Goal: Task Accomplishment & Management: Use online tool/utility

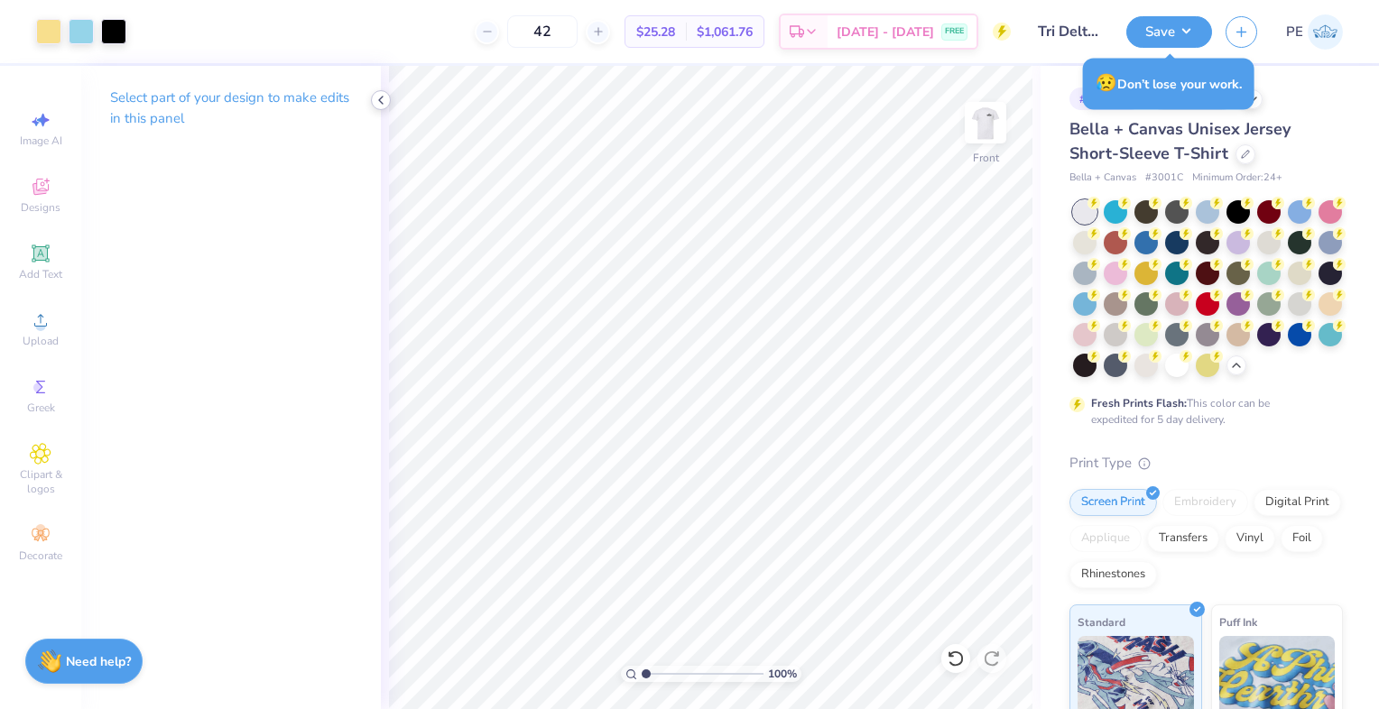
click at [383, 96] on icon at bounding box center [381, 100] width 14 height 14
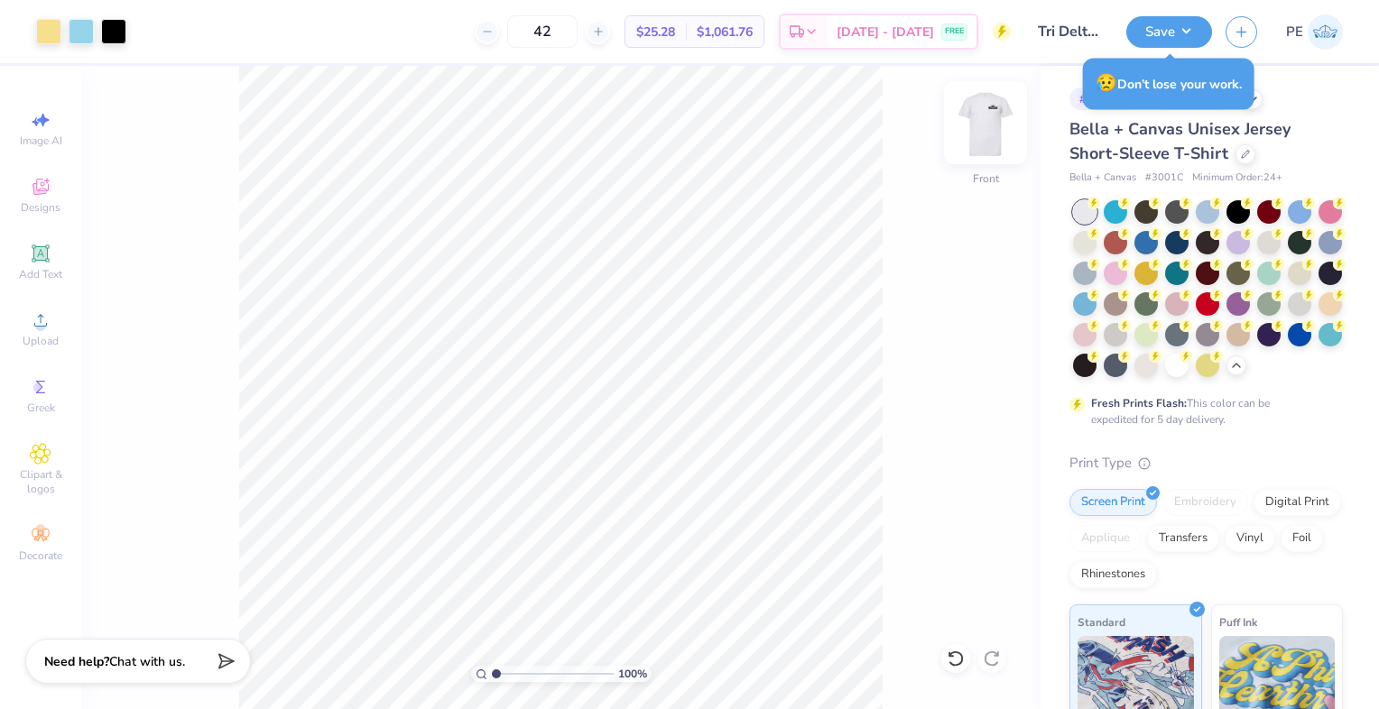
click at [988, 132] on img at bounding box center [985, 123] width 72 height 72
click at [982, 130] on img at bounding box center [986, 123] width 36 height 36
click at [977, 127] on img at bounding box center [985, 123] width 72 height 72
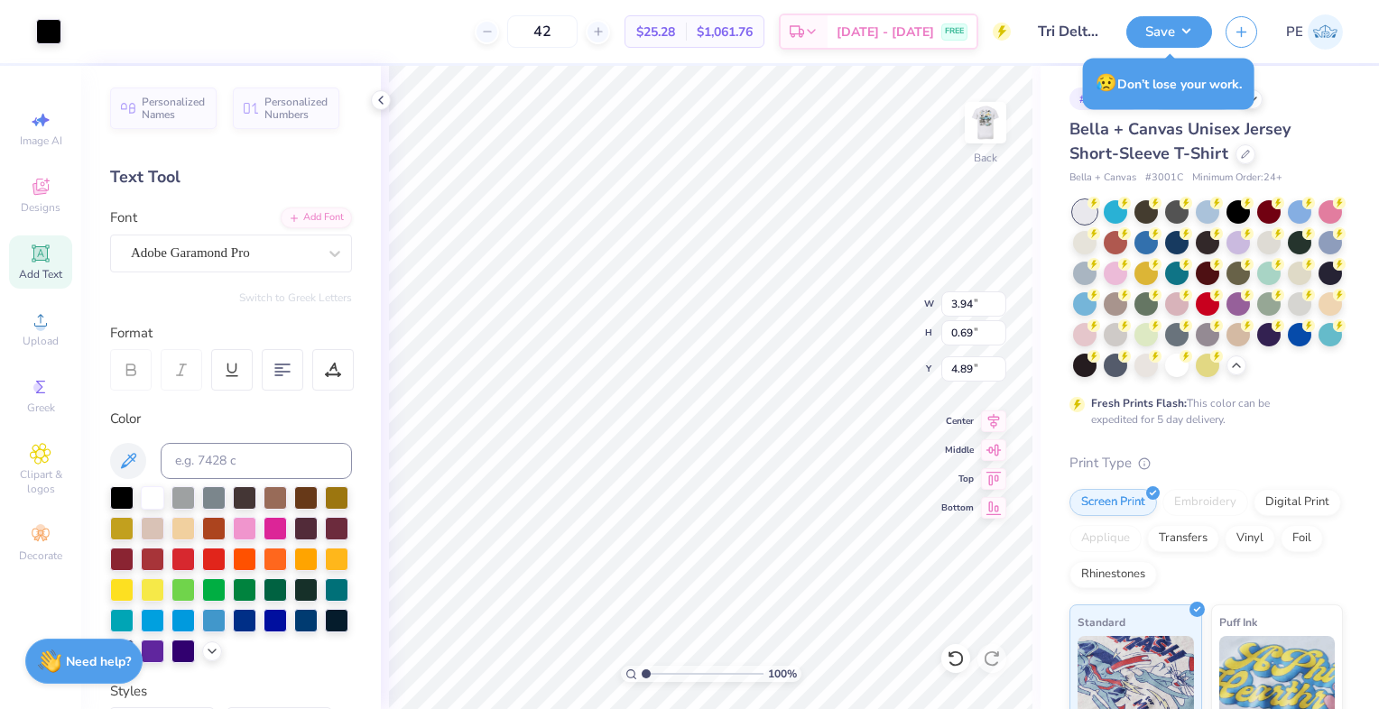
scroll to position [14, 2]
type textarea "Dude's"
type textarea "DUDE'S DAY"
type input "3.98"
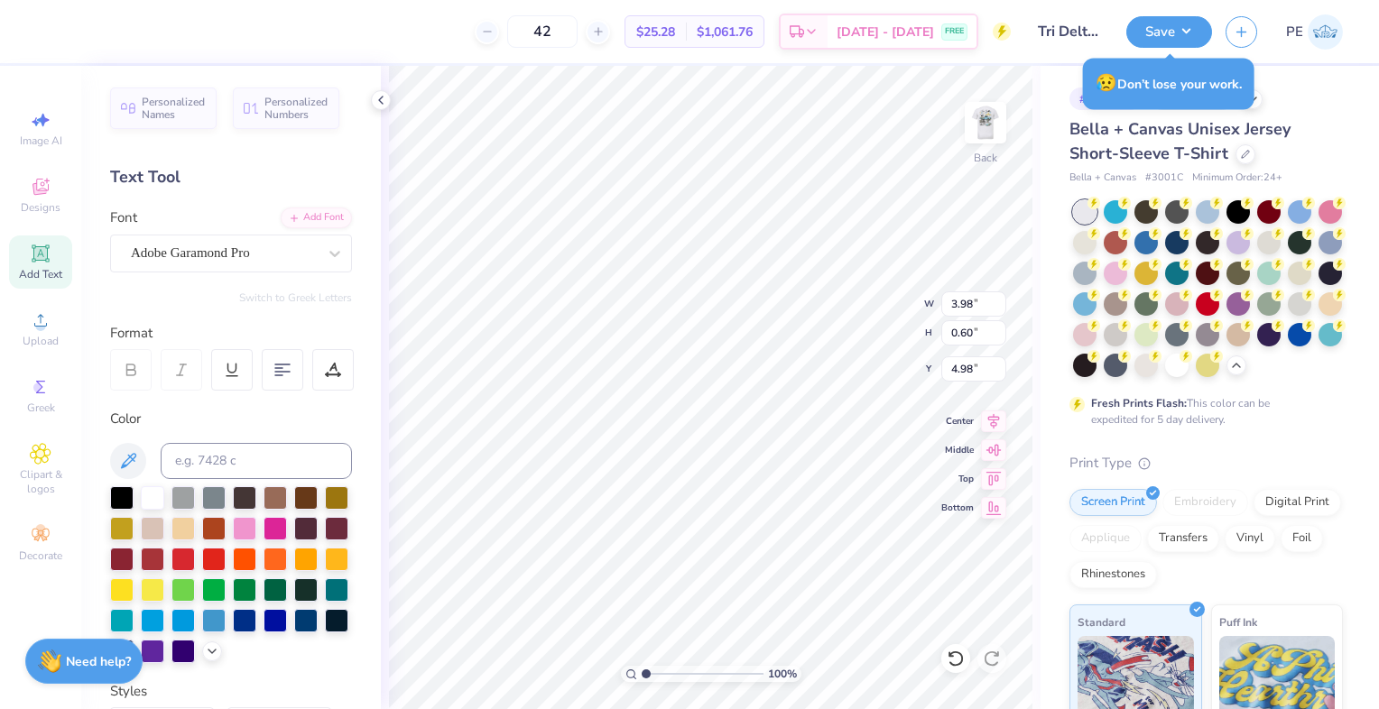
type input "0.60"
type input "4.89"
click at [977, 119] on img at bounding box center [985, 123] width 72 height 72
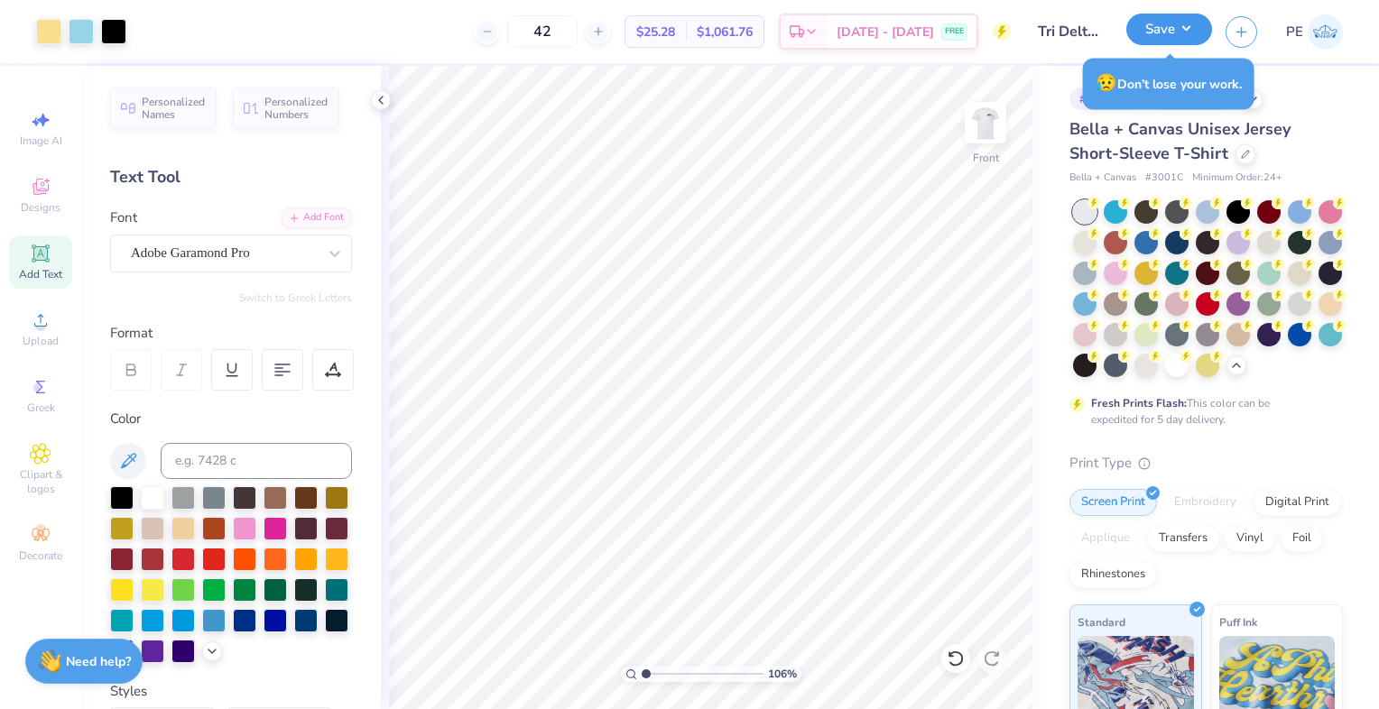
click at [1177, 31] on button "Save" at bounding box center [1169, 30] width 86 height 32
type input "1.05555524566107"
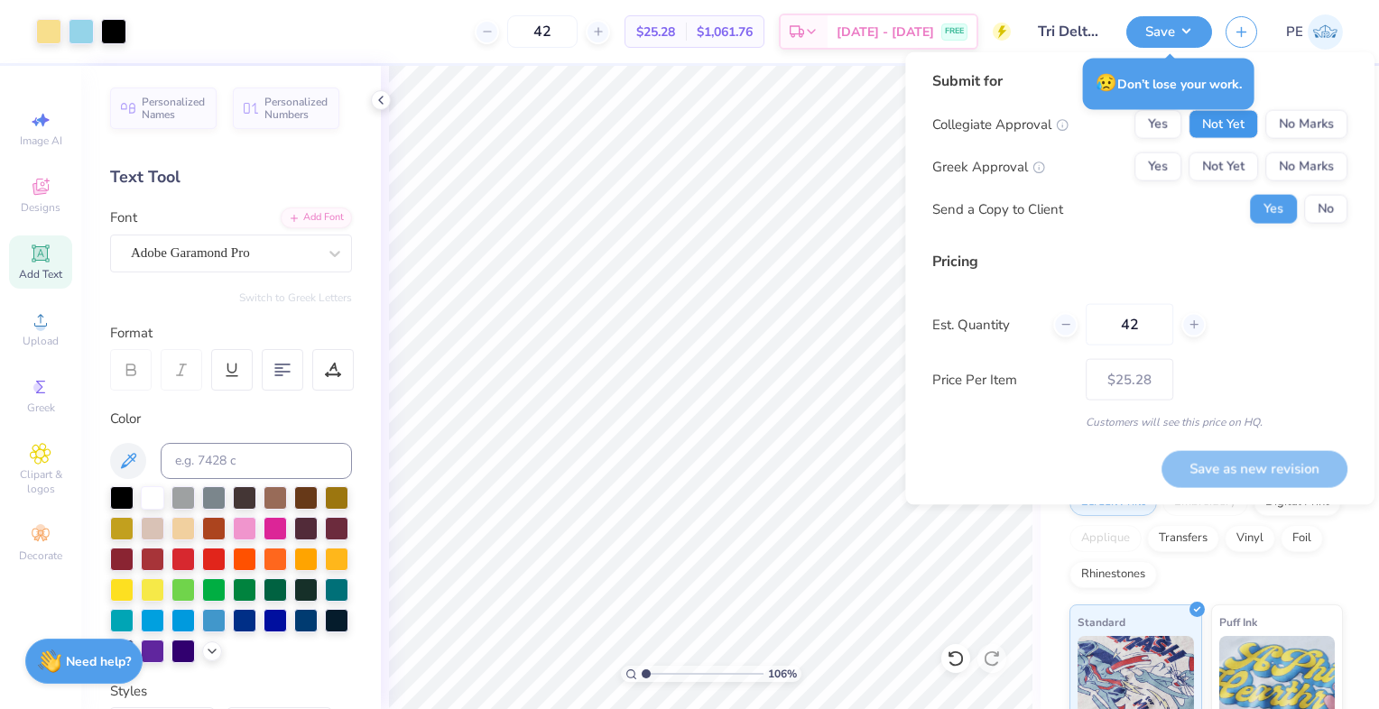
click at [1235, 132] on button "Not Yet" at bounding box center [1223, 124] width 69 height 29
click at [1236, 161] on button "Not Yet" at bounding box center [1223, 167] width 69 height 29
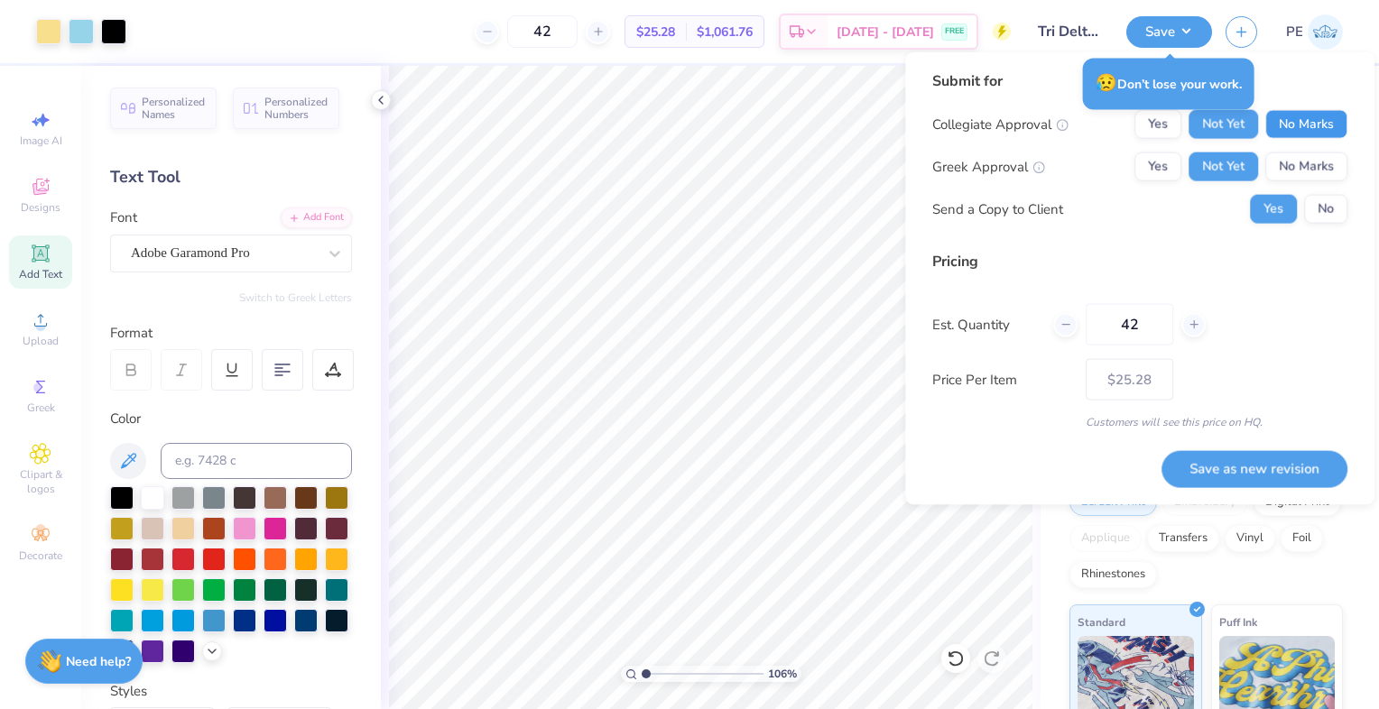
click at [1282, 117] on button "No Marks" at bounding box center [1306, 124] width 82 height 29
click at [1242, 465] on button "Save as new revision" at bounding box center [1255, 468] width 186 height 36
type input "$25.28"
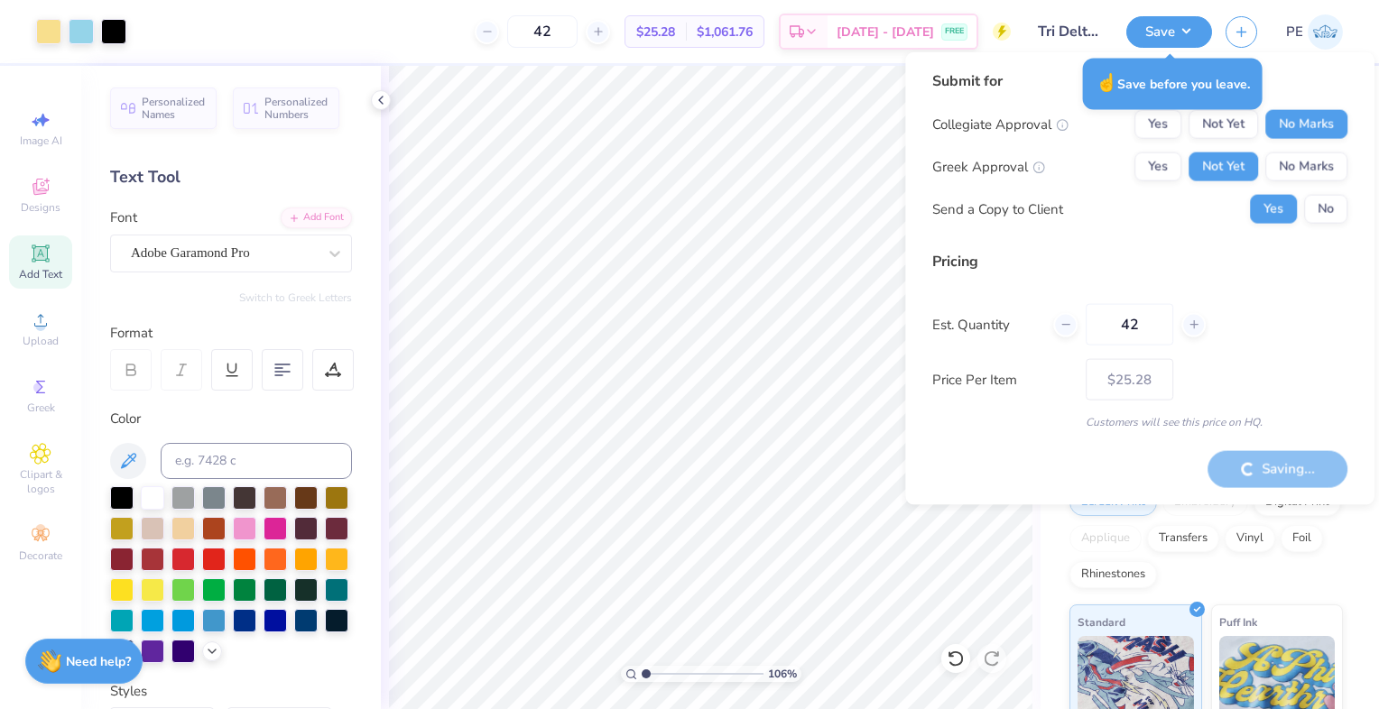
type input "1.05555524566107"
type input "– –"
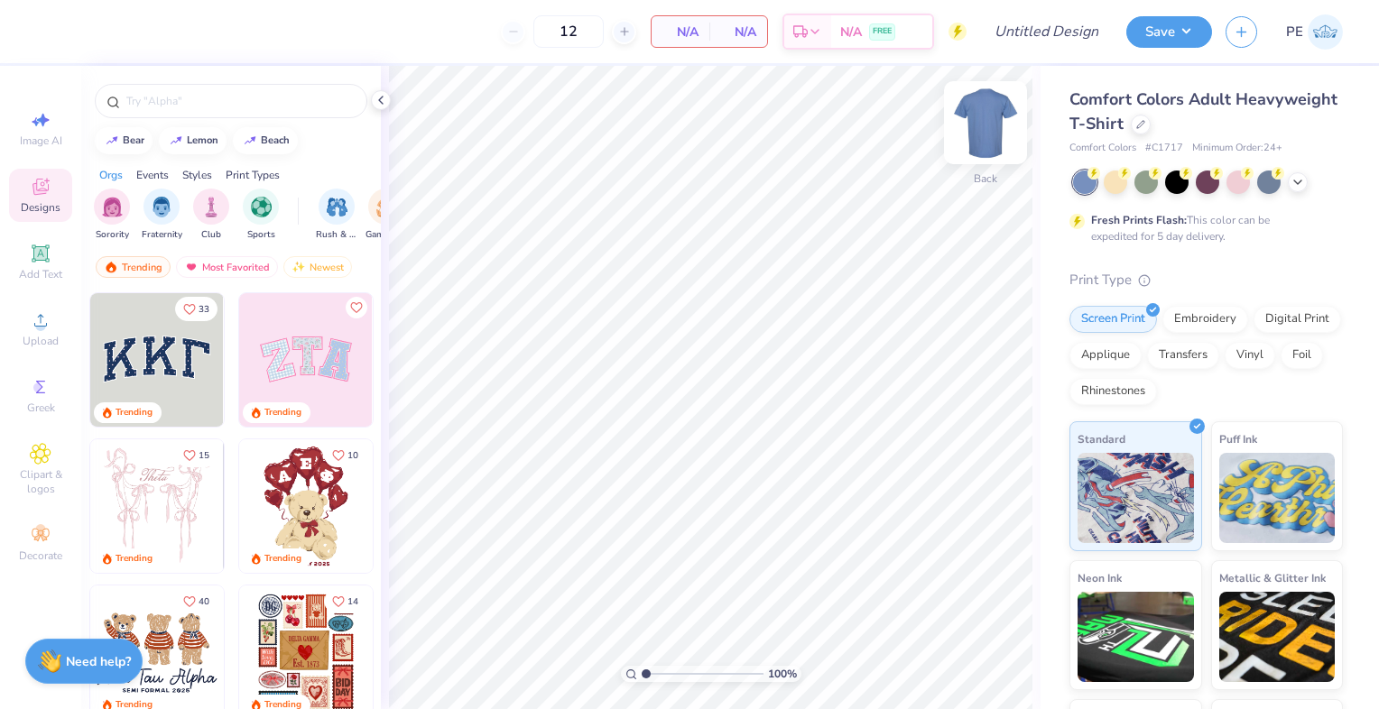
click at [978, 117] on img at bounding box center [985, 123] width 72 height 72
click at [1301, 179] on polyline at bounding box center [1297, 181] width 7 height 4
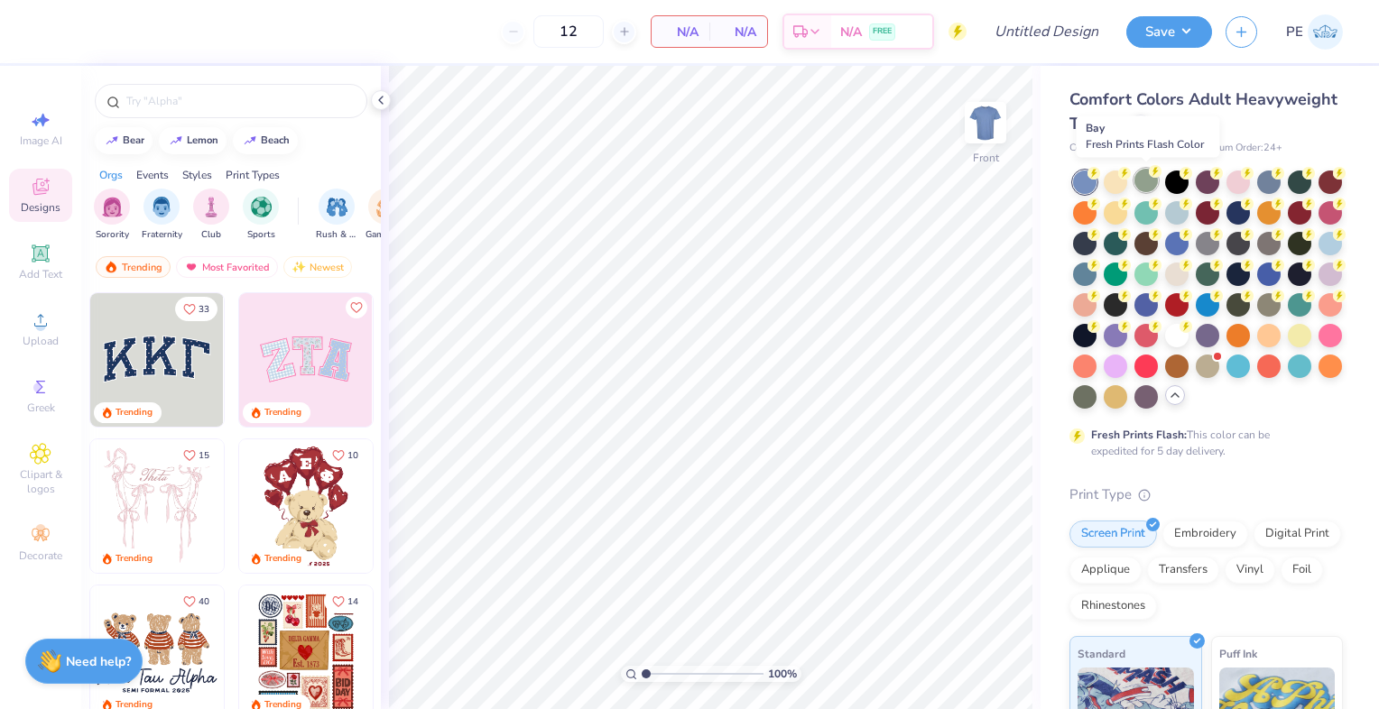
click at [1134, 183] on div at bounding box center [1145, 180] width 23 height 23
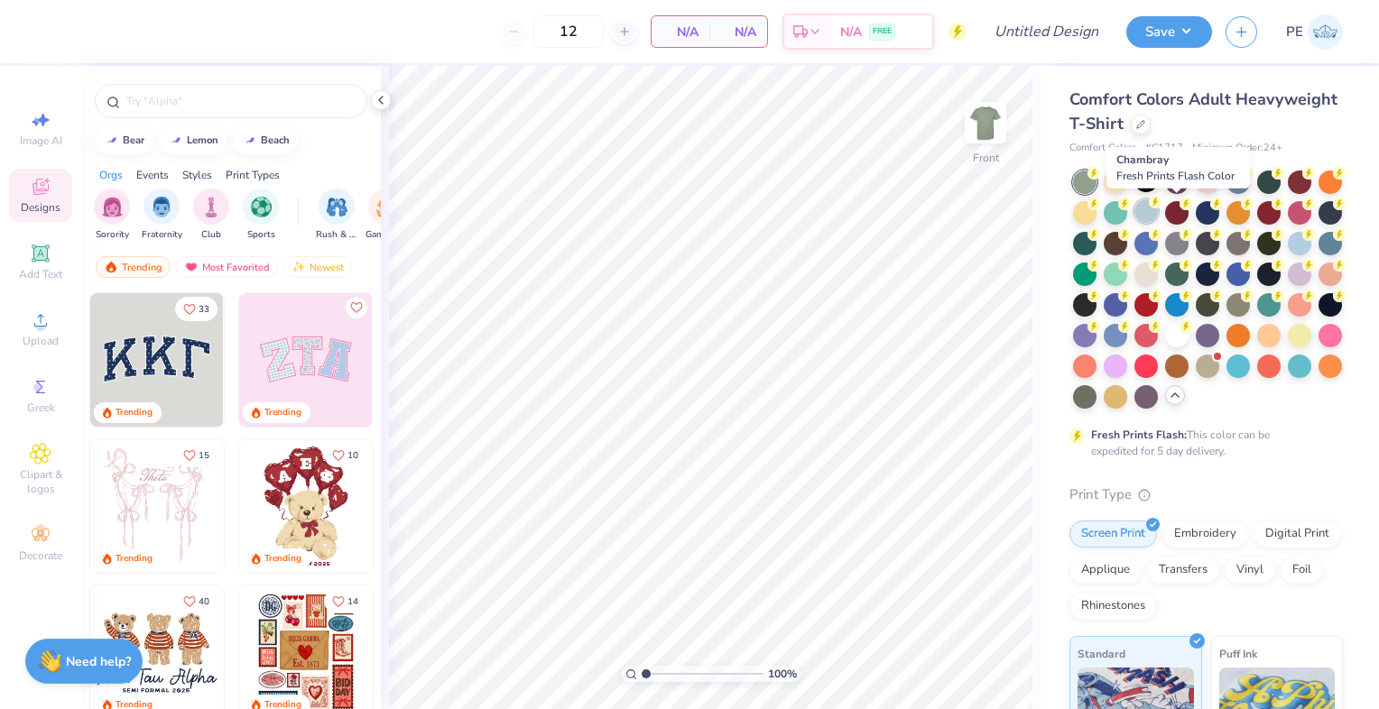
click at [1158, 215] on div at bounding box center [1145, 210] width 23 height 23
click at [1288, 254] on div at bounding box center [1299, 241] width 23 height 23
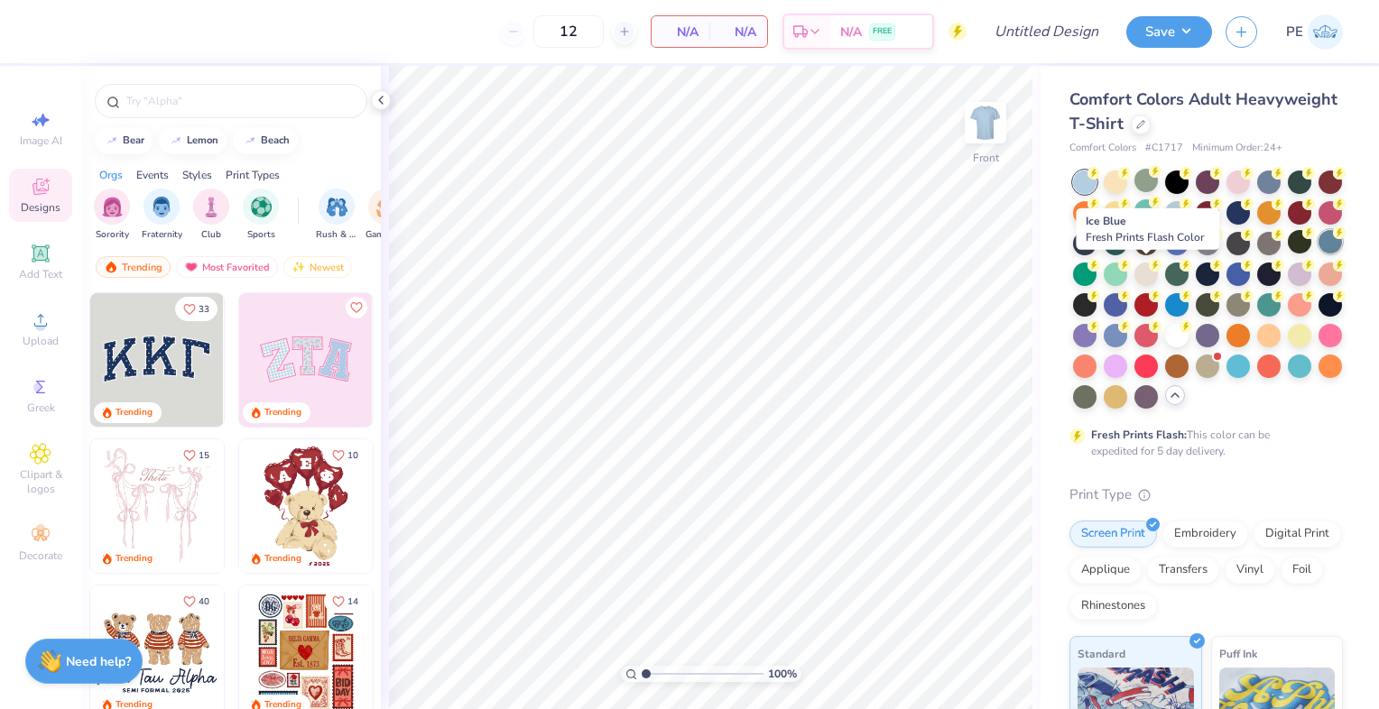
click at [1319, 254] on div at bounding box center [1330, 241] width 23 height 23
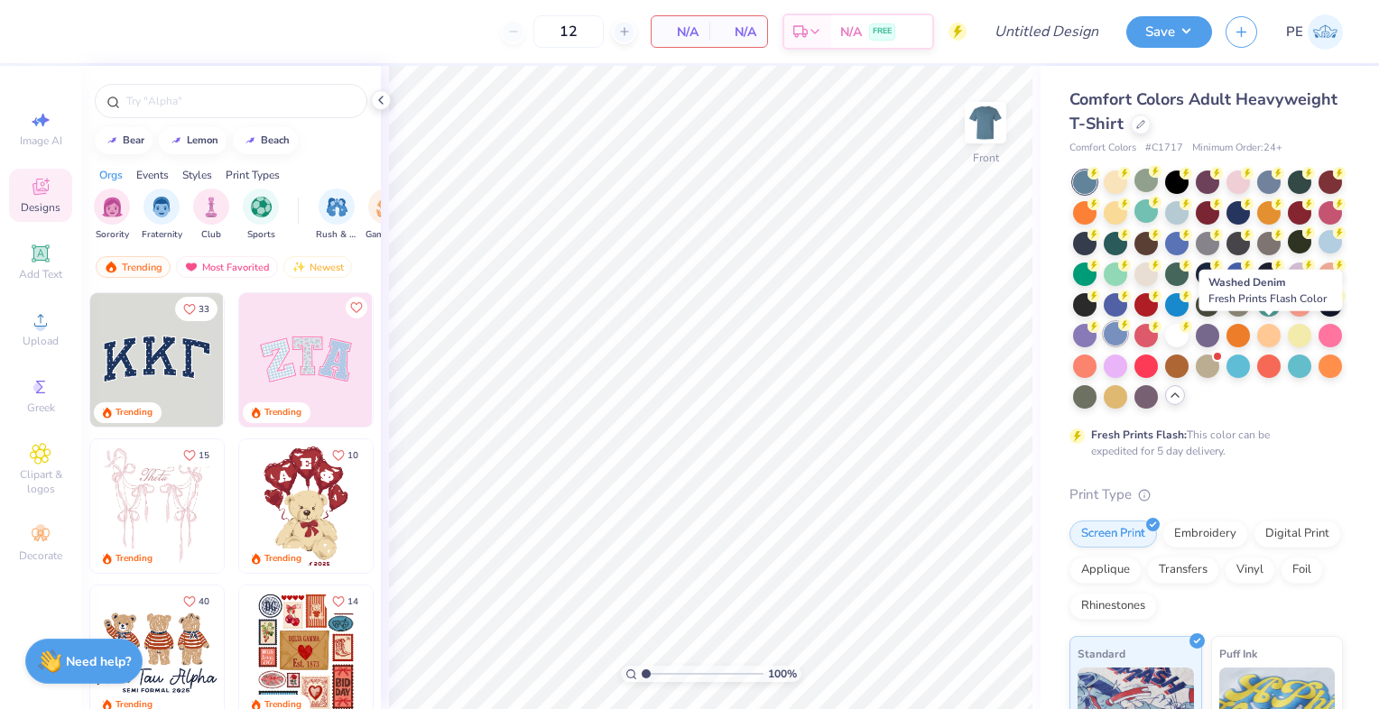
click at [1127, 332] on div at bounding box center [1115, 333] width 23 height 23
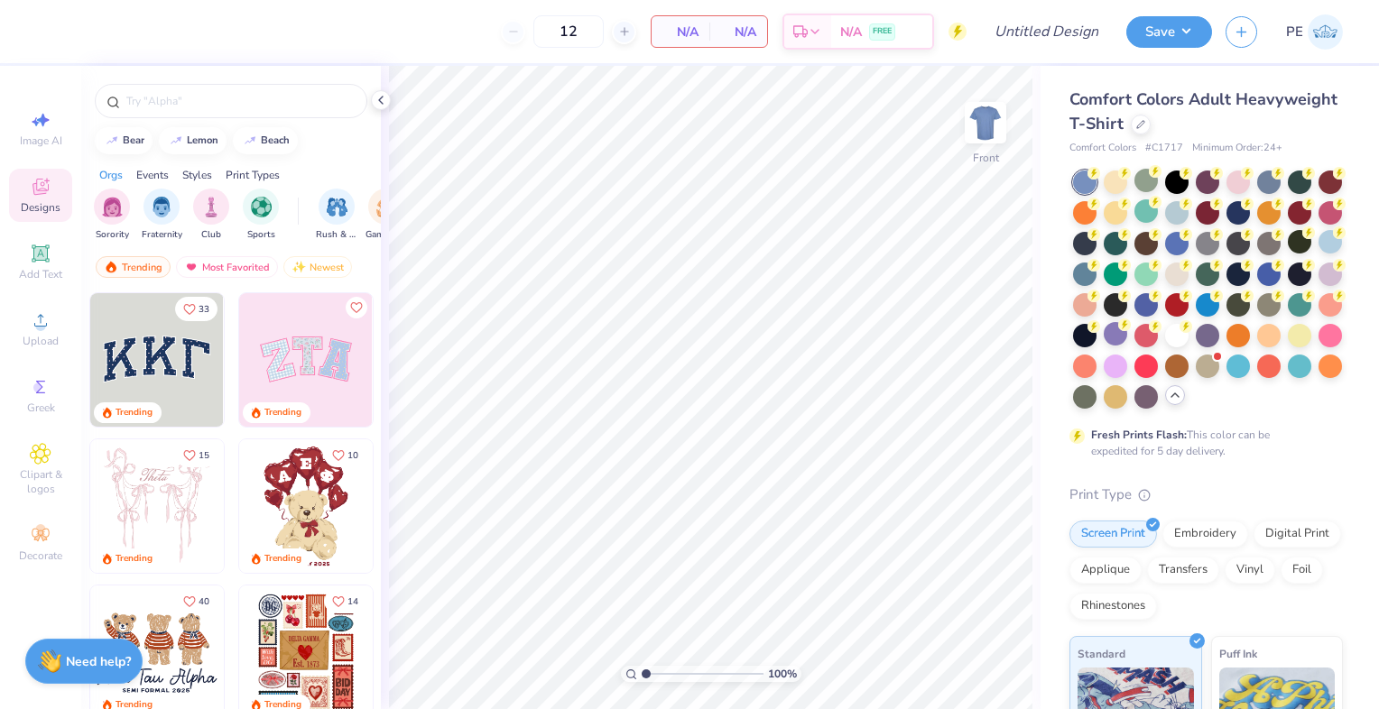
click at [1127, 332] on div at bounding box center [1115, 333] width 23 height 23
click at [1127, 331] on div at bounding box center [1115, 333] width 23 height 23
click at [1269, 175] on div at bounding box center [1268, 180] width 23 height 23
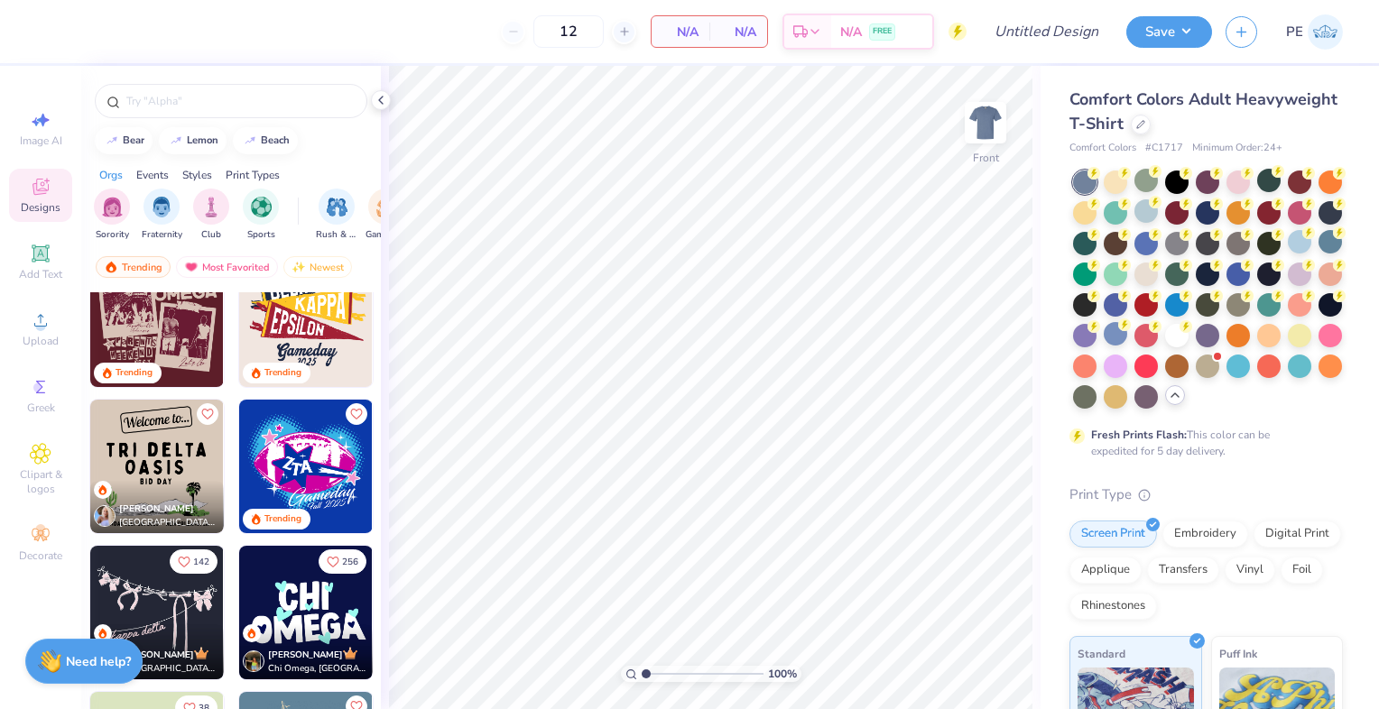
scroll to position [1797, 0]
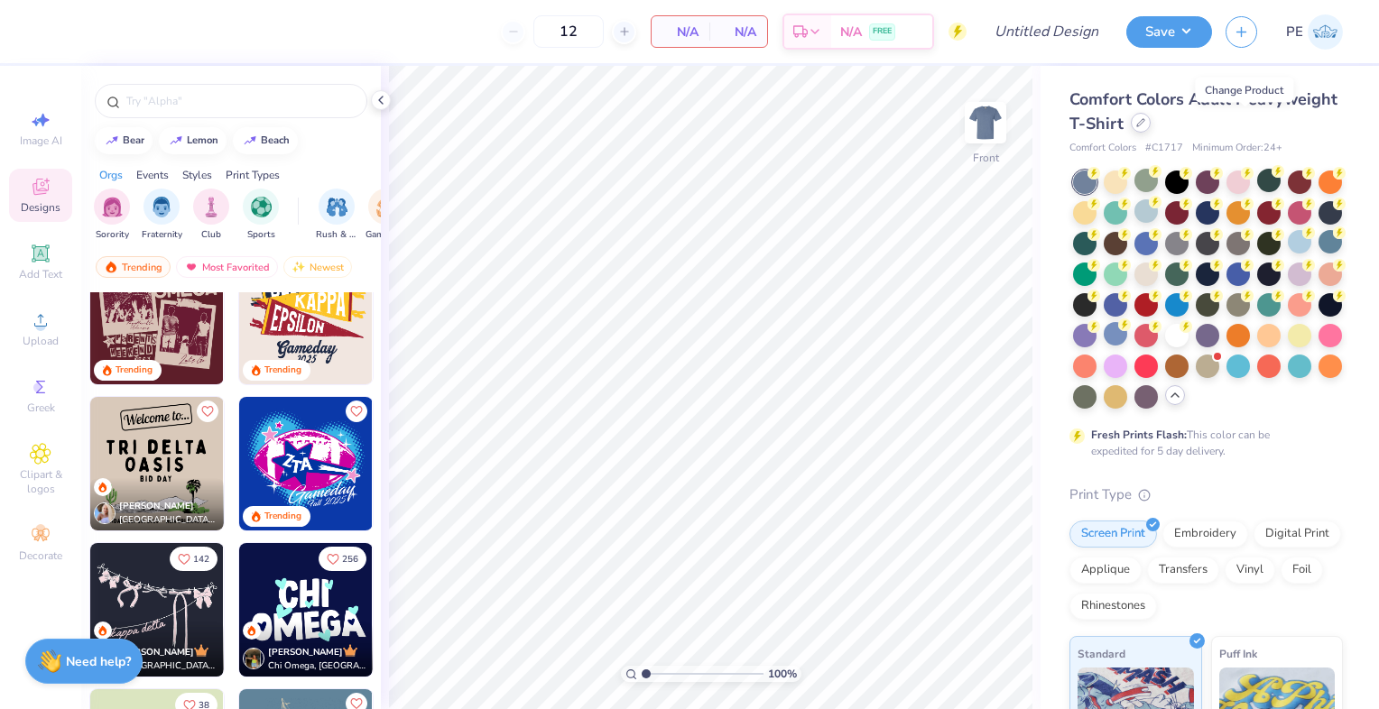
click at [1151, 125] on div at bounding box center [1141, 123] width 20 height 20
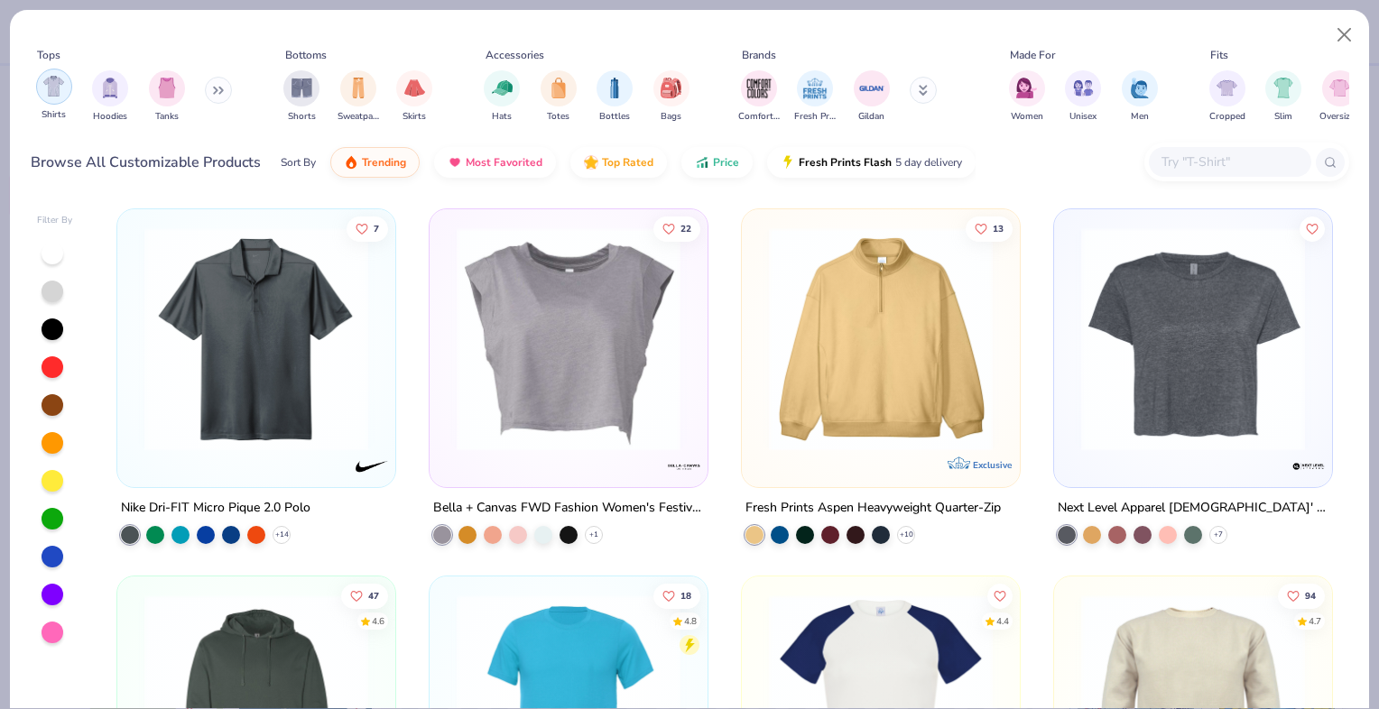
click at [44, 88] on img "filter for Shirts" at bounding box center [53, 86] width 21 height 21
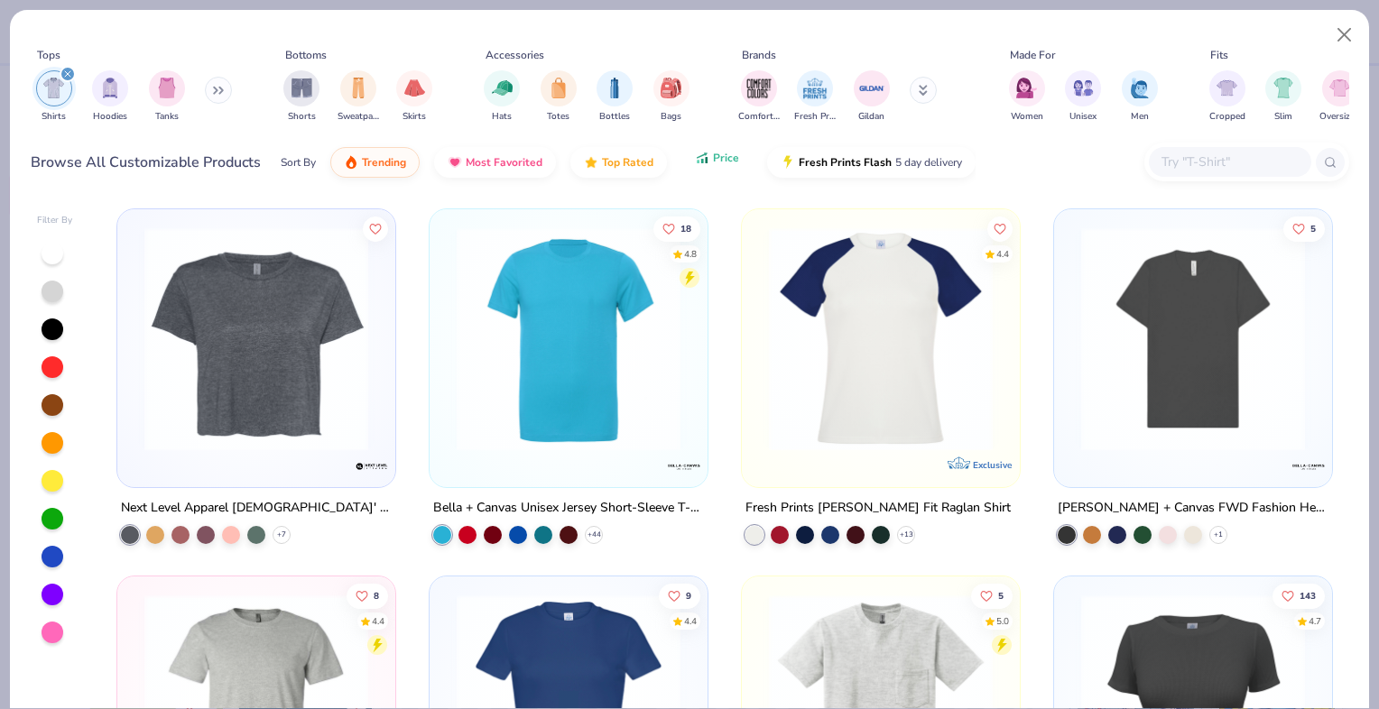
click at [713, 157] on span "Price" at bounding box center [726, 158] width 26 height 14
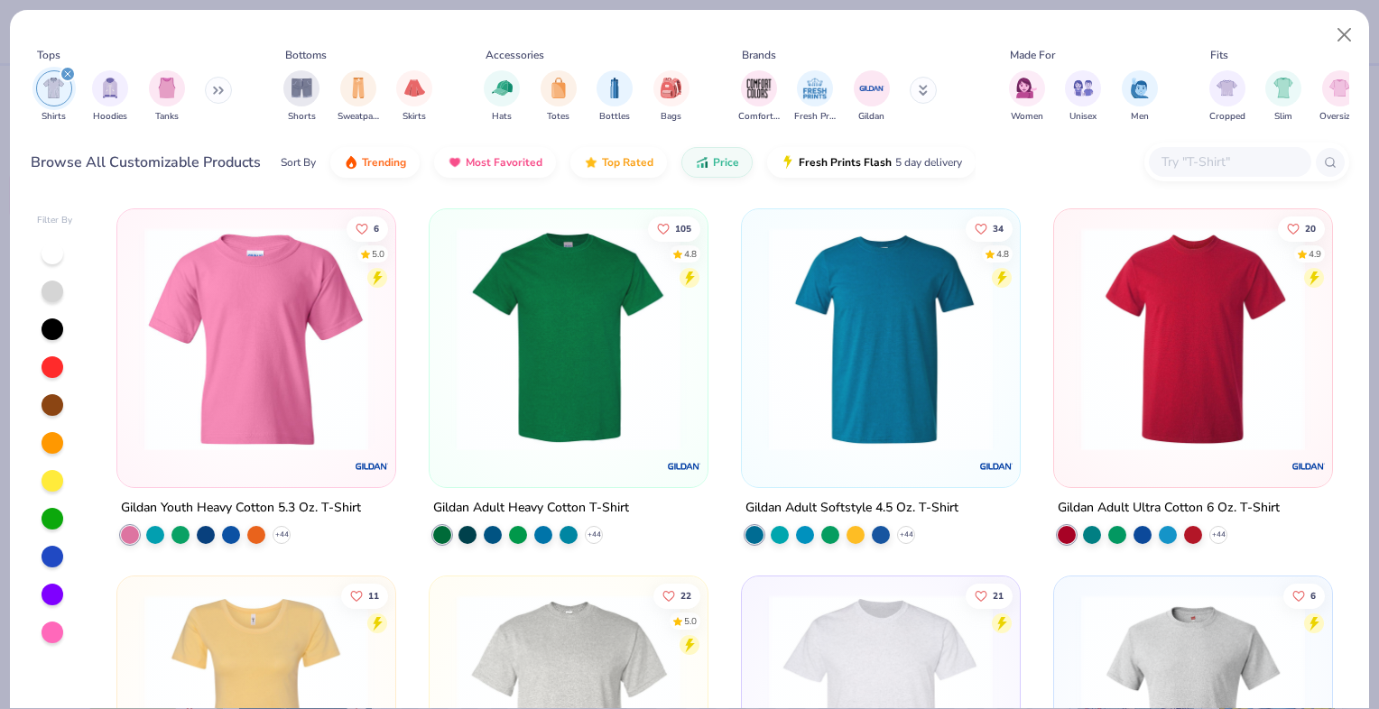
click at [448, 338] on img at bounding box center [569, 339] width 242 height 224
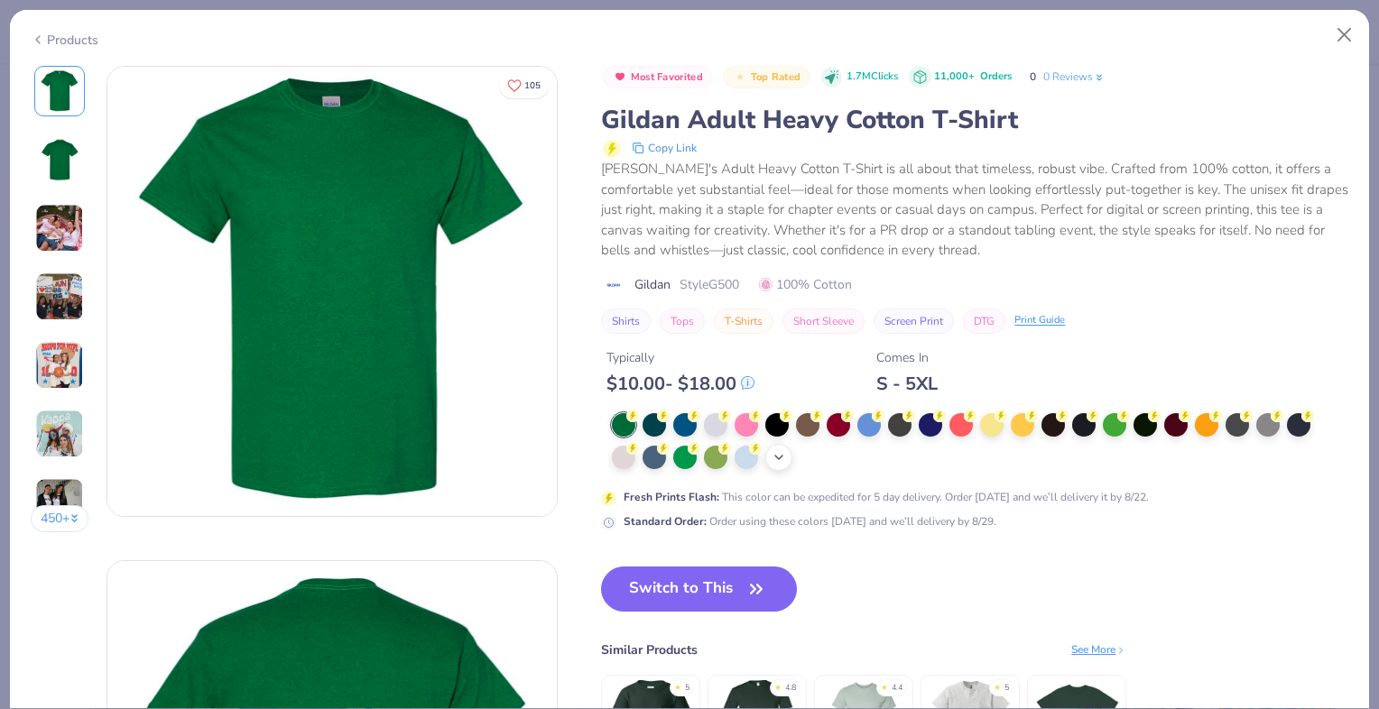
click at [786, 458] on icon at bounding box center [779, 457] width 14 height 14
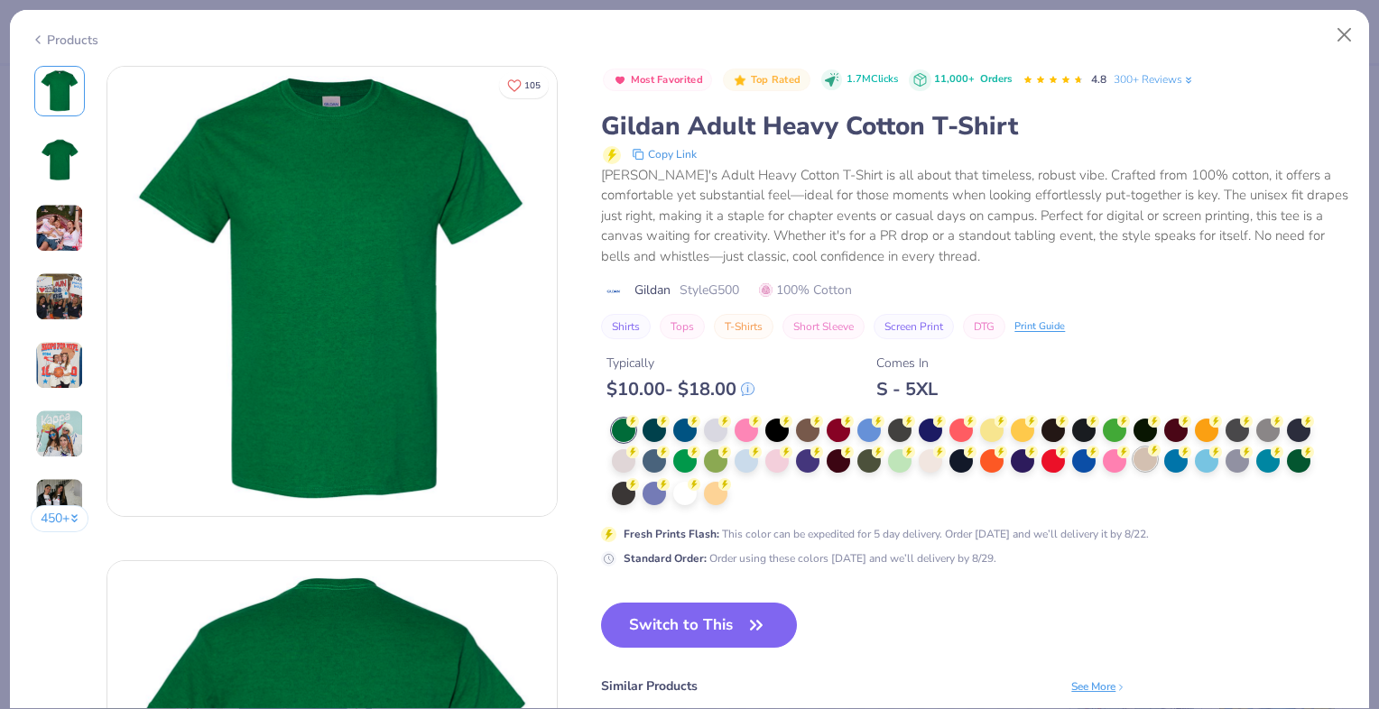
click at [1152, 457] on div at bounding box center [1145, 459] width 23 height 23
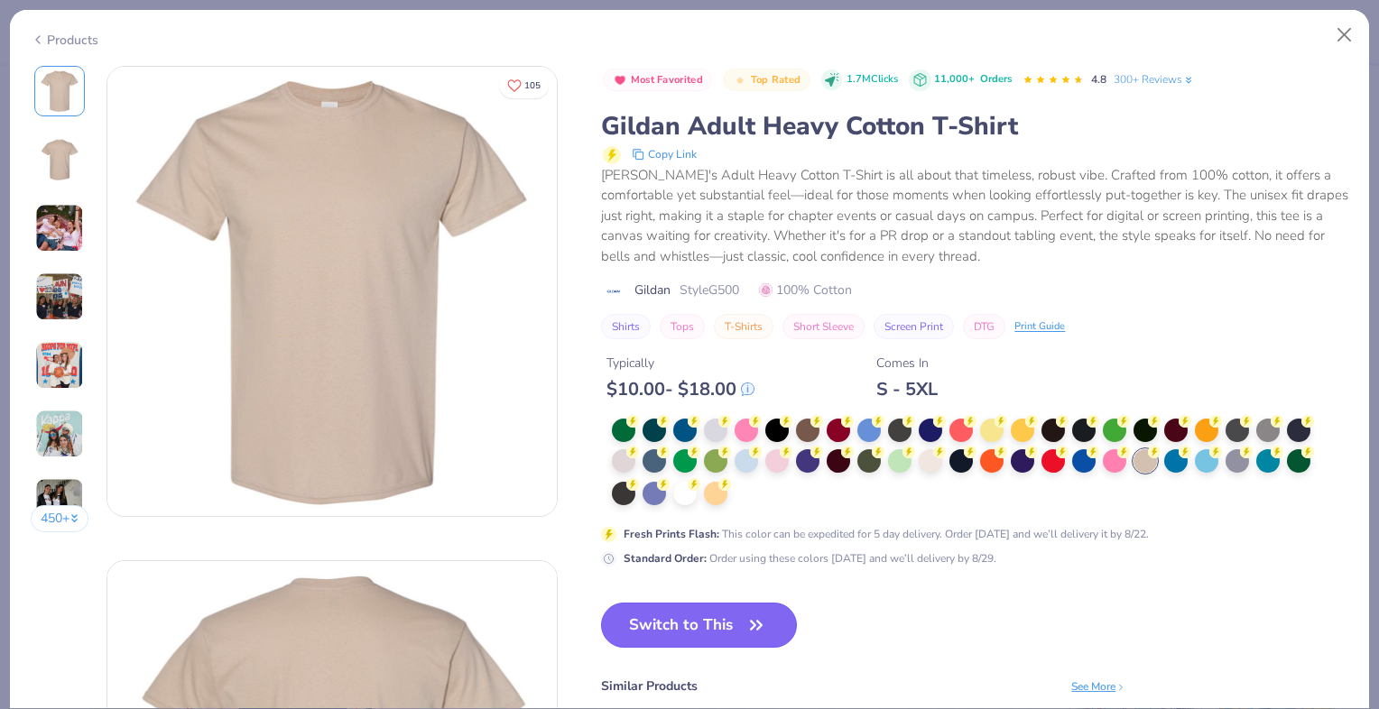
click at [704, 617] on button "Switch to This" at bounding box center [699, 625] width 196 height 45
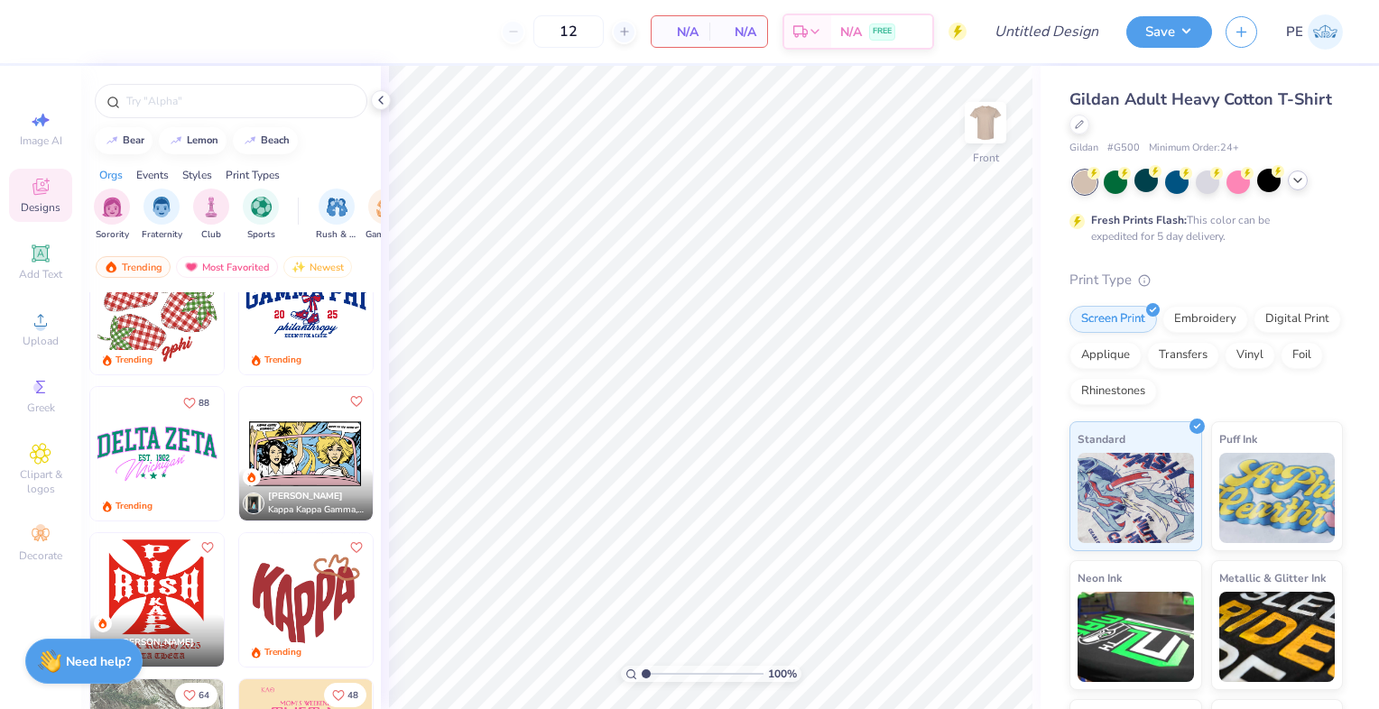
scroll to position [2580, 0]
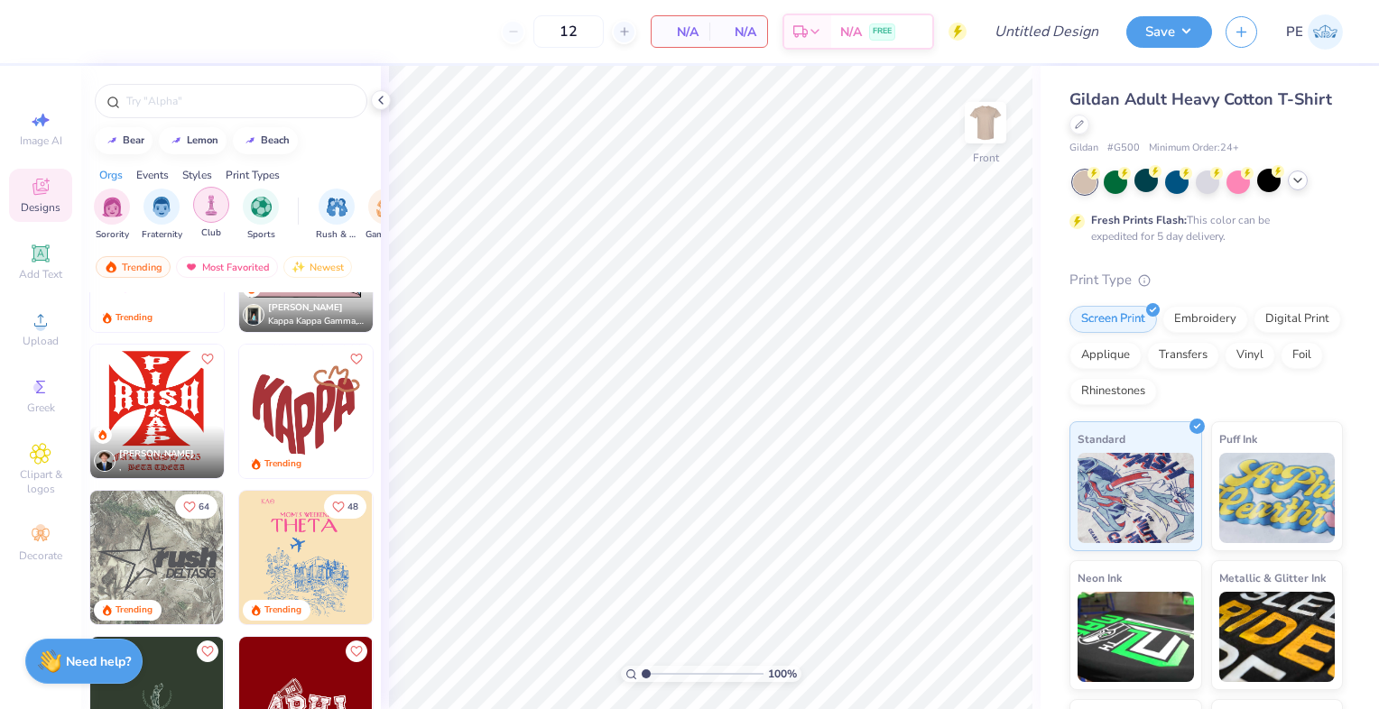
click at [218, 200] on img "filter for Club" at bounding box center [211, 205] width 20 height 21
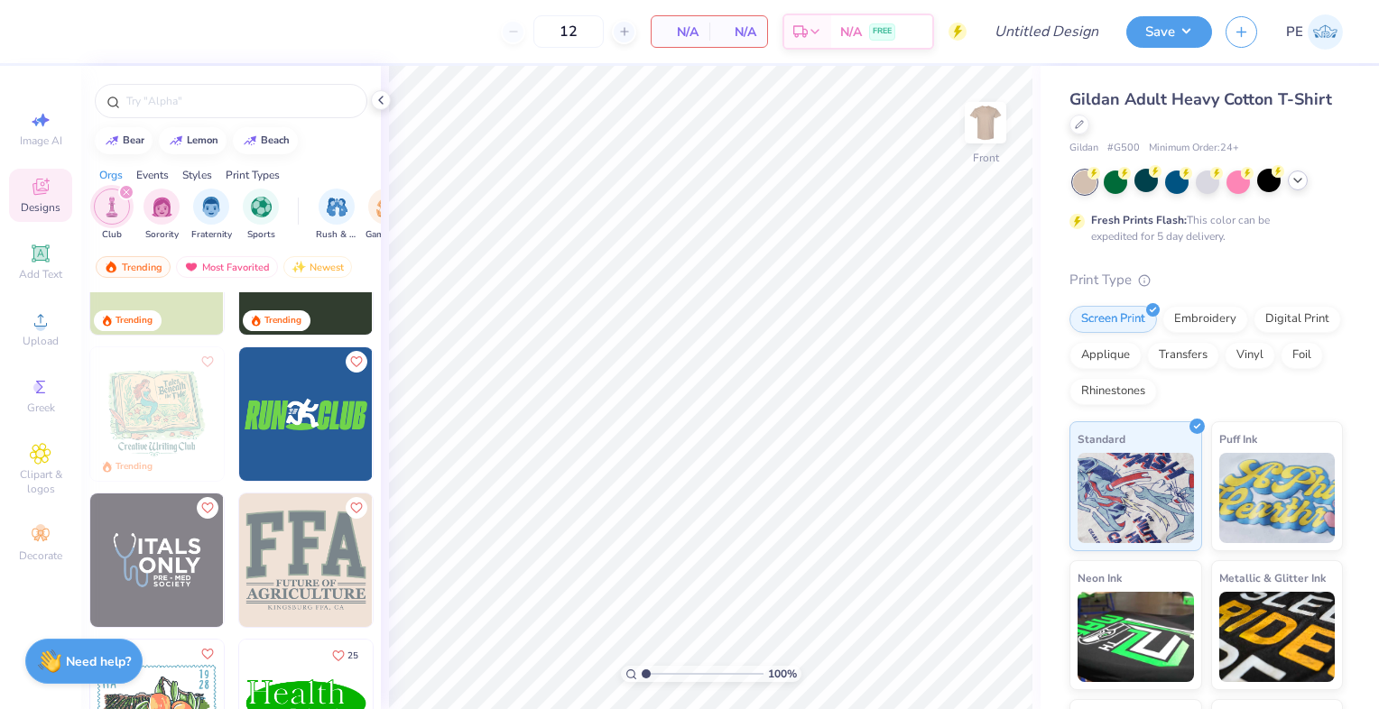
scroll to position [97, 0]
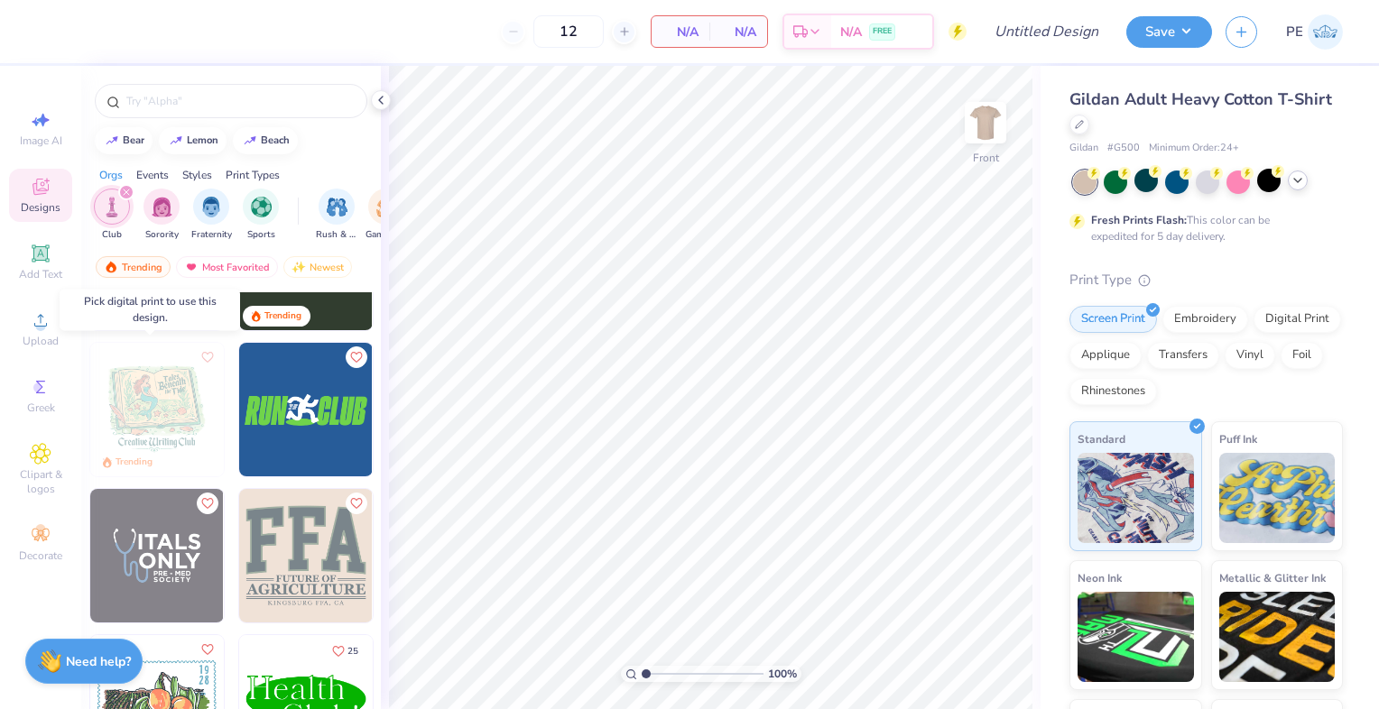
click at [170, 398] on img at bounding box center [157, 410] width 134 height 134
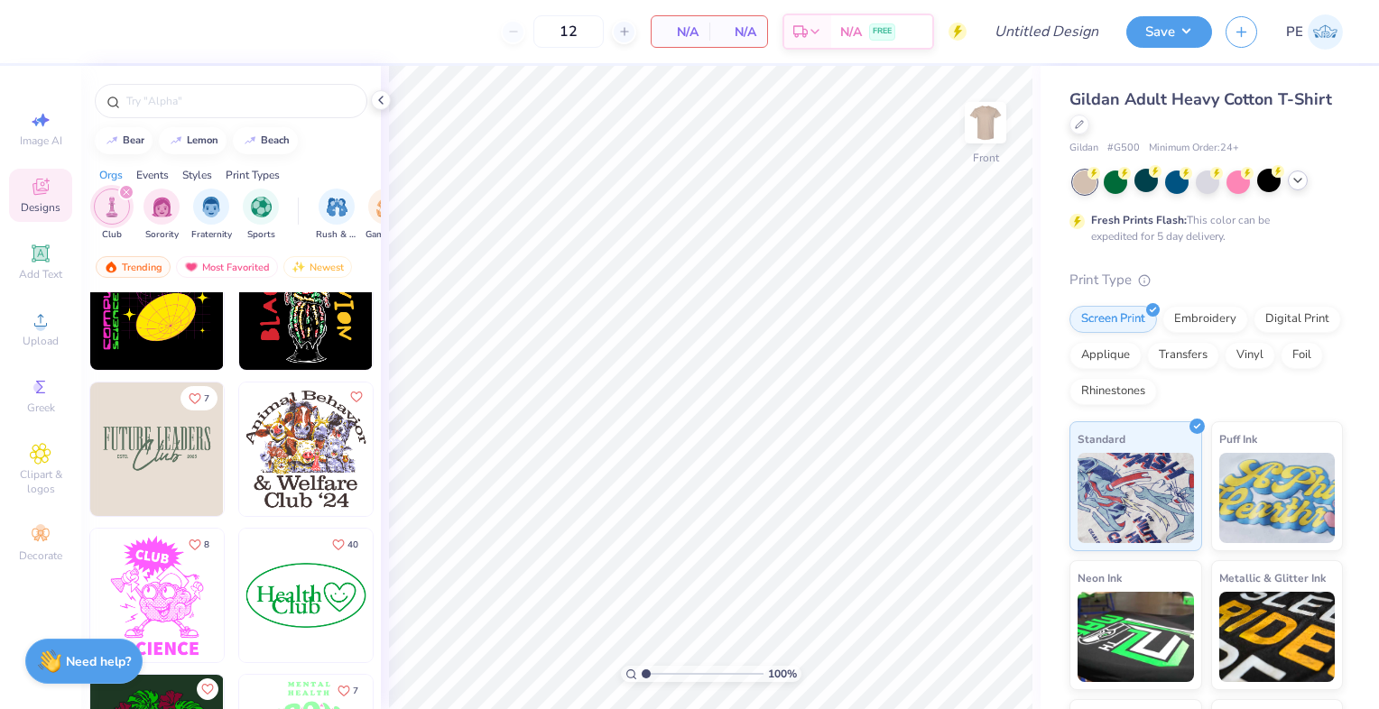
scroll to position [1227, 0]
click at [155, 88] on div at bounding box center [231, 101] width 273 height 34
click at [156, 92] on input "text" at bounding box center [240, 101] width 231 height 18
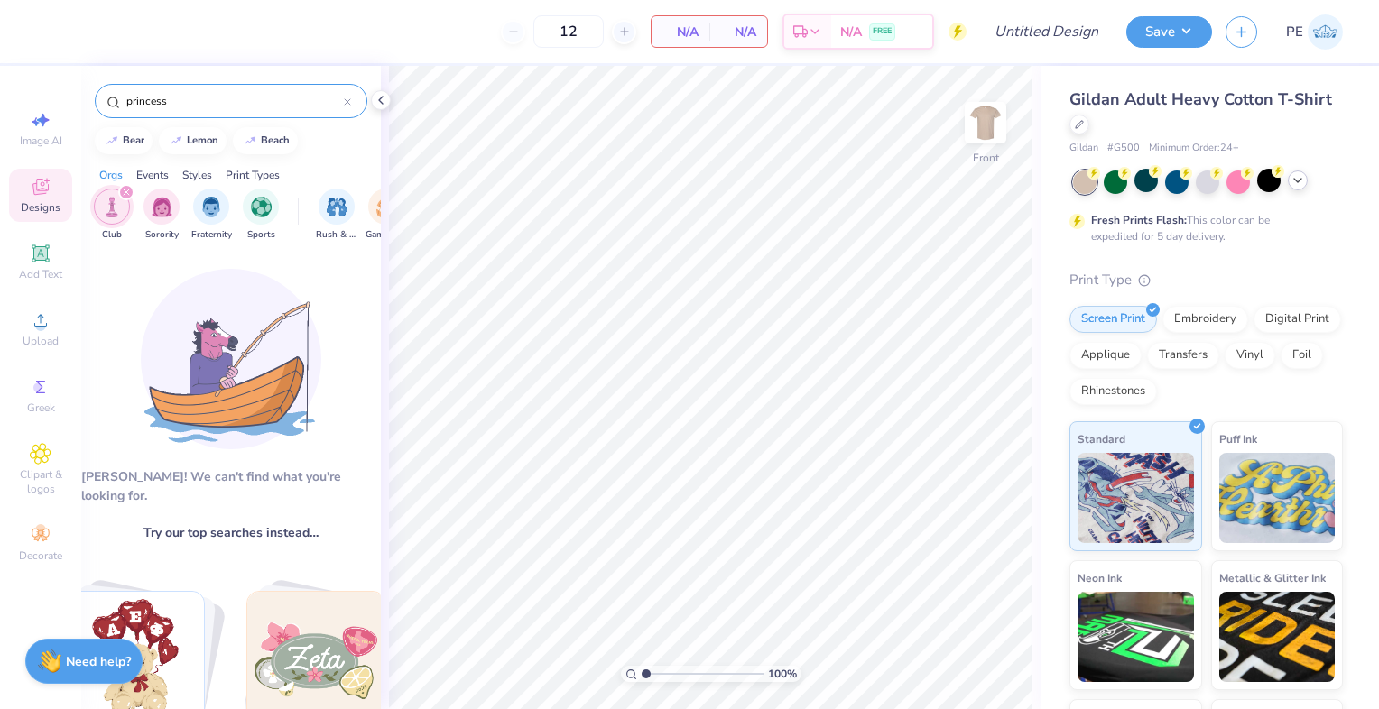
click at [186, 99] on input "princess" at bounding box center [234, 101] width 219 height 18
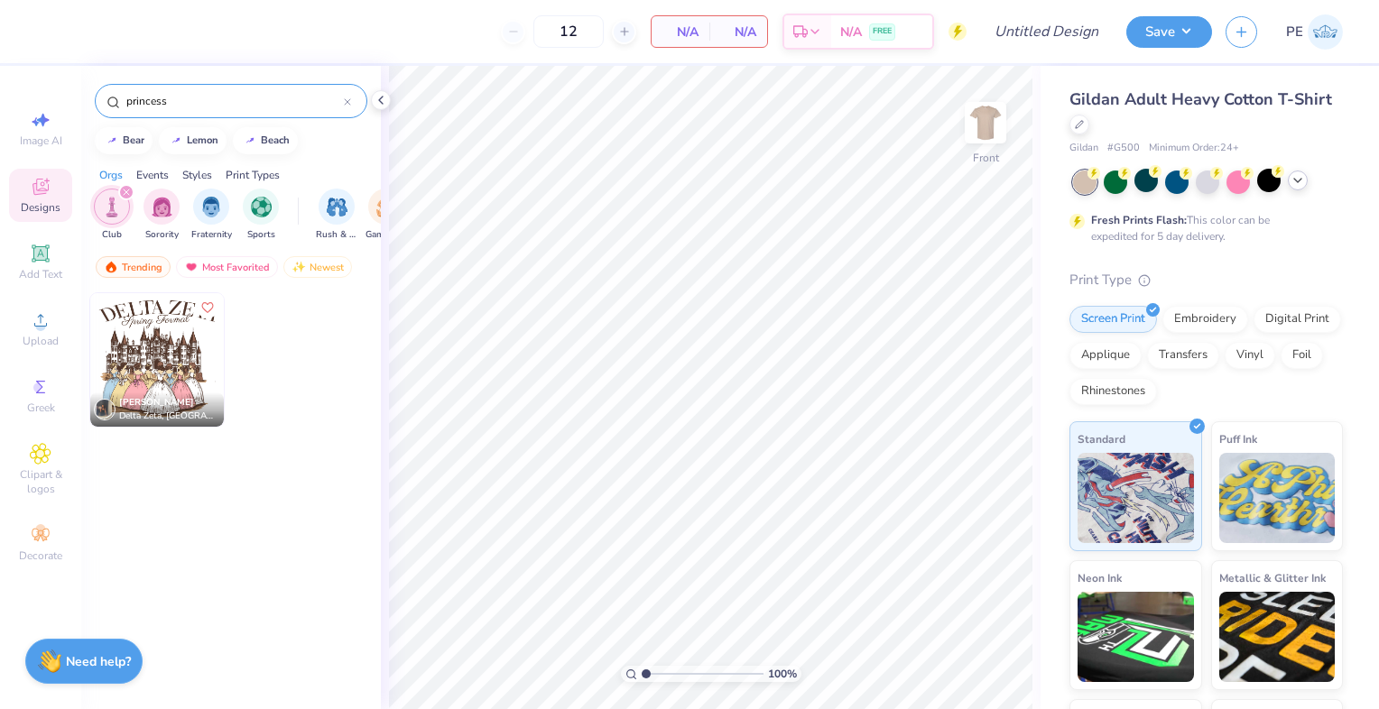
click at [186, 99] on input "princess" at bounding box center [234, 101] width 219 height 18
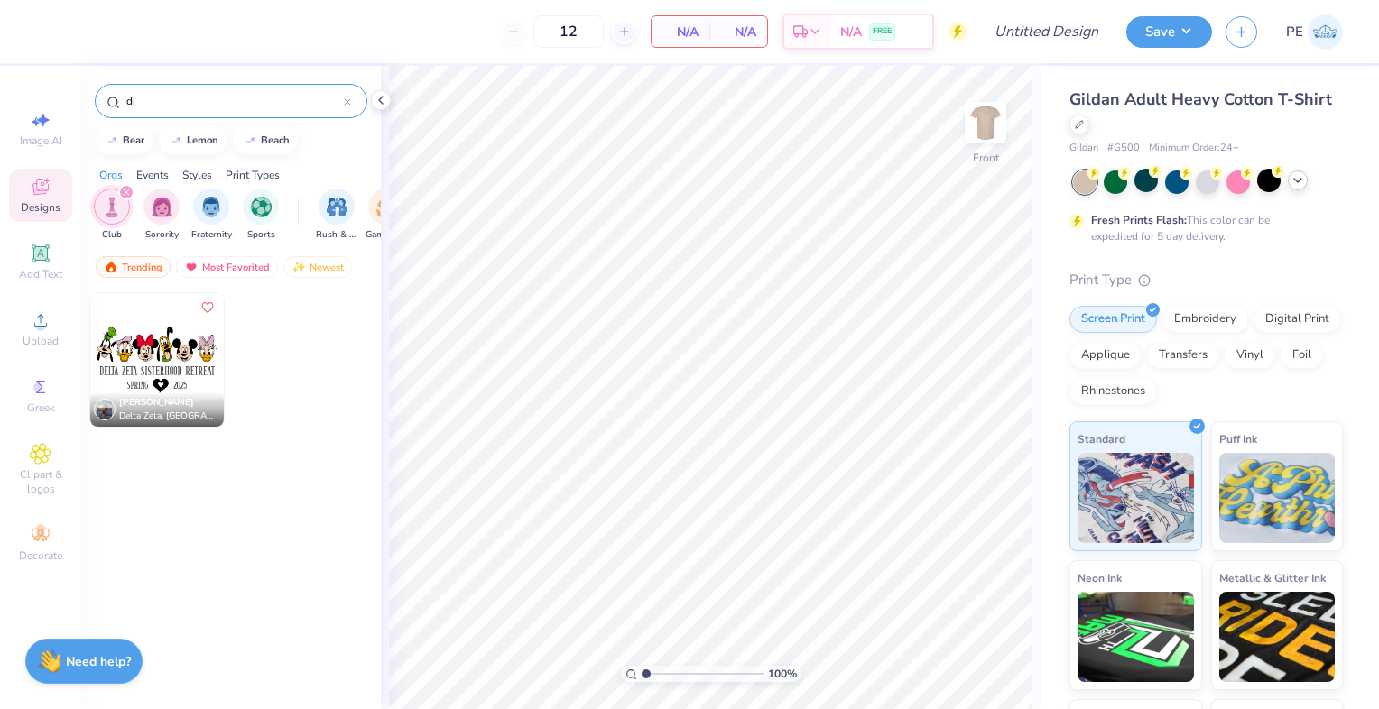
type input "d"
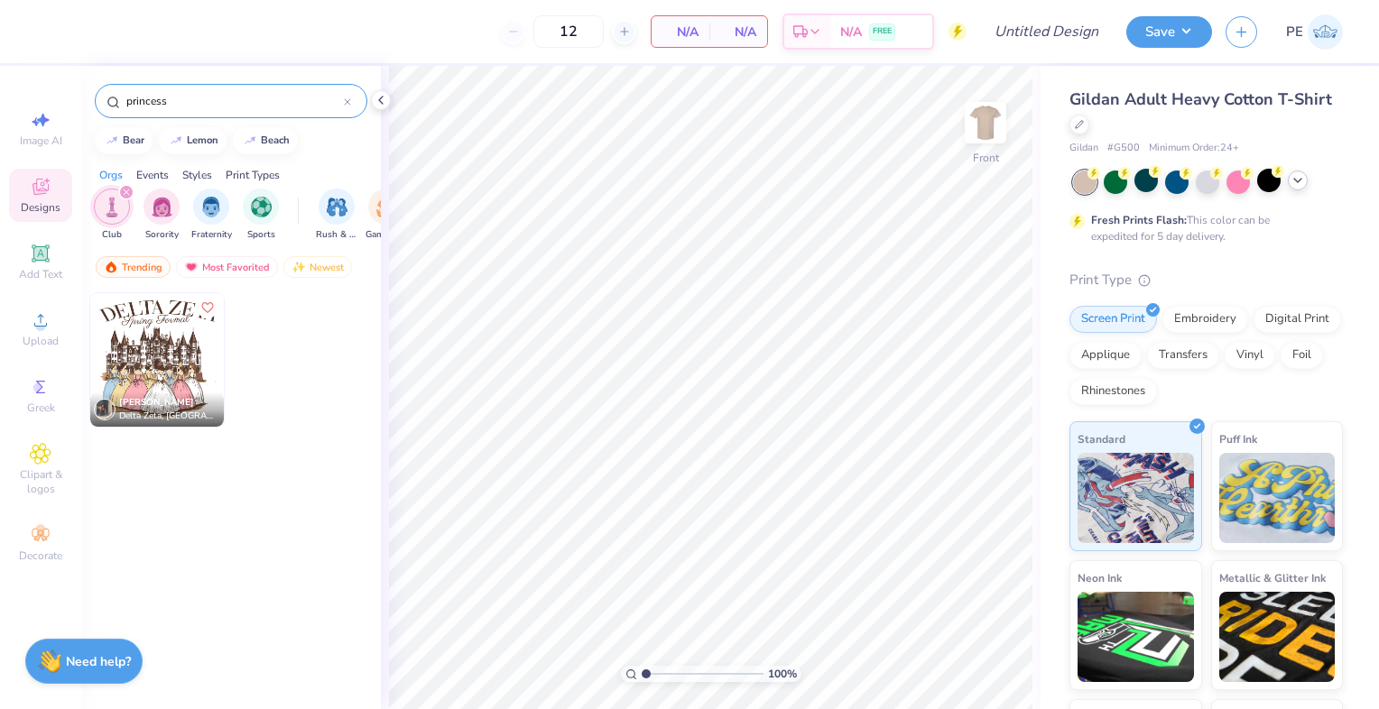
type input "princes"
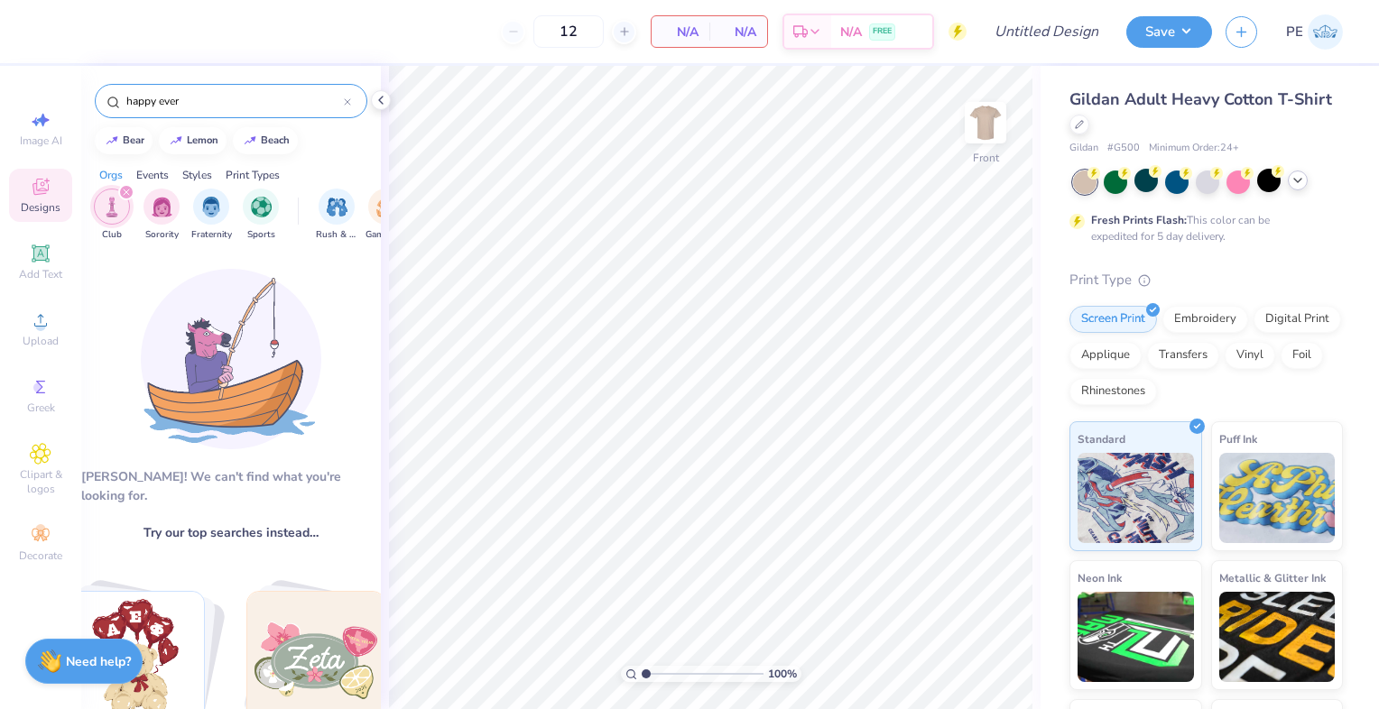
type input "happy"
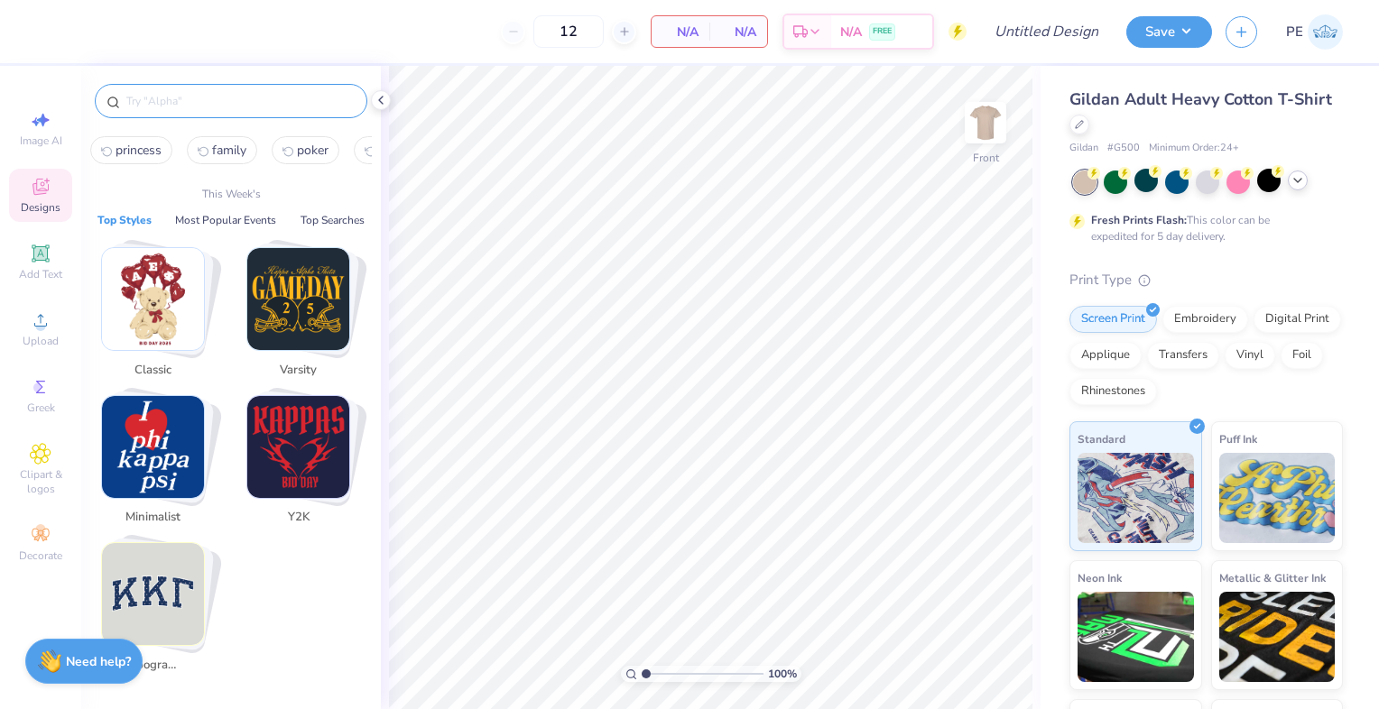
click at [154, 295] on img "Stack Card Button Classic" at bounding box center [153, 299] width 102 height 102
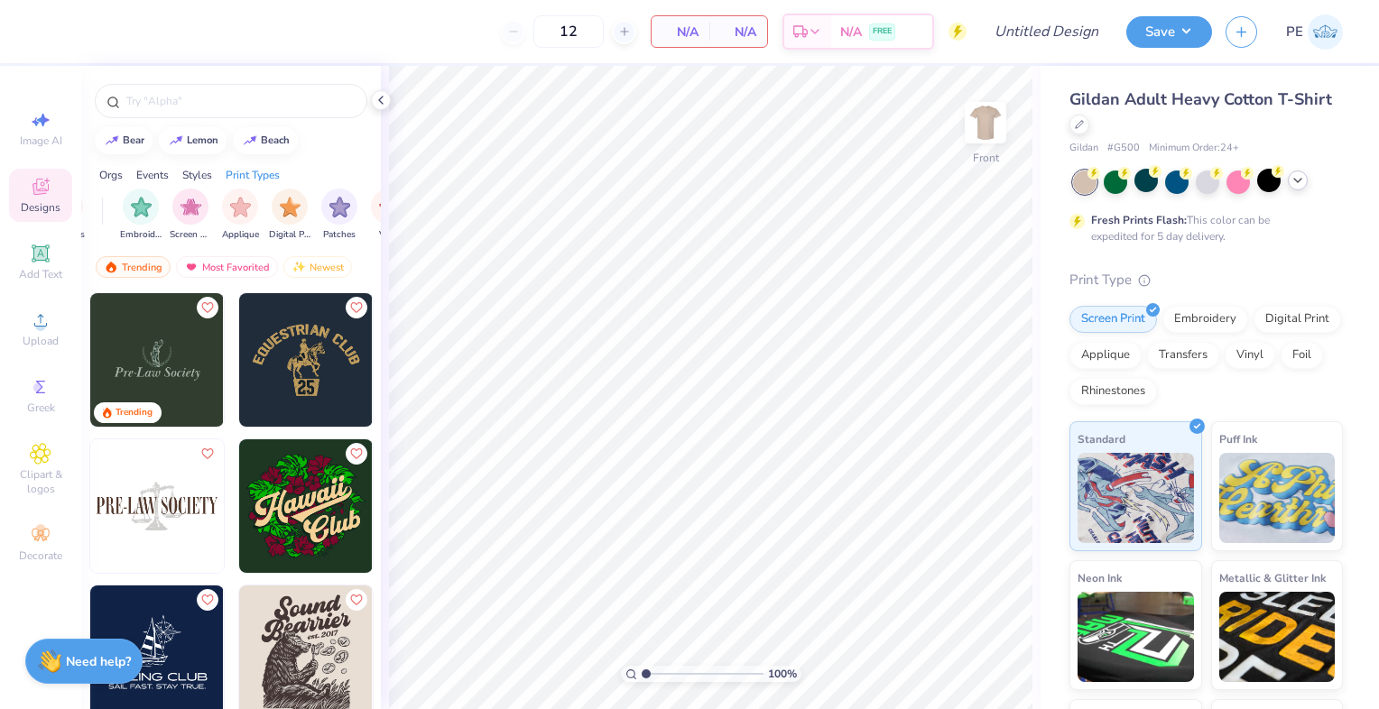
scroll to position [0, 1466]
click at [171, 204] on img "filter for Screen Print" at bounding box center [164, 205] width 21 height 21
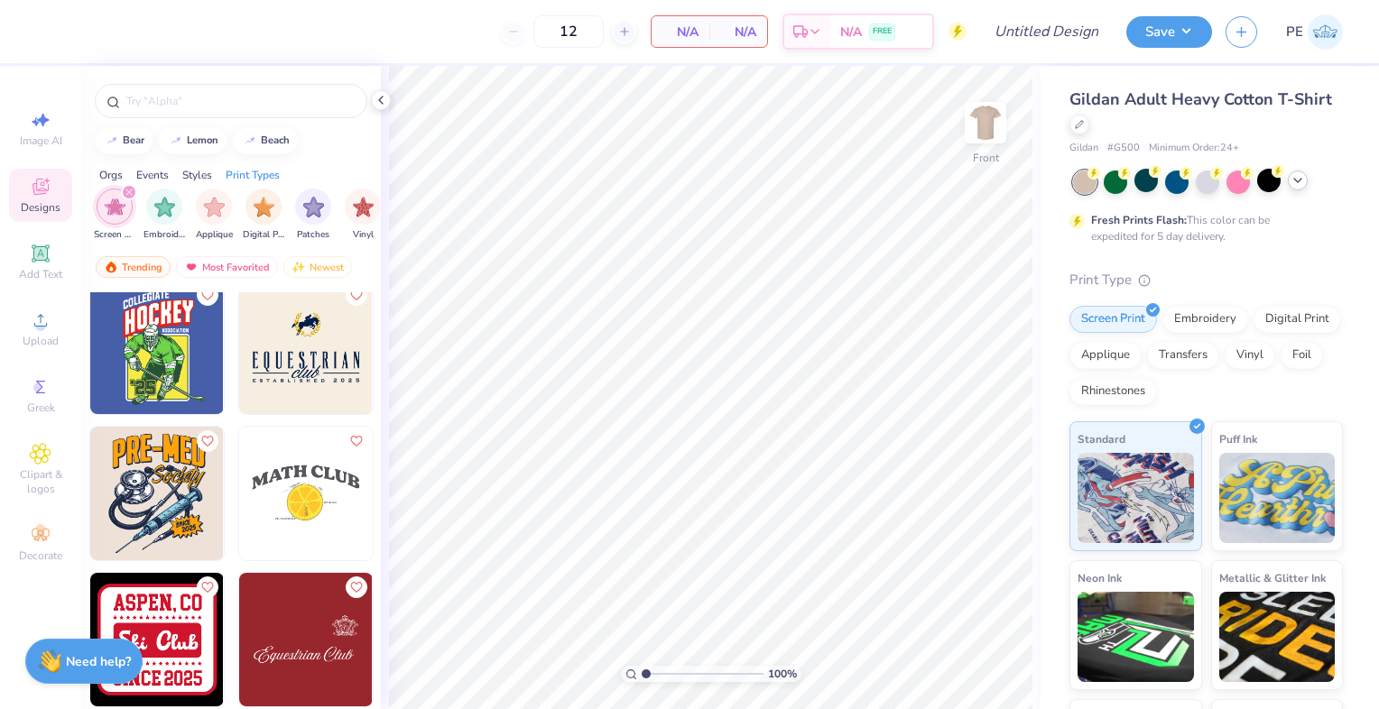
scroll to position [1036, 0]
click at [187, 97] on input "text" at bounding box center [240, 101] width 231 height 18
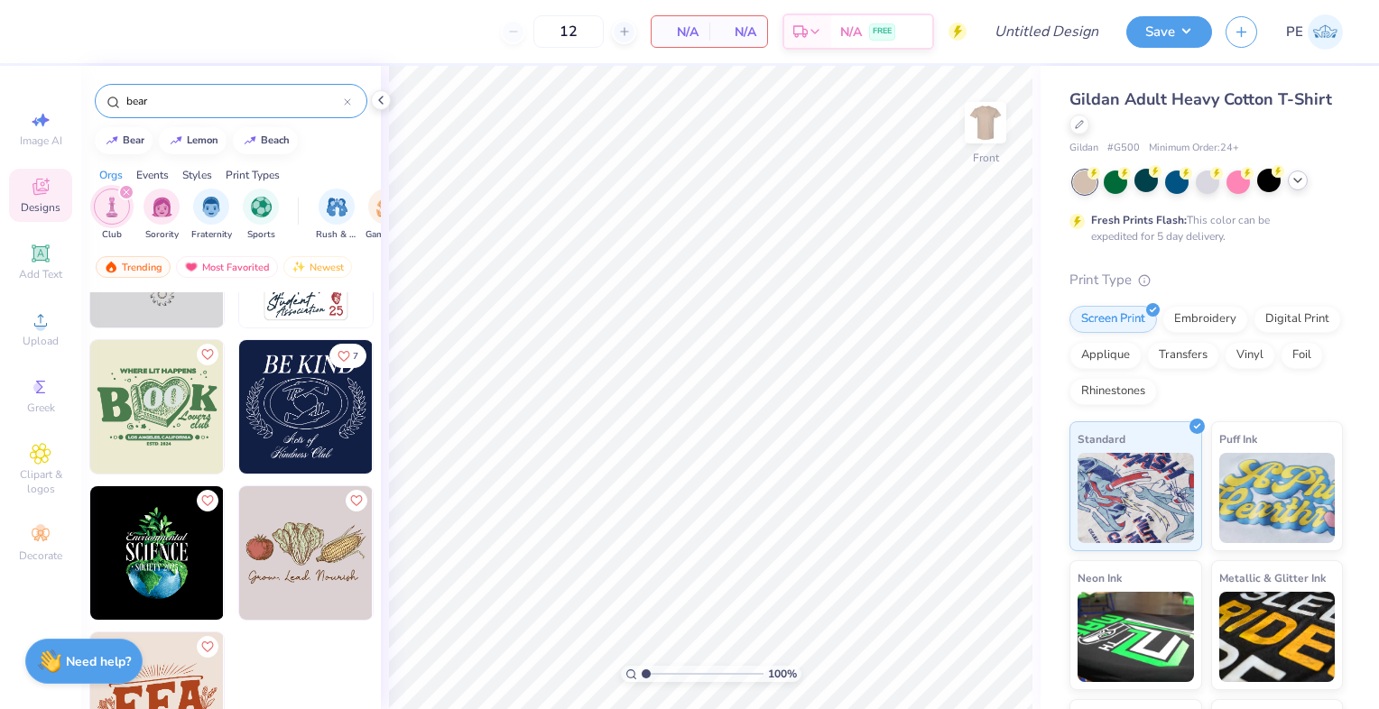
scroll to position [0, 0]
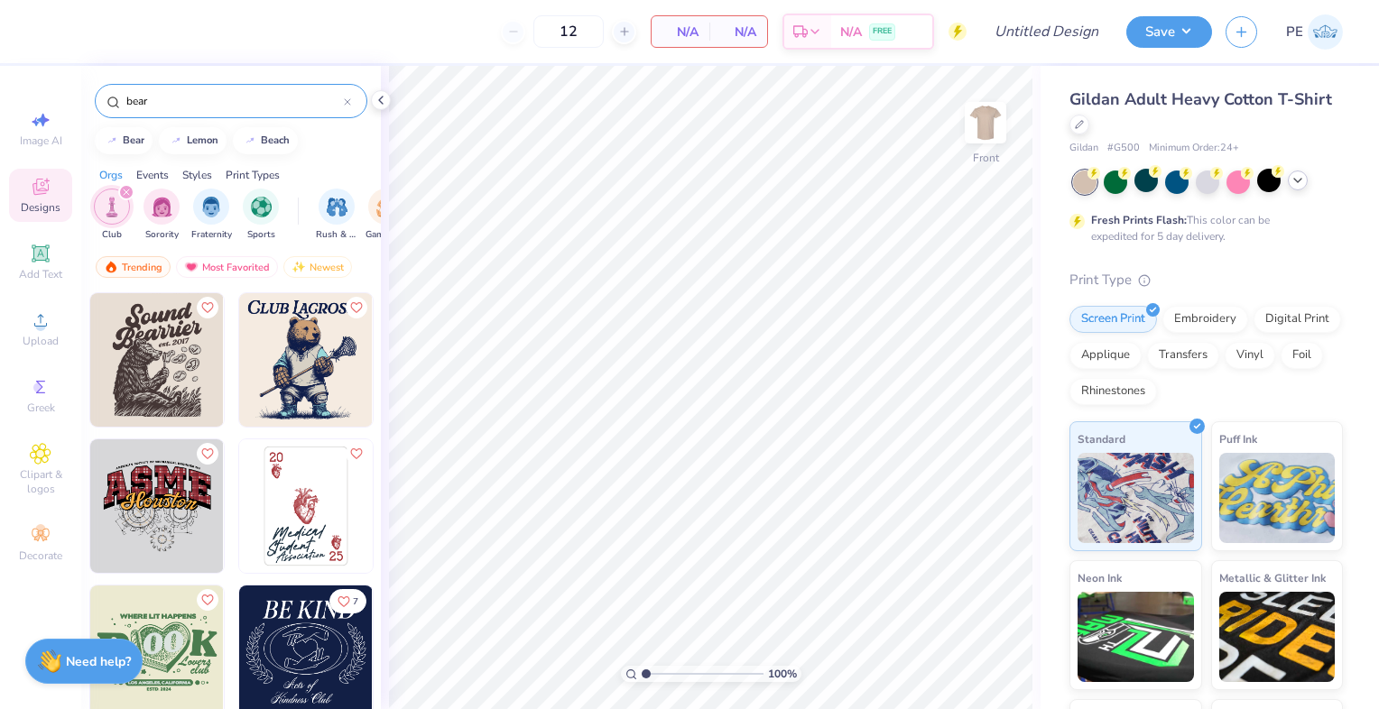
type input "bear"
click at [125, 189] on icon "filter for Club" at bounding box center [126, 192] width 7 height 7
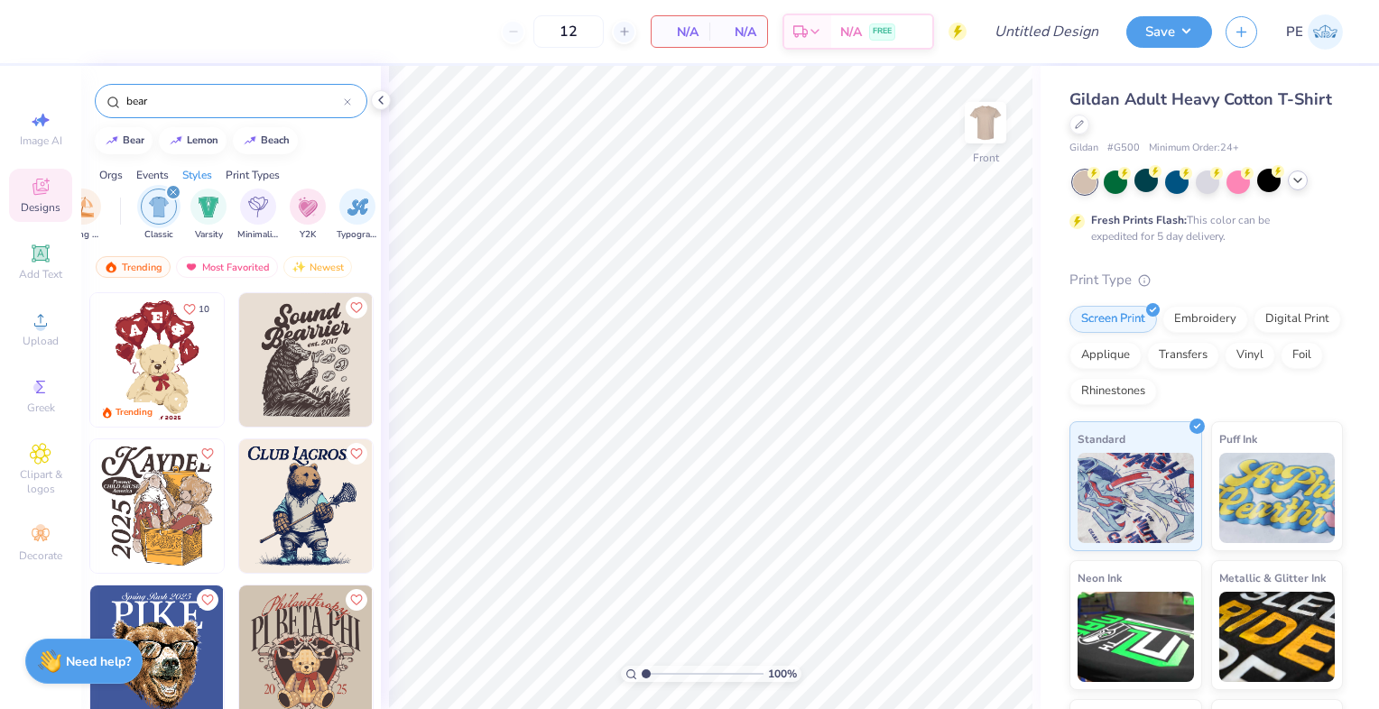
scroll to position [0, 901]
click at [174, 190] on icon "filter for Classic" at bounding box center [171, 192] width 7 height 7
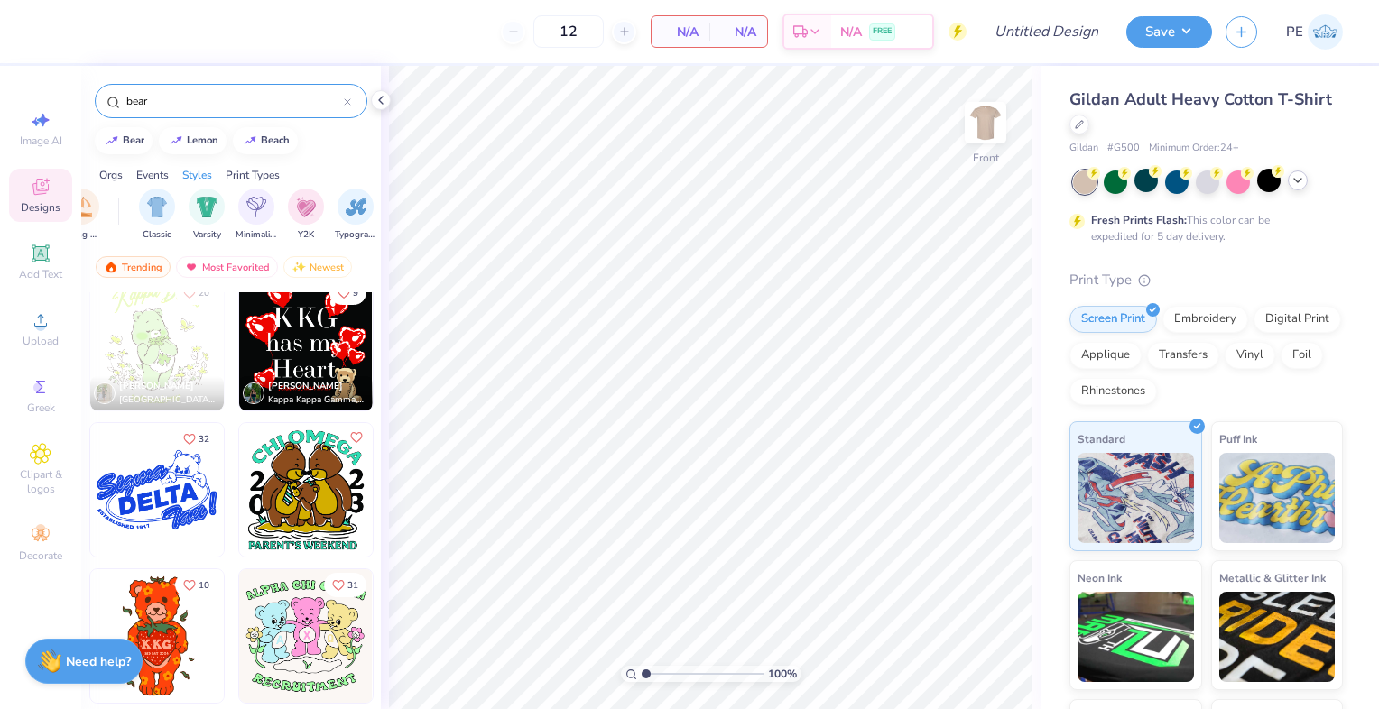
scroll to position [10374, 0]
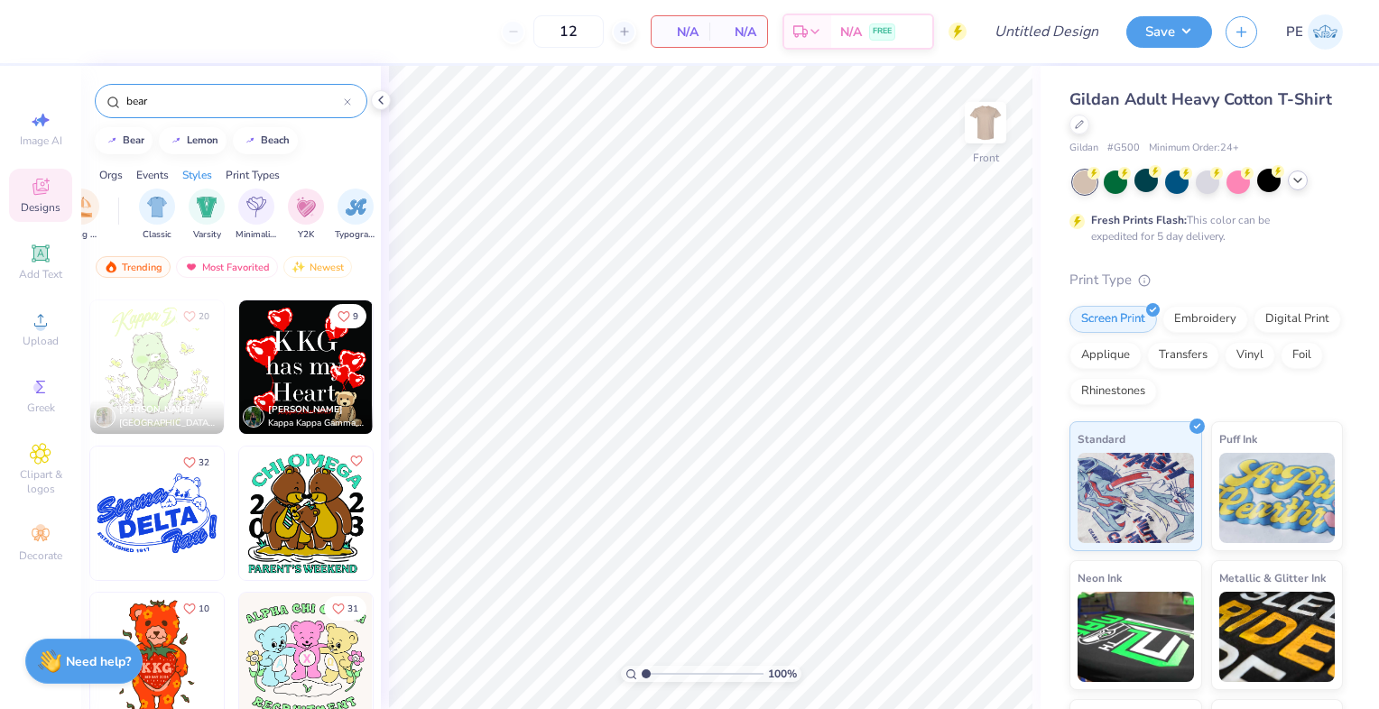
click at [119, 358] on img at bounding box center [157, 368] width 134 height 134
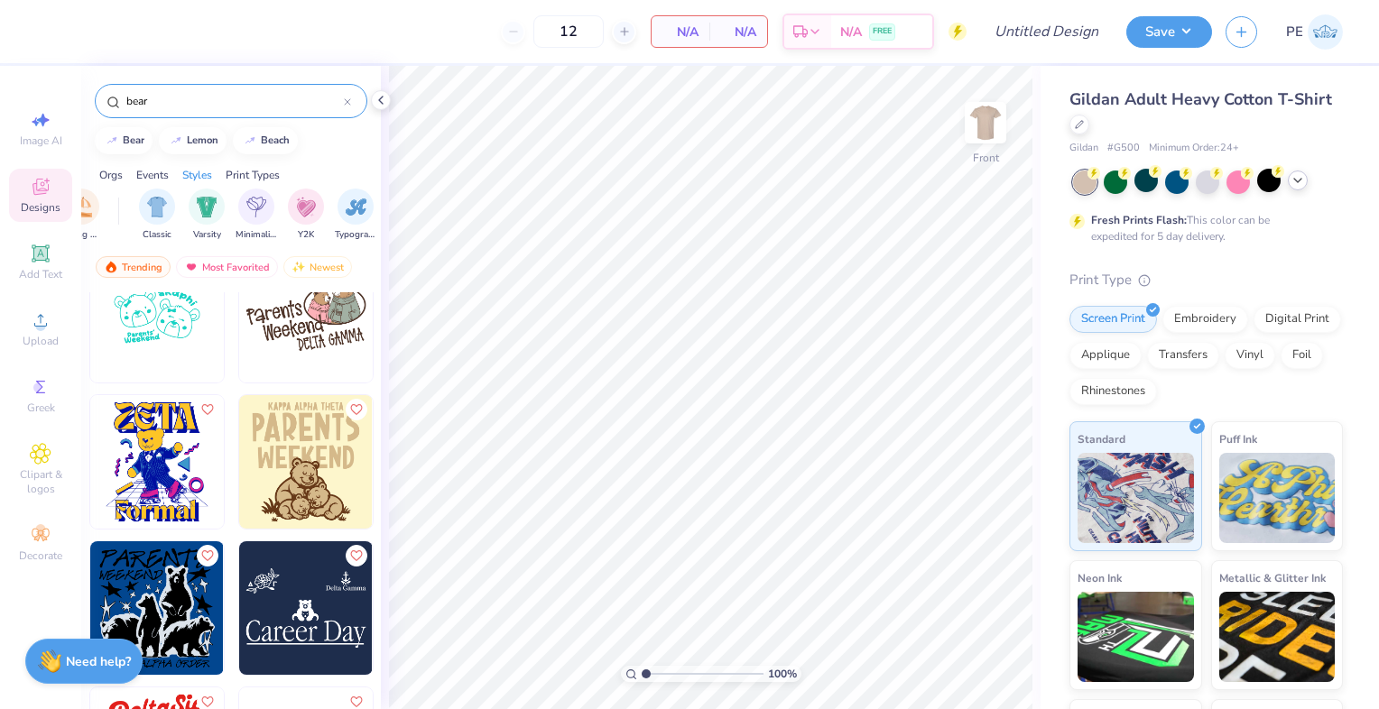
scroll to position [13349, 0]
click at [288, 452] on img at bounding box center [306, 463] width 134 height 134
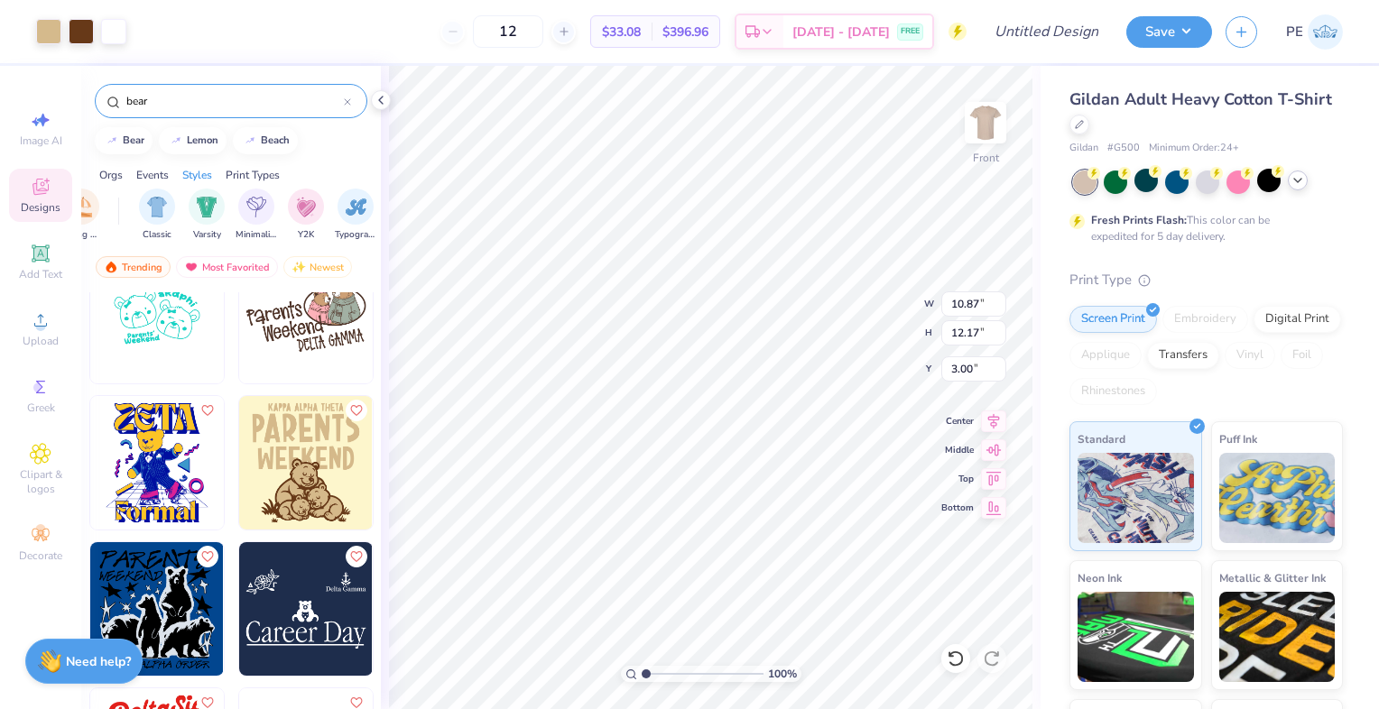
type input "10.87"
type input "12.17"
click at [1301, 187] on div at bounding box center [1298, 181] width 20 height 20
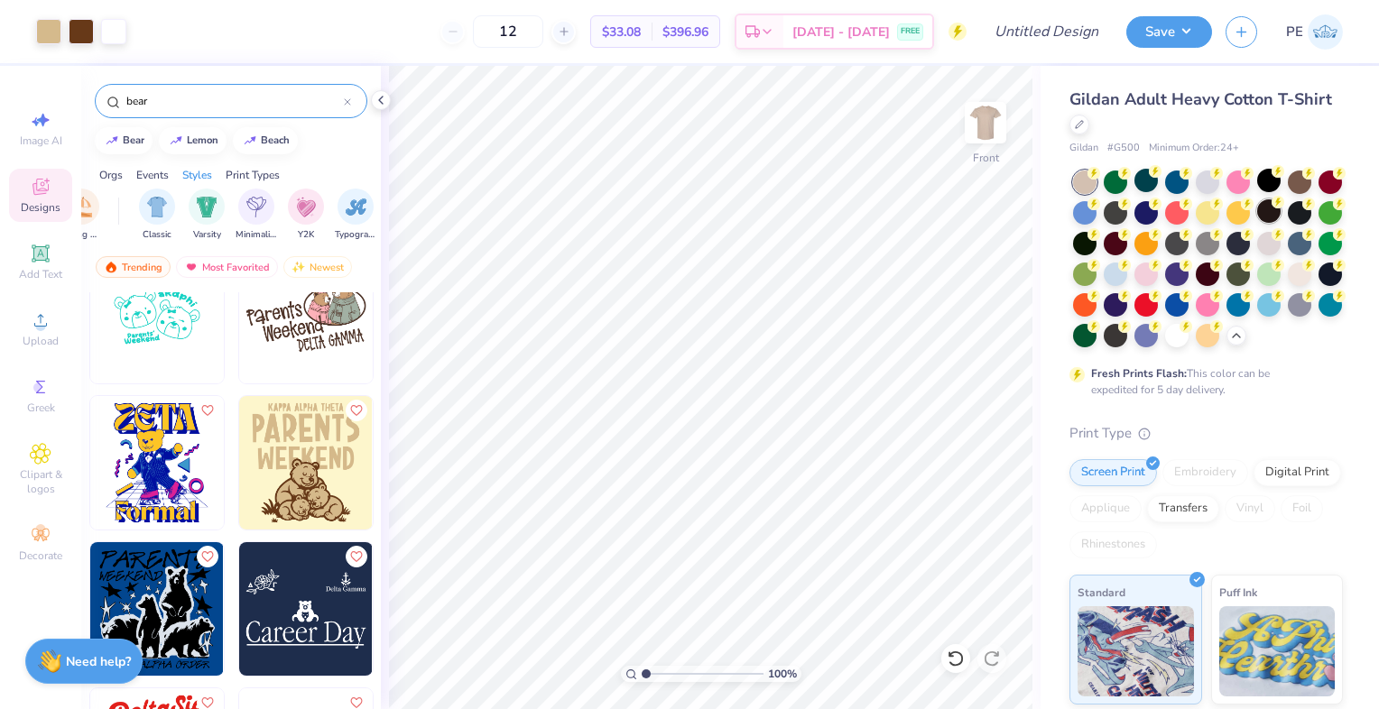
click at [1281, 210] on div at bounding box center [1268, 210] width 23 height 23
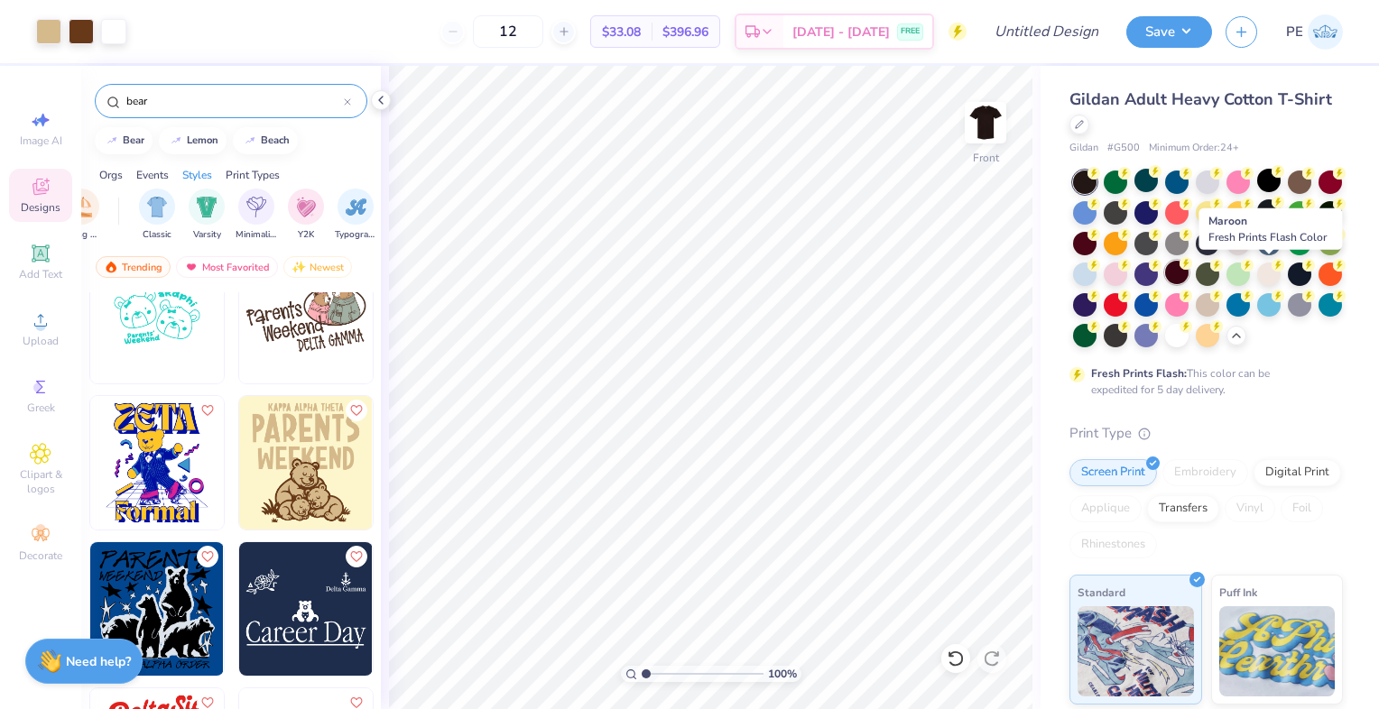
click at [1189, 272] on div at bounding box center [1176, 272] width 23 height 23
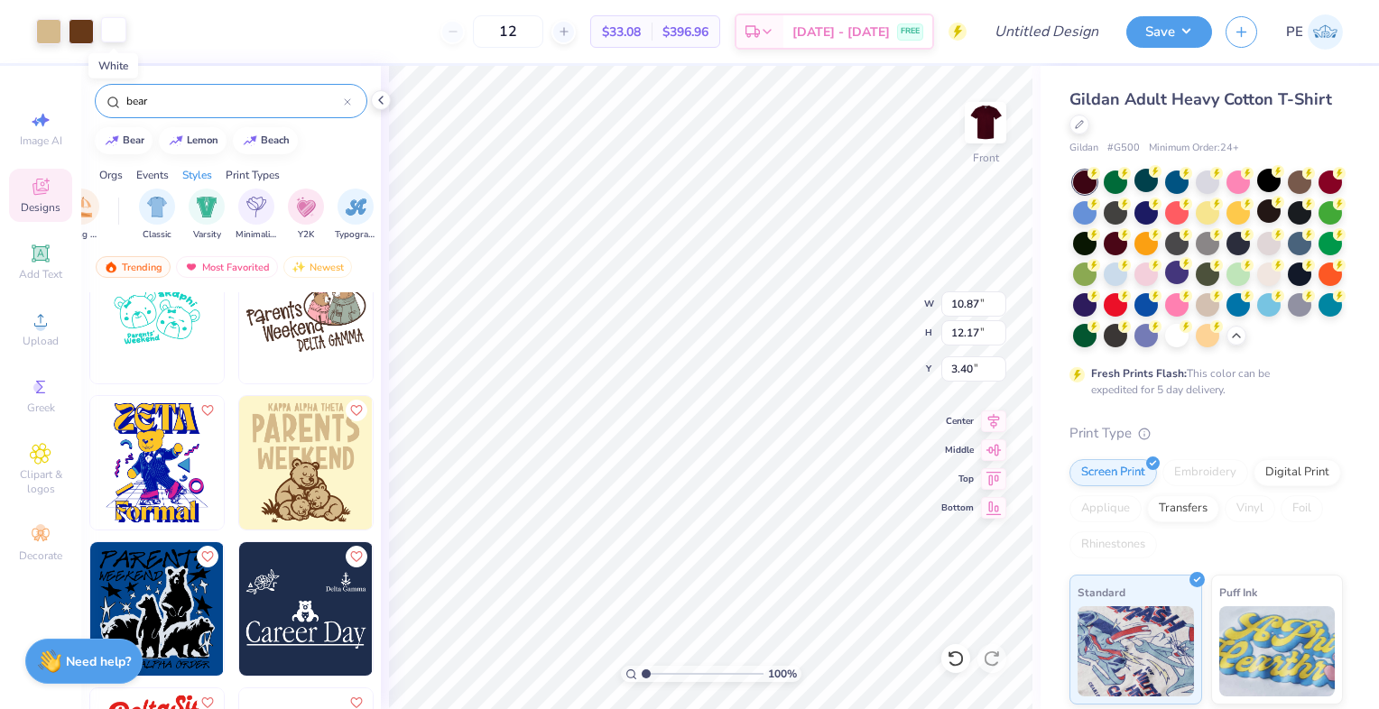
click at [116, 27] on div at bounding box center [113, 29] width 25 height 25
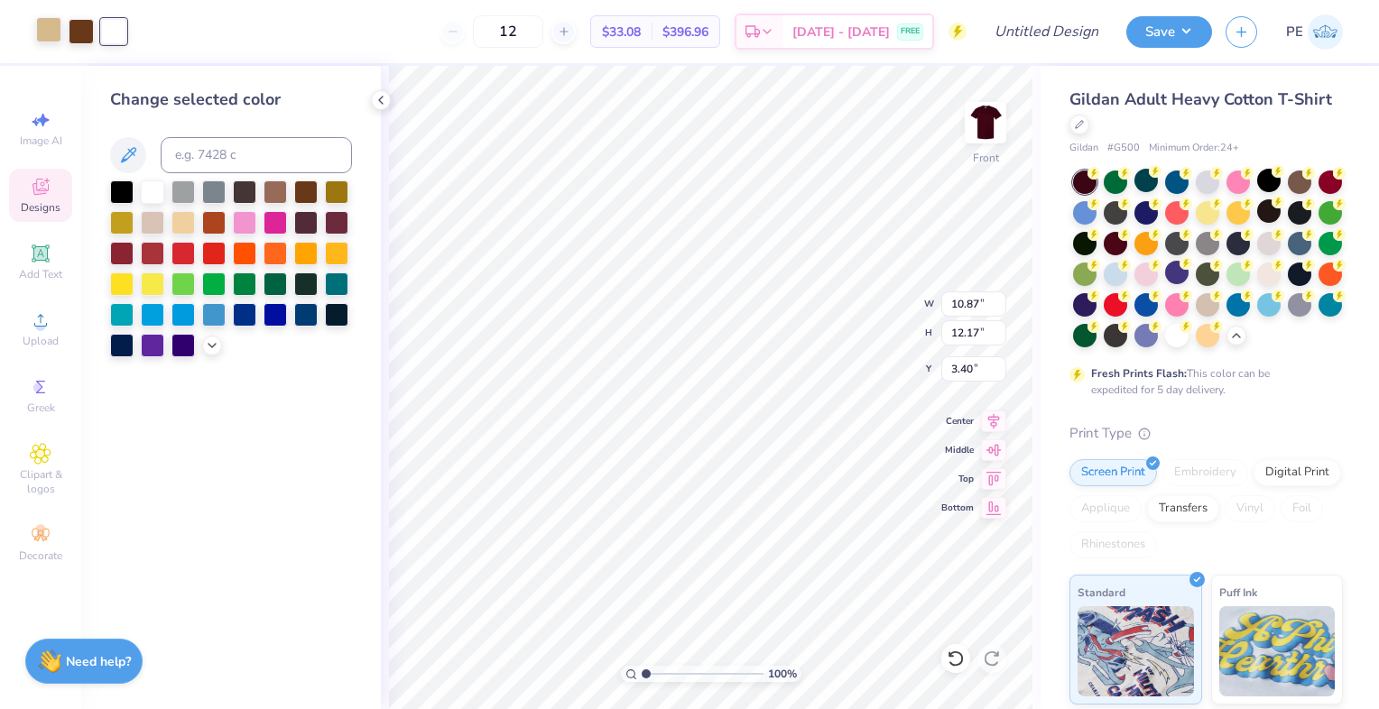
click at [45, 33] on div at bounding box center [48, 29] width 25 height 25
click at [149, 191] on div at bounding box center [152, 190] width 23 height 23
click at [76, 36] on div at bounding box center [81, 29] width 25 height 25
click at [181, 224] on div at bounding box center [182, 220] width 23 height 23
click at [211, 349] on icon at bounding box center [212, 344] width 14 height 14
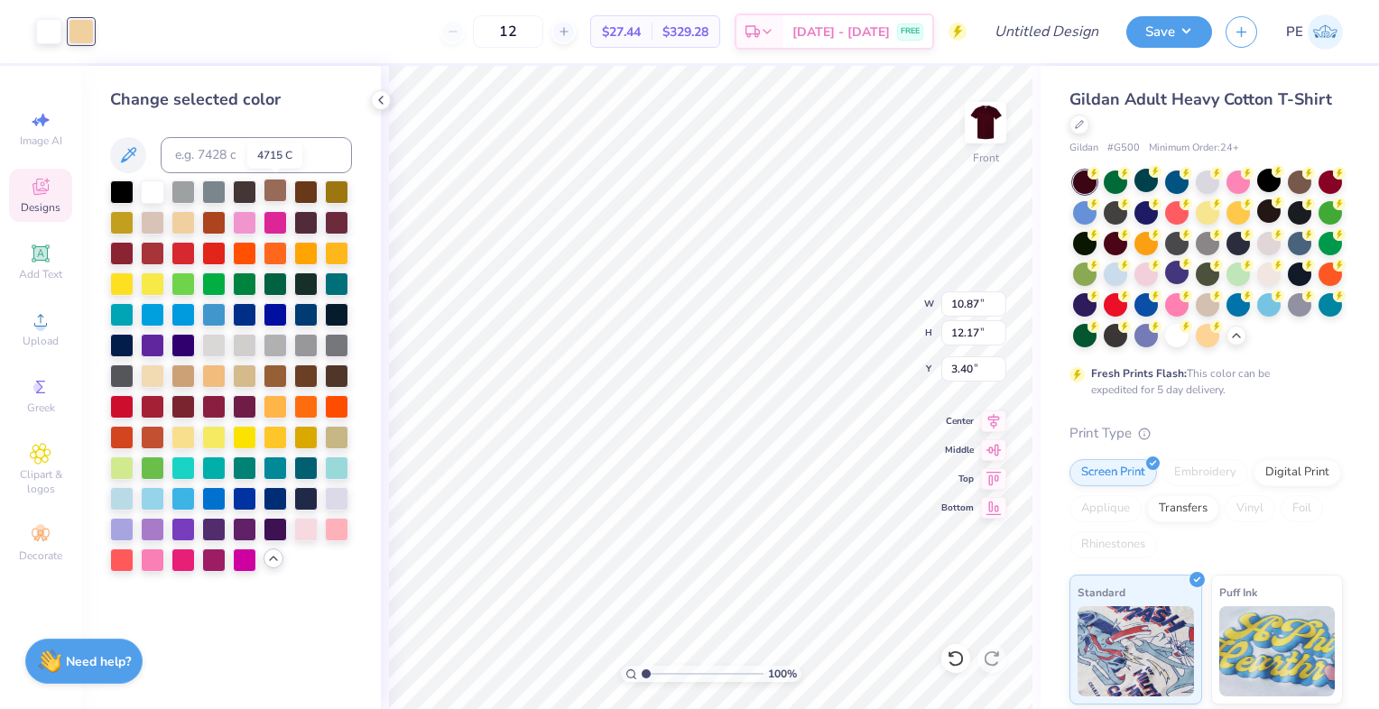
click at [273, 189] on div at bounding box center [275, 190] width 23 height 23
click at [278, 330] on div at bounding box center [231, 377] width 242 height 392
click at [119, 194] on div at bounding box center [121, 190] width 23 height 23
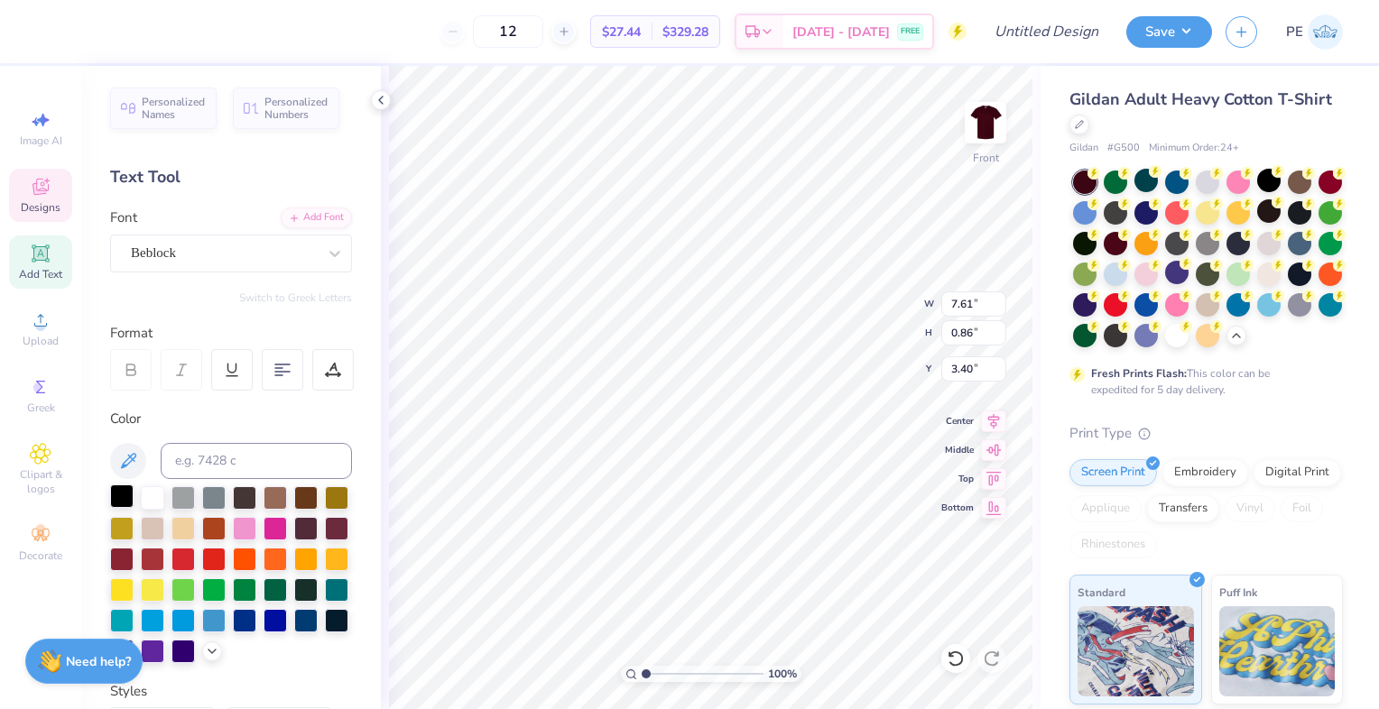
click at [117, 495] on div at bounding box center [121, 496] width 23 height 23
type textarea "Kappa"
type textarea "[US_STATE][GEOGRAPHIC_DATA]"
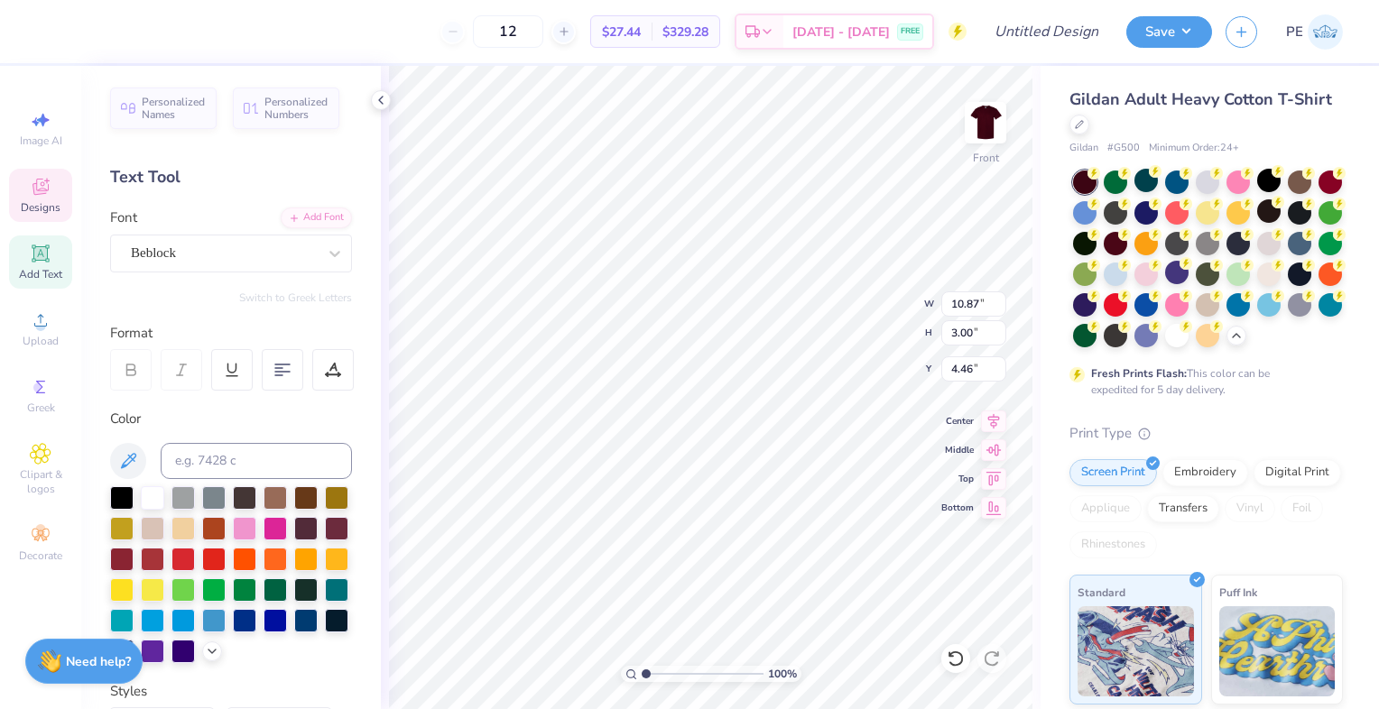
type input "10.87"
type input "3.00"
type input "4.46"
type textarea "student"
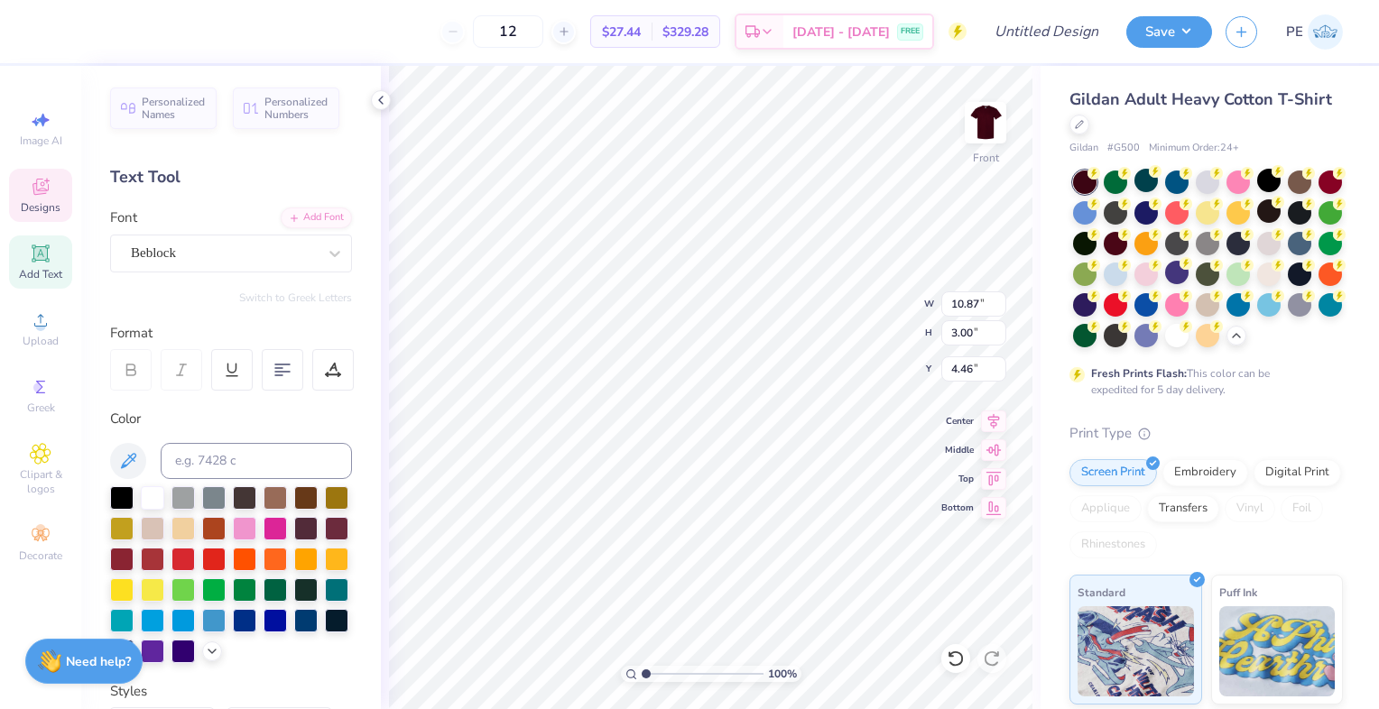
scroll to position [14, 4]
type input "9.75"
type input "2.39"
type input "7.79"
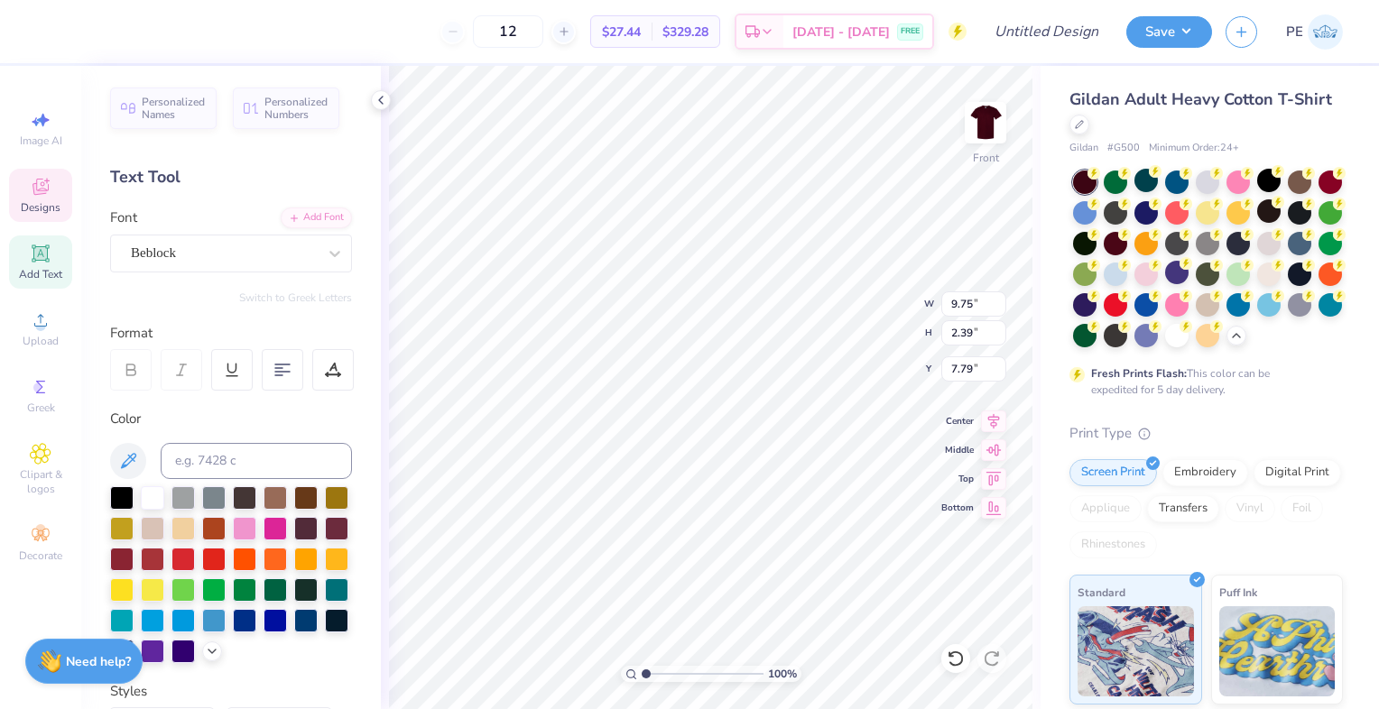
type textarea "g"
type textarea "government"
type input "12.45"
type input "2.24"
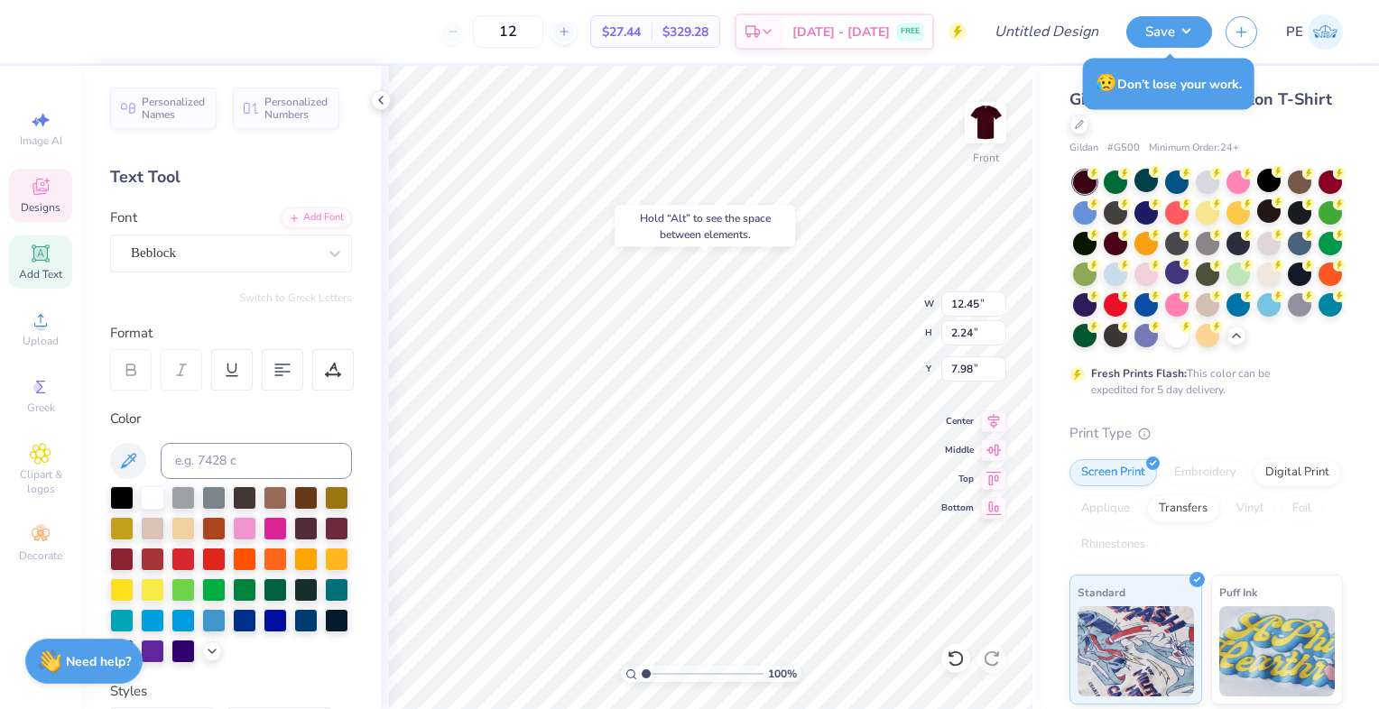
type input "7.95"
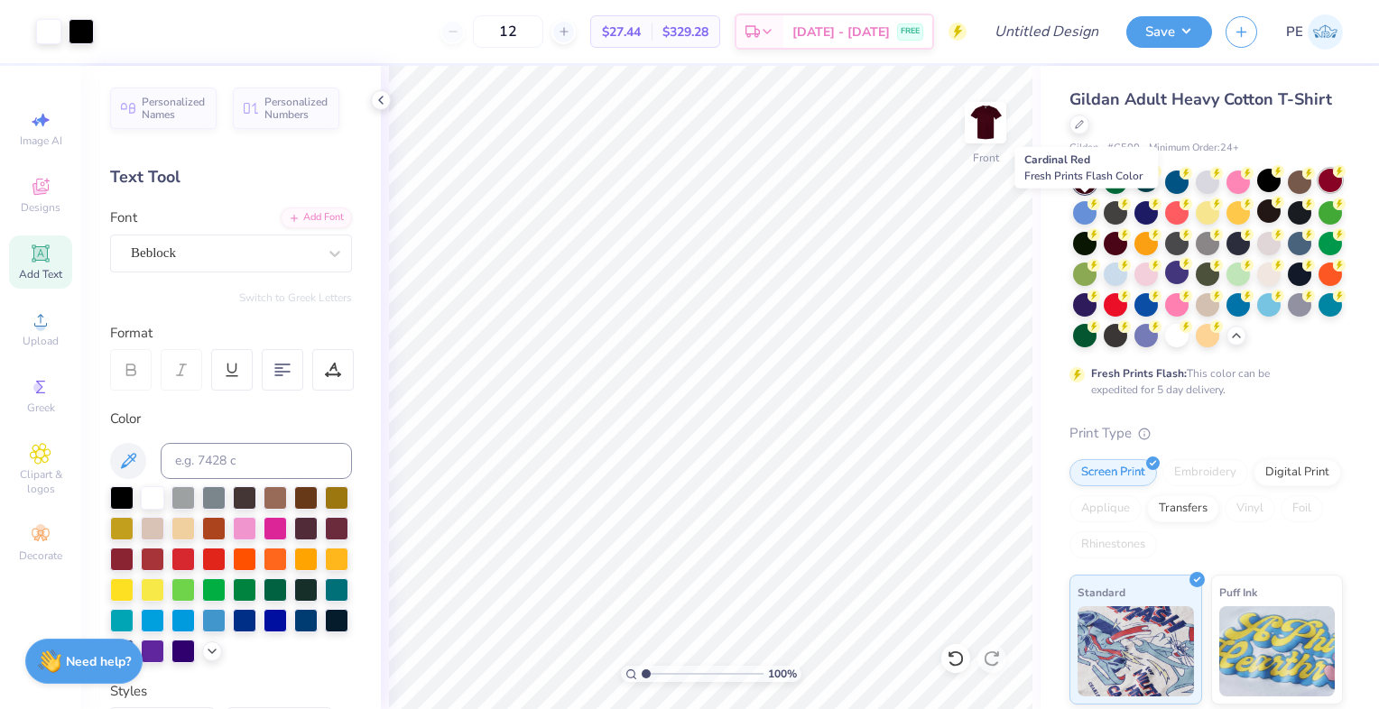
click at [1319, 192] on div at bounding box center [1330, 180] width 23 height 23
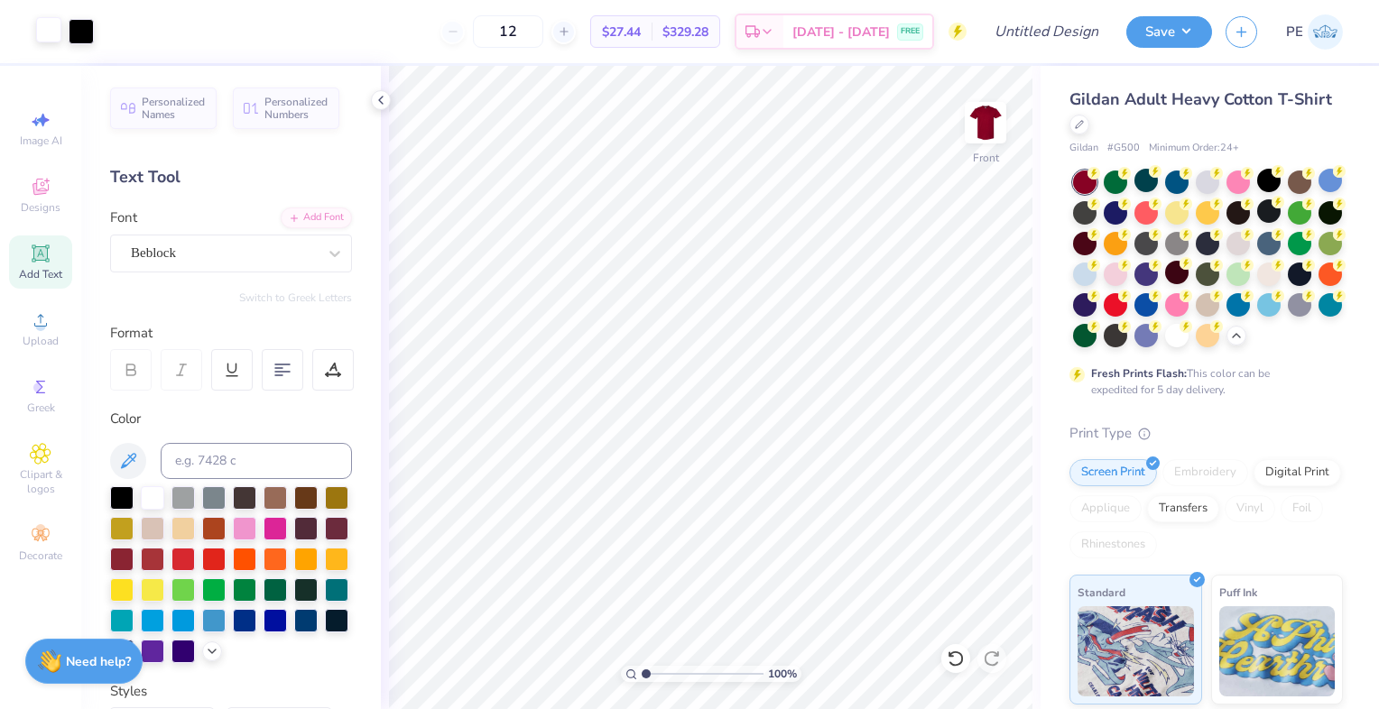
click at [41, 28] on div at bounding box center [48, 29] width 25 height 25
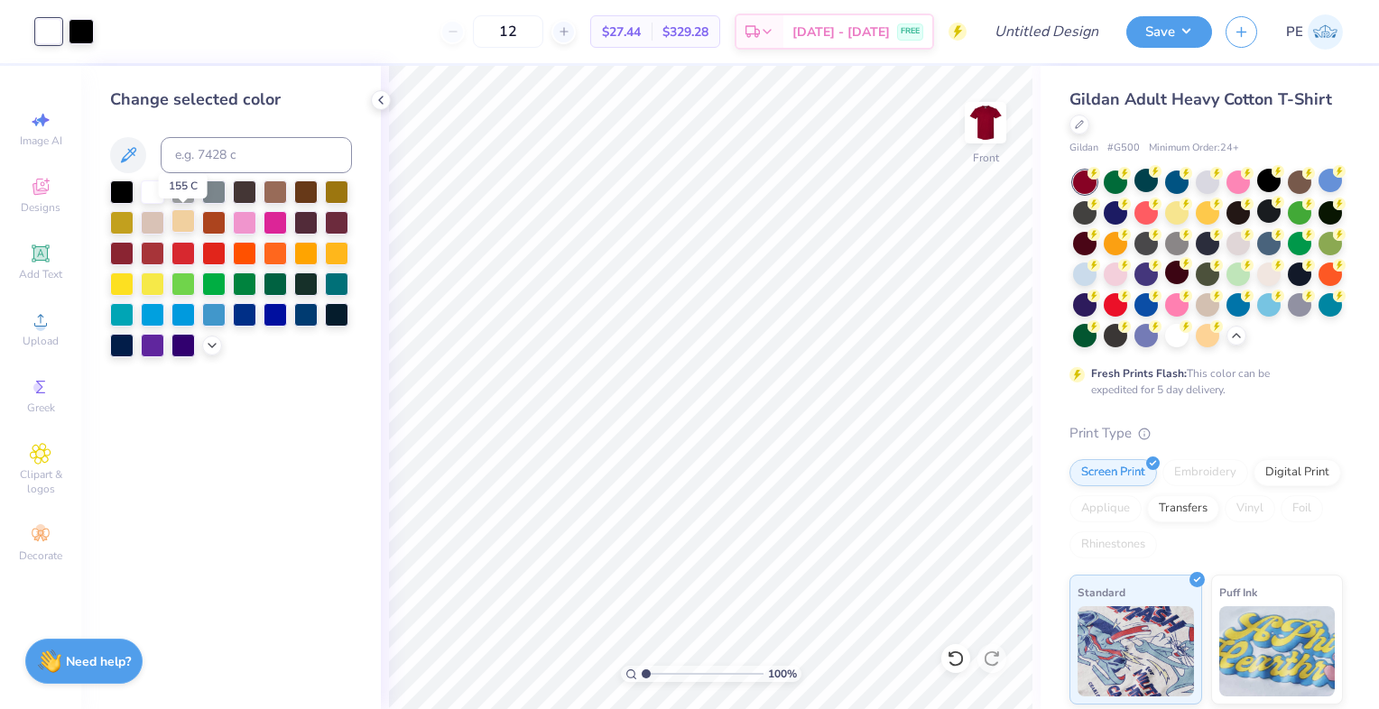
click at [182, 223] on div at bounding box center [182, 220] width 23 height 23
click at [213, 345] on polyline at bounding box center [211, 344] width 7 height 4
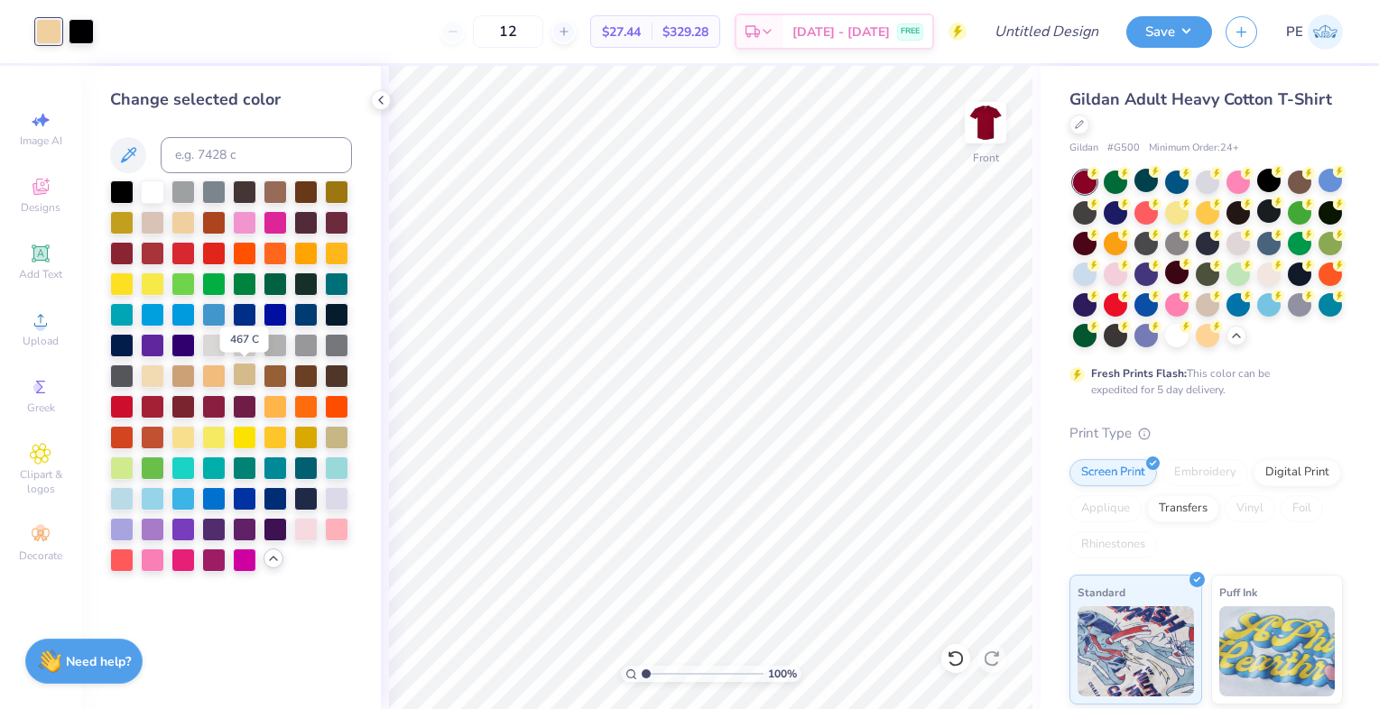
click at [239, 381] on div at bounding box center [244, 374] width 23 height 23
click at [272, 374] on div at bounding box center [275, 374] width 23 height 23
click at [240, 374] on div at bounding box center [244, 374] width 23 height 23
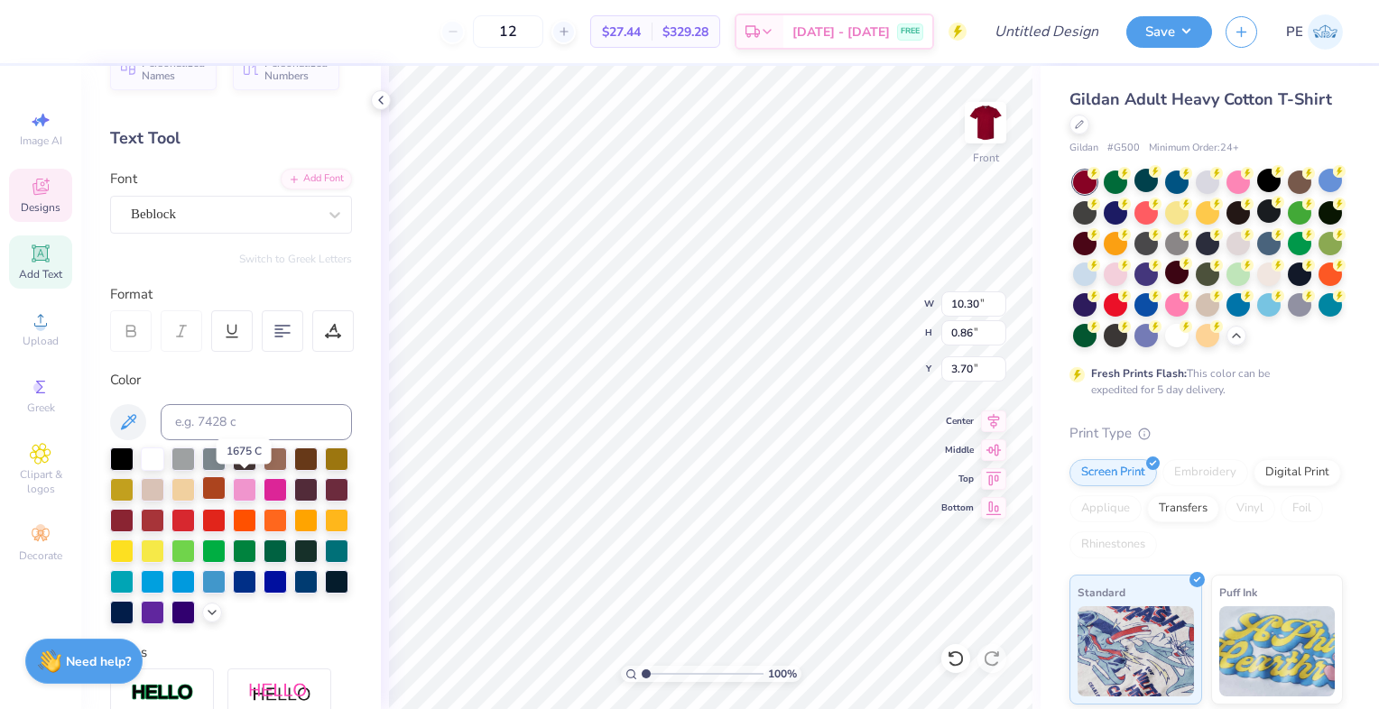
scroll to position [40, 0]
click at [274, 458] on div at bounding box center [275, 456] width 23 height 23
click at [205, 617] on icon at bounding box center [212, 610] width 14 height 14
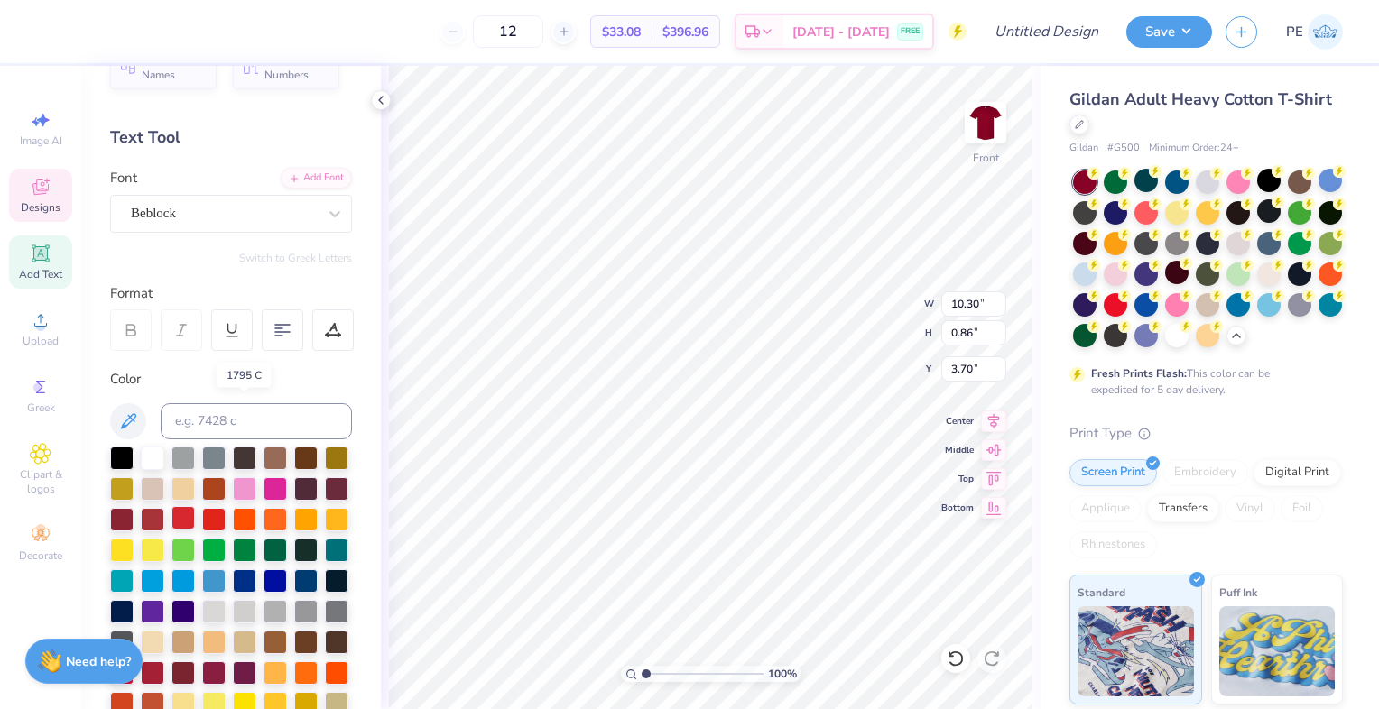
scroll to position [158, 0]
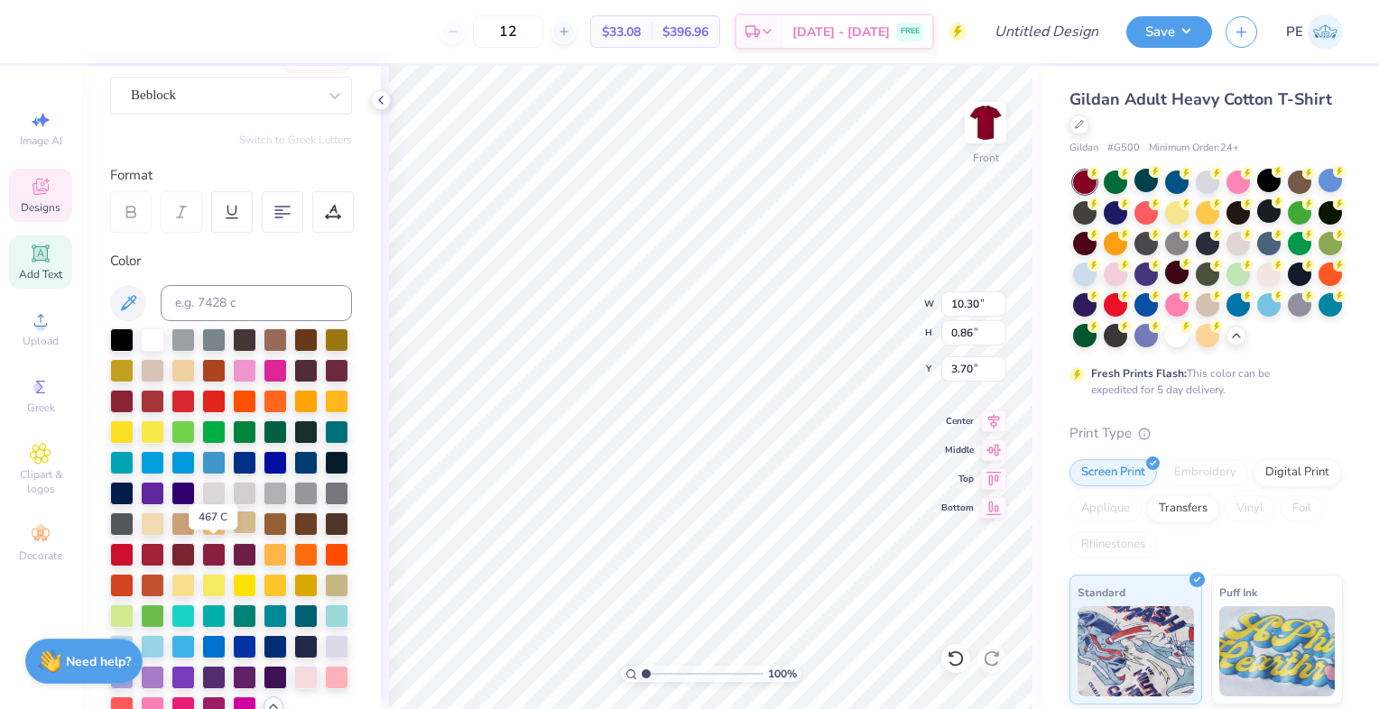
click at [233, 534] on div at bounding box center [244, 522] width 23 height 23
click at [125, 338] on div at bounding box center [121, 338] width 23 height 23
click at [148, 334] on div at bounding box center [152, 338] width 23 height 23
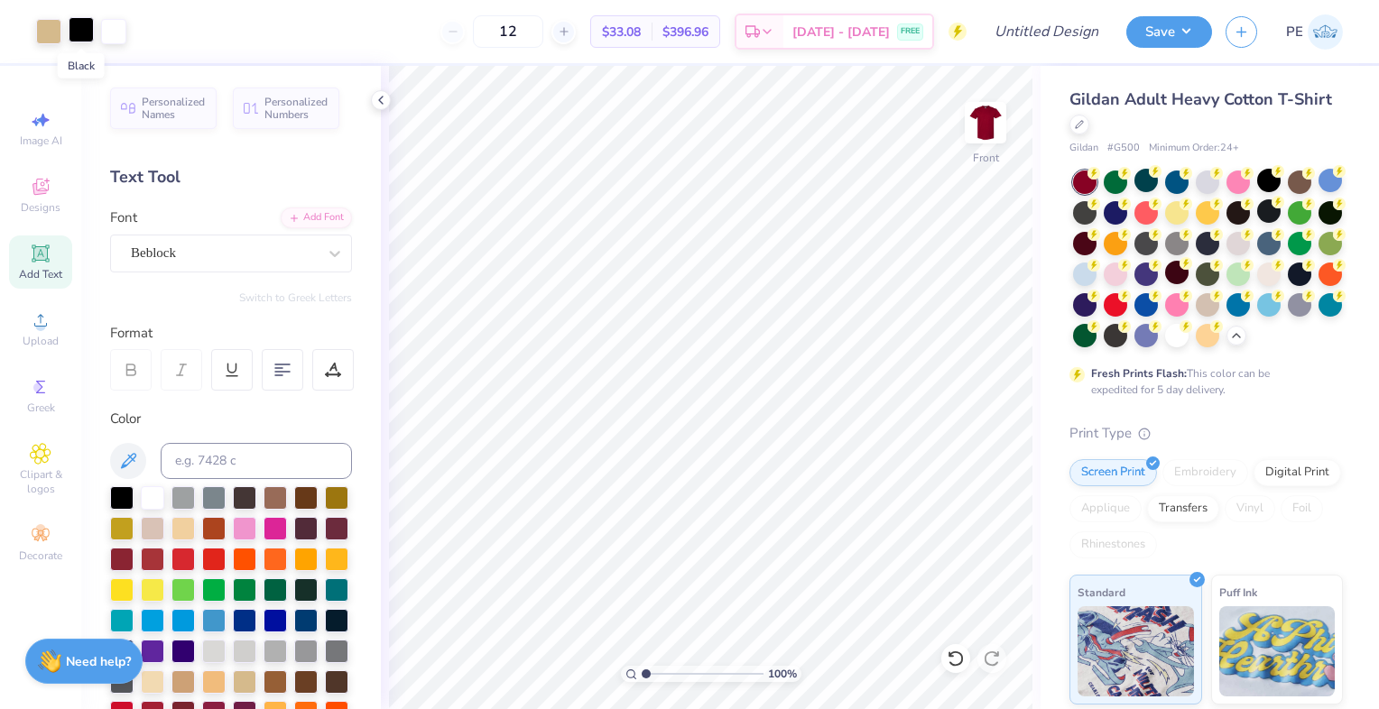
click at [76, 23] on div at bounding box center [81, 29] width 25 height 25
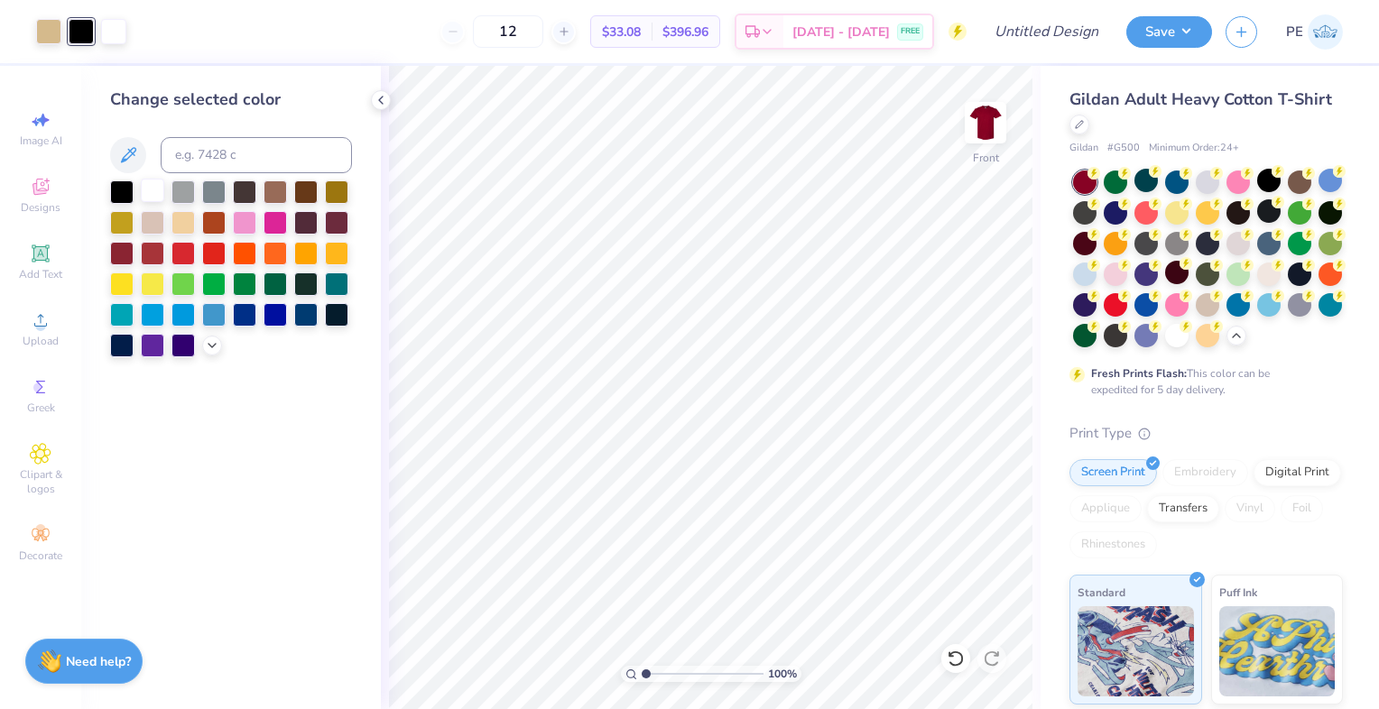
click at [150, 190] on div at bounding box center [152, 190] width 23 height 23
click at [51, 30] on div at bounding box center [48, 29] width 25 height 25
click at [274, 193] on div at bounding box center [275, 190] width 23 height 23
click at [116, 31] on div at bounding box center [113, 29] width 25 height 25
click at [213, 348] on icon at bounding box center [212, 344] width 14 height 14
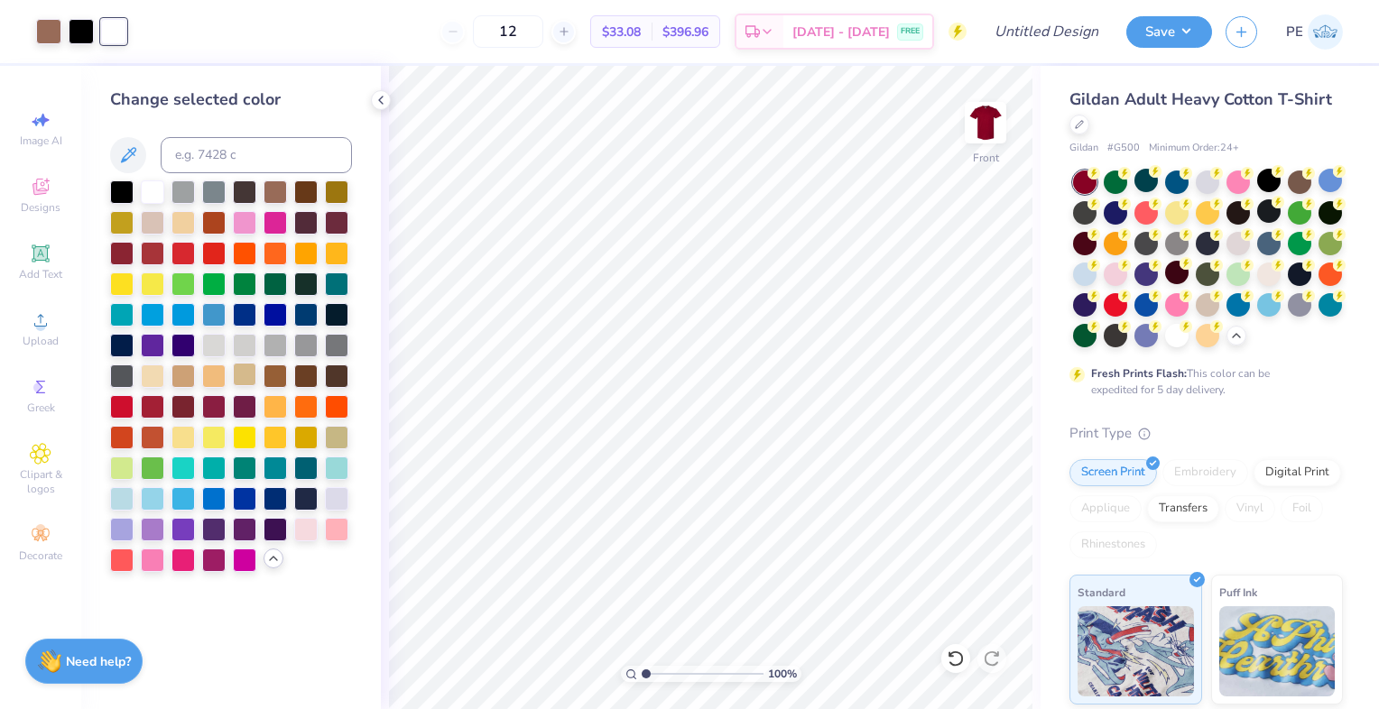
click at [245, 376] on div at bounding box center [244, 374] width 23 height 23
click at [50, 38] on div at bounding box center [48, 29] width 25 height 25
click at [150, 189] on div at bounding box center [152, 192] width 23 height 23
click at [75, 38] on div at bounding box center [81, 29] width 25 height 25
click at [249, 375] on div at bounding box center [244, 374] width 23 height 23
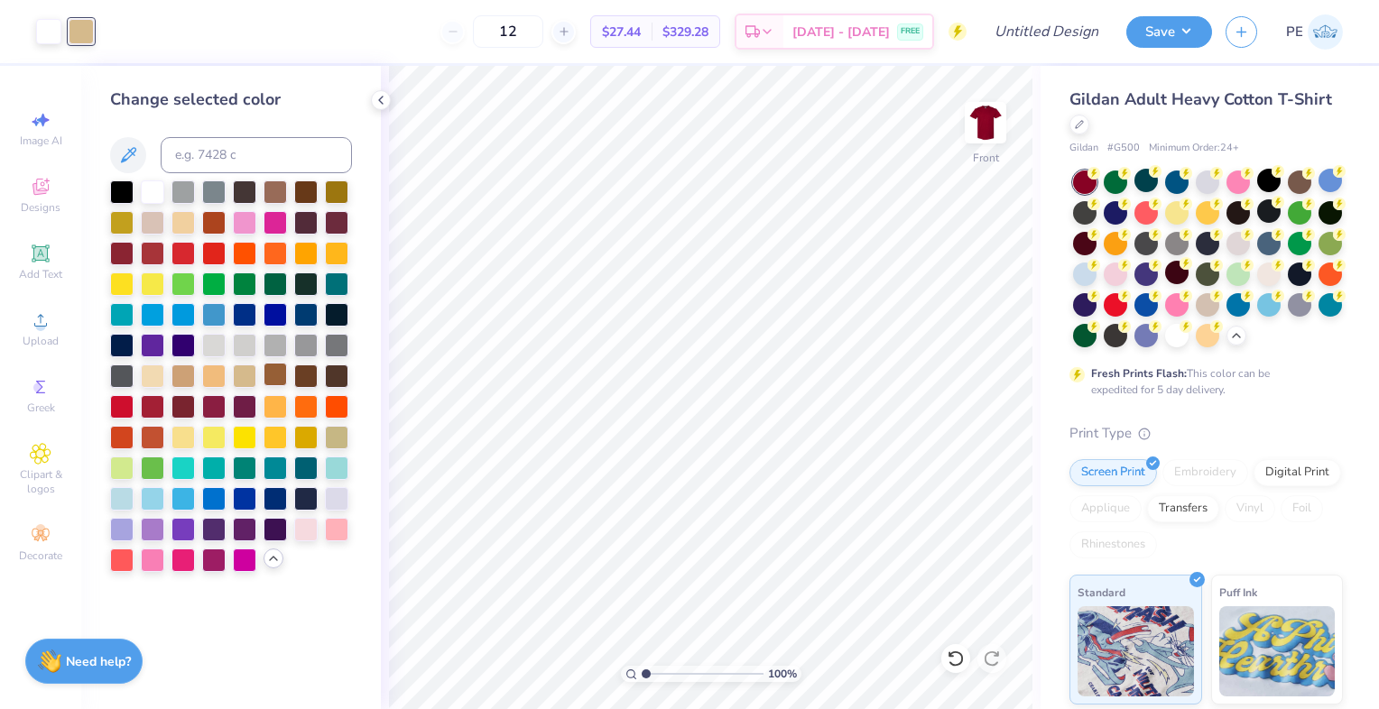
click at [271, 366] on div at bounding box center [275, 374] width 23 height 23
click at [1189, 279] on div at bounding box center [1176, 272] width 23 height 23
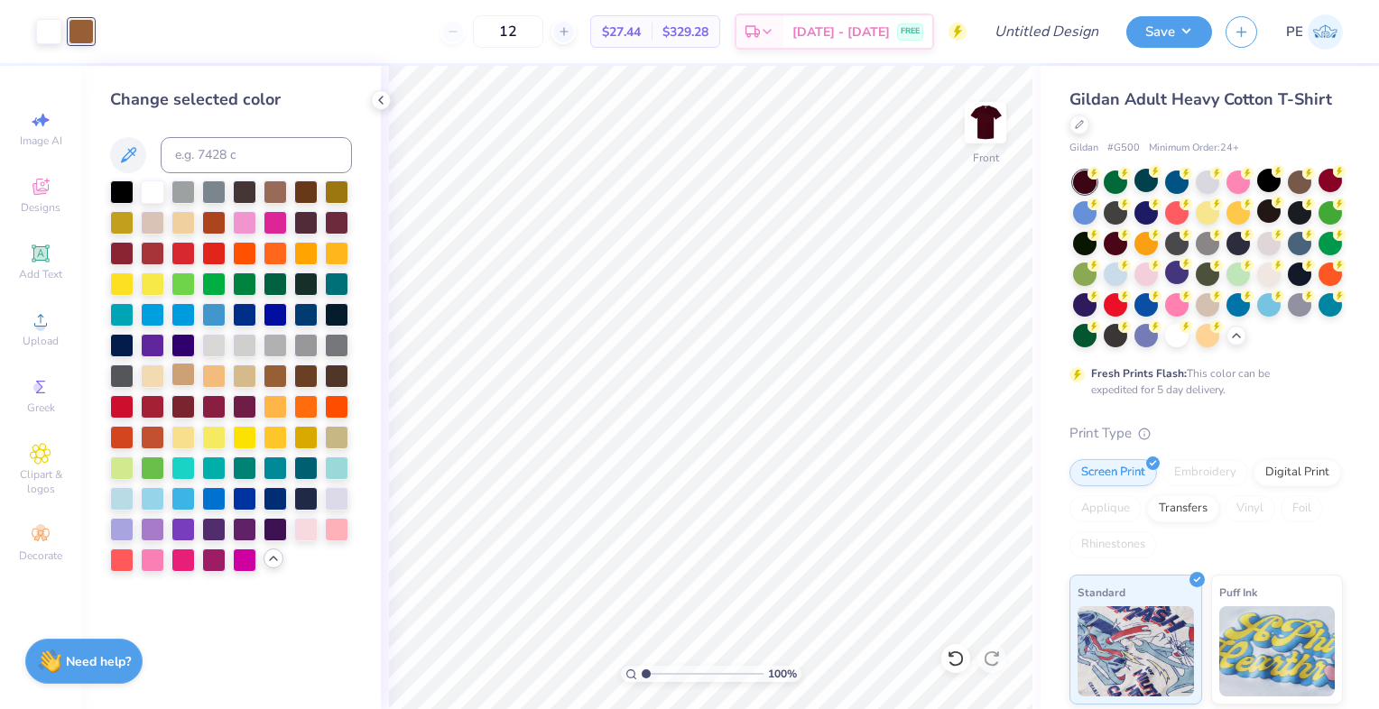
click at [177, 380] on div at bounding box center [182, 374] width 23 height 23
click at [342, 377] on div at bounding box center [336, 374] width 23 height 23
click at [306, 377] on div at bounding box center [305, 374] width 23 height 23
click at [187, 435] on div at bounding box center [182, 435] width 23 height 23
click at [47, 34] on div at bounding box center [48, 29] width 25 height 25
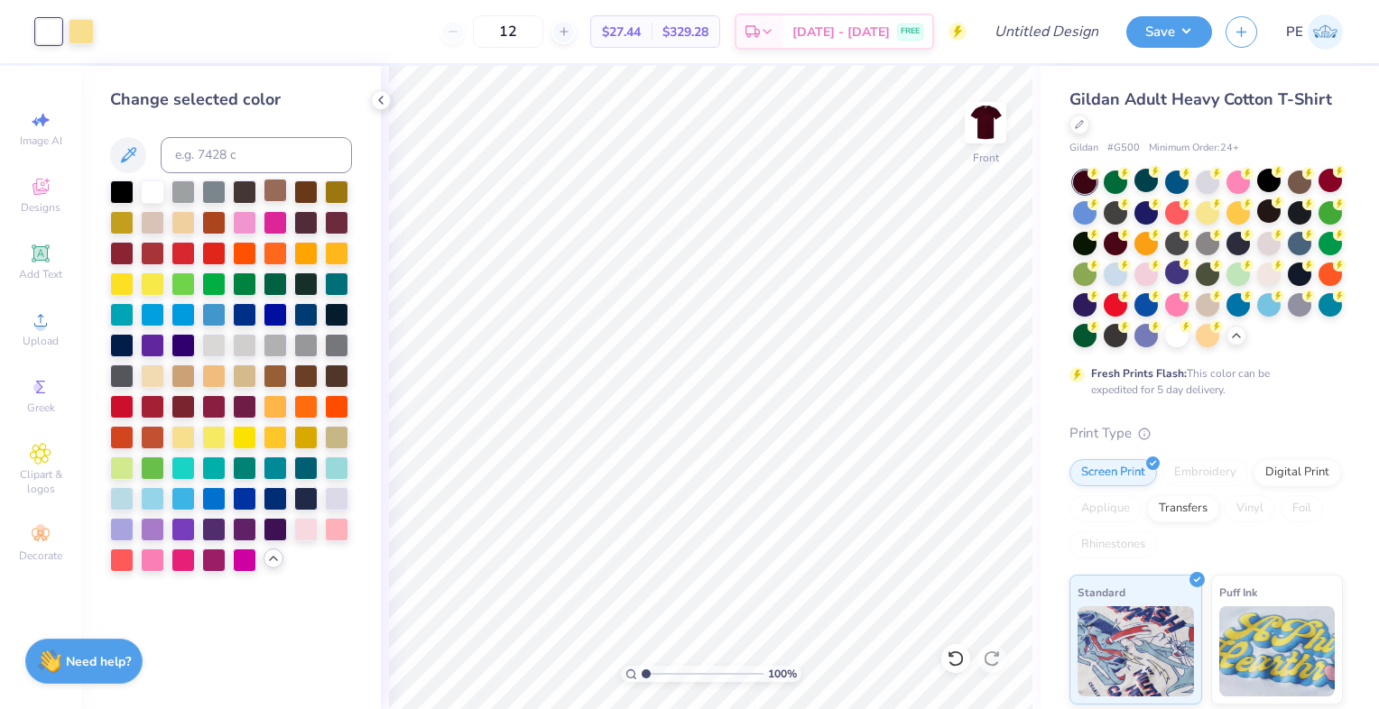
click at [274, 193] on div at bounding box center [275, 190] width 23 height 23
click at [181, 375] on div at bounding box center [182, 374] width 23 height 23
click at [274, 191] on div at bounding box center [275, 192] width 23 height 23
click at [84, 23] on div at bounding box center [81, 29] width 25 height 25
click at [149, 186] on div at bounding box center [152, 190] width 23 height 23
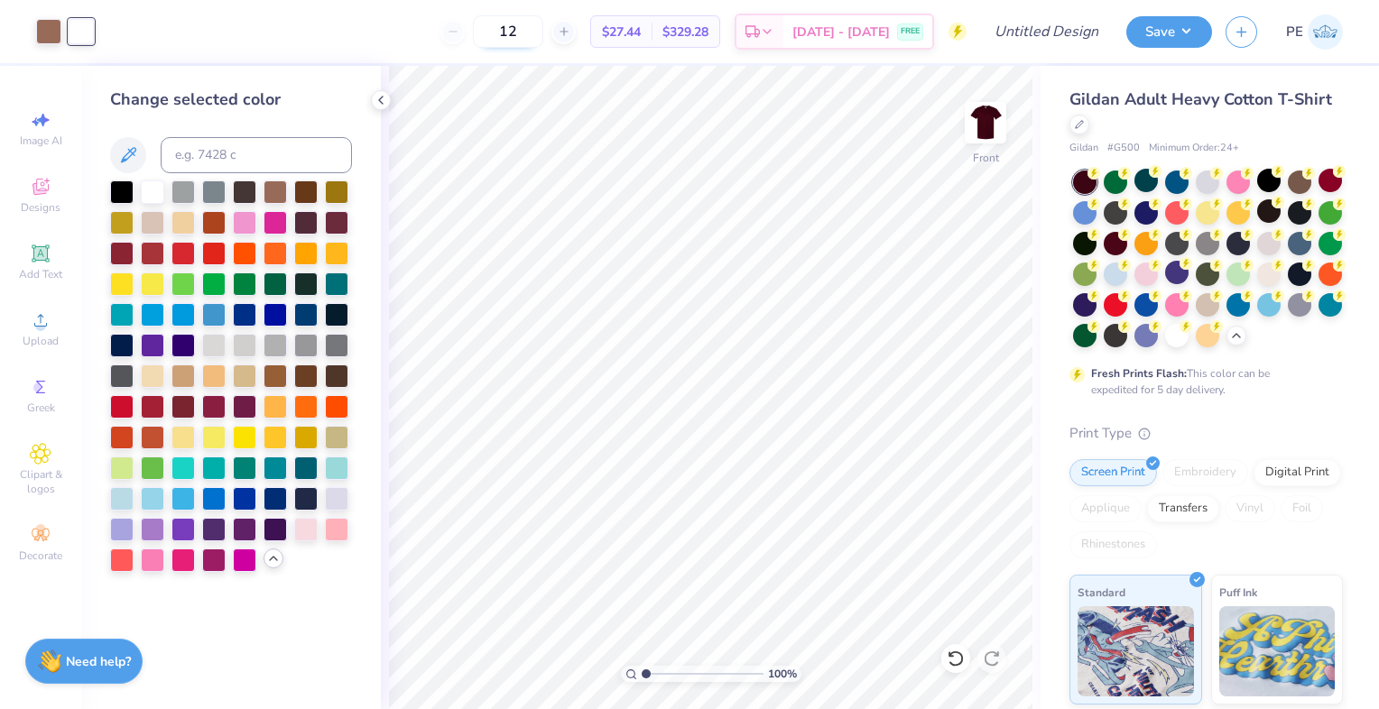
click at [556, 43] on div "Art colors 12 $27.44 Per Item $329.28 Total Est. Delivery [DATE] - [DATE] FREE …" at bounding box center [689, 354] width 1379 height 709
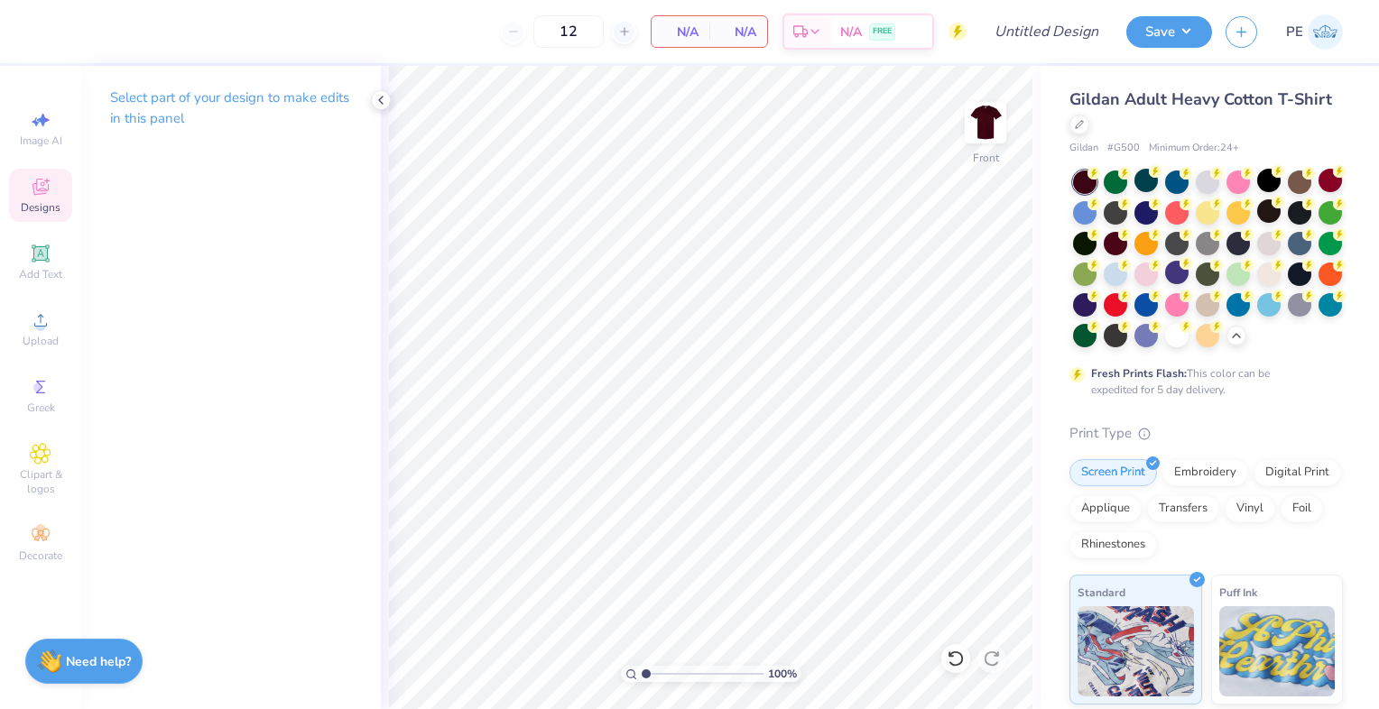
click at [32, 186] on icon at bounding box center [41, 187] width 22 height 22
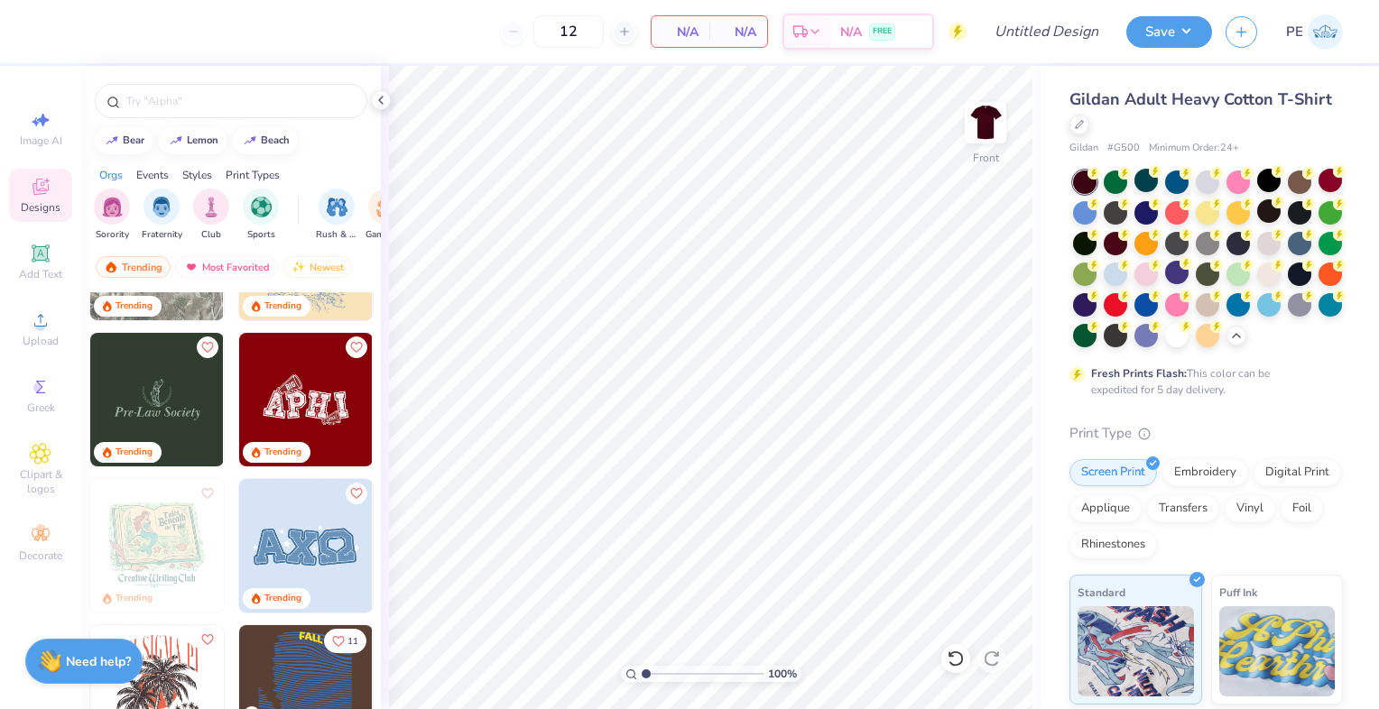
scroll to position [2888, 0]
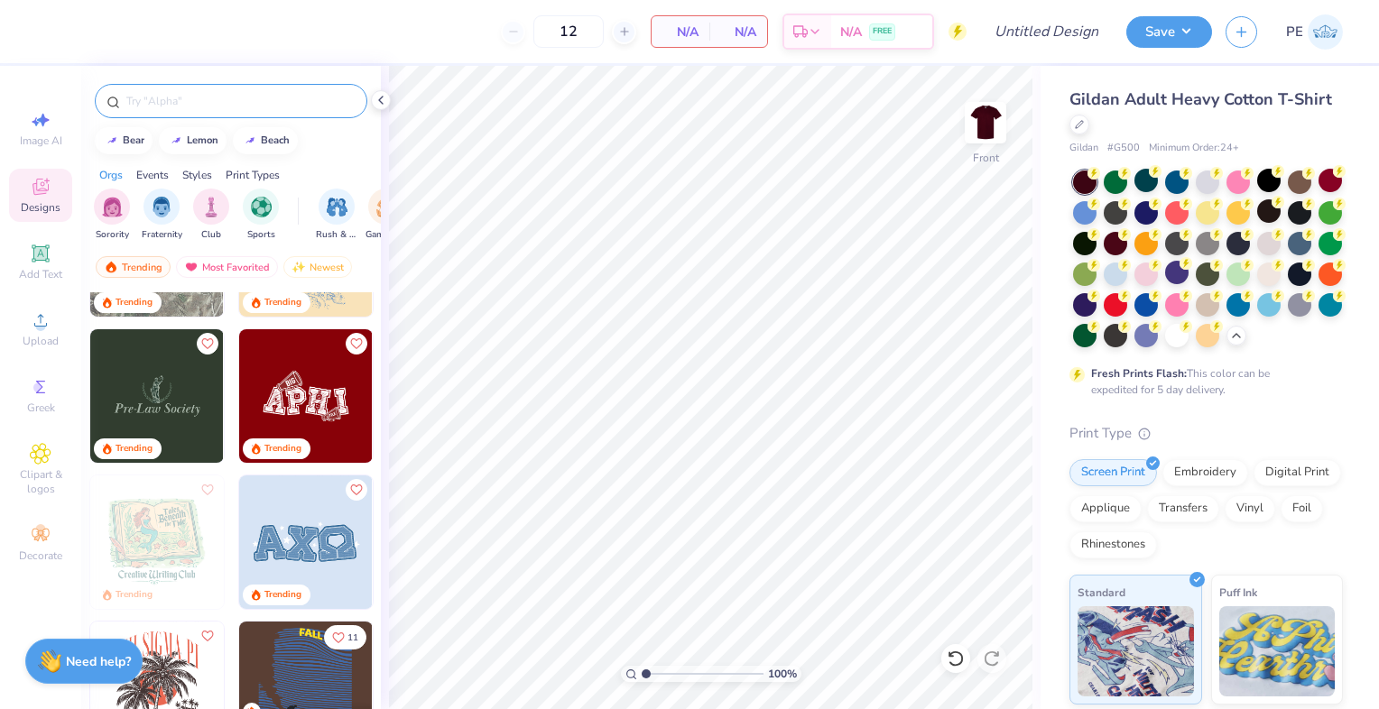
click at [157, 97] on input "text" at bounding box center [240, 101] width 231 height 18
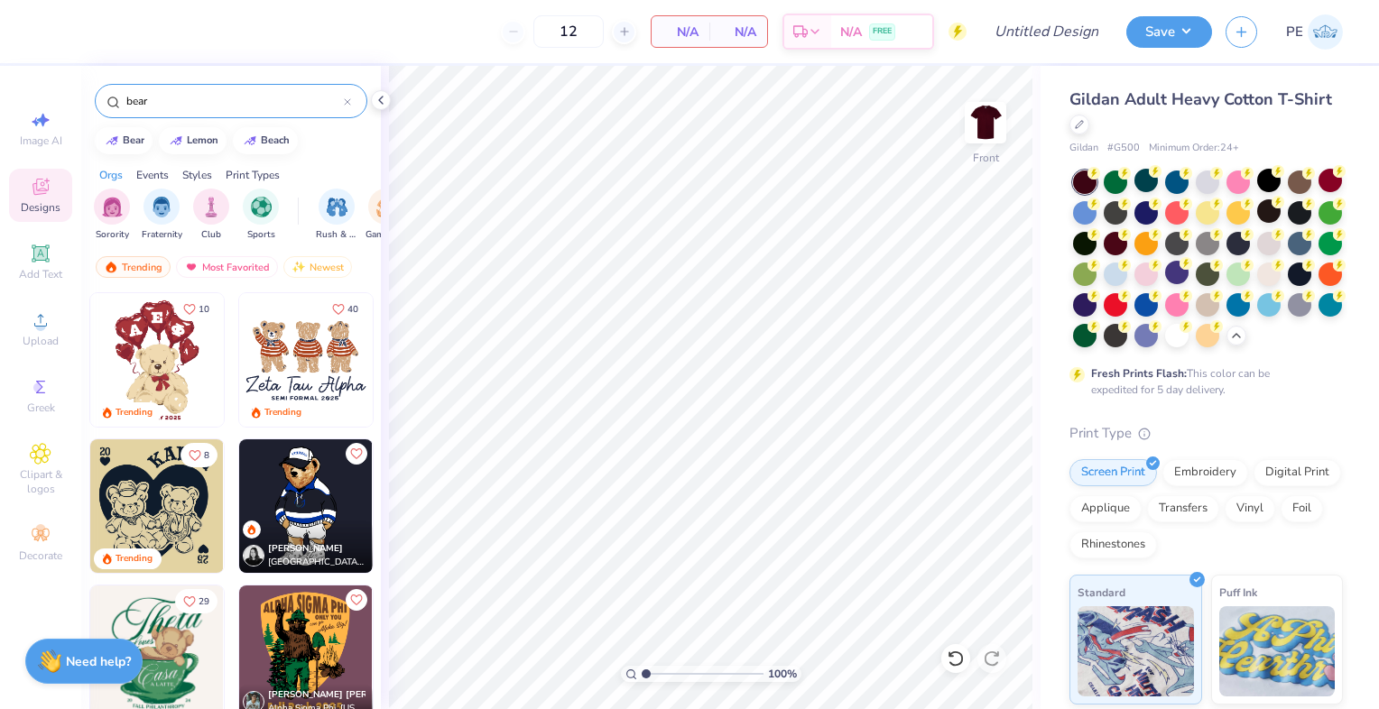
type input "bear"
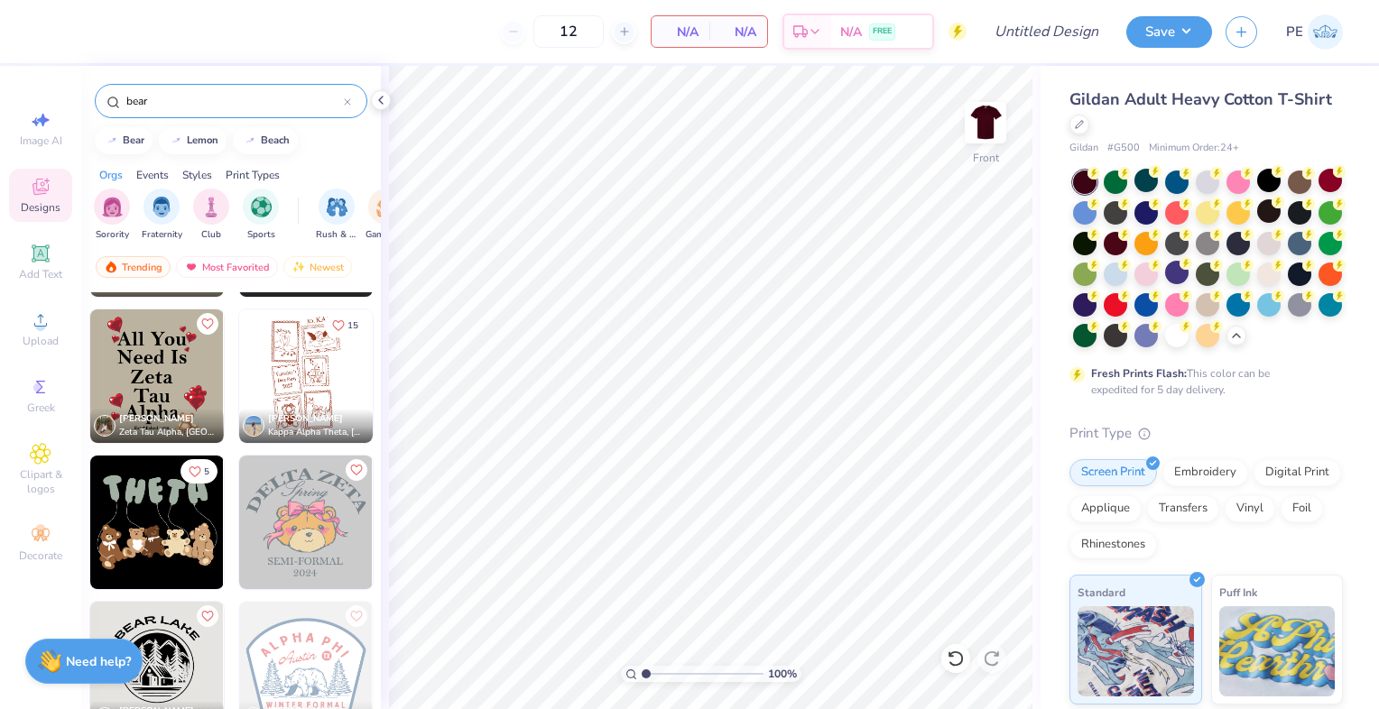
scroll to position [7148, 0]
click at [290, 342] on img at bounding box center [306, 377] width 134 height 134
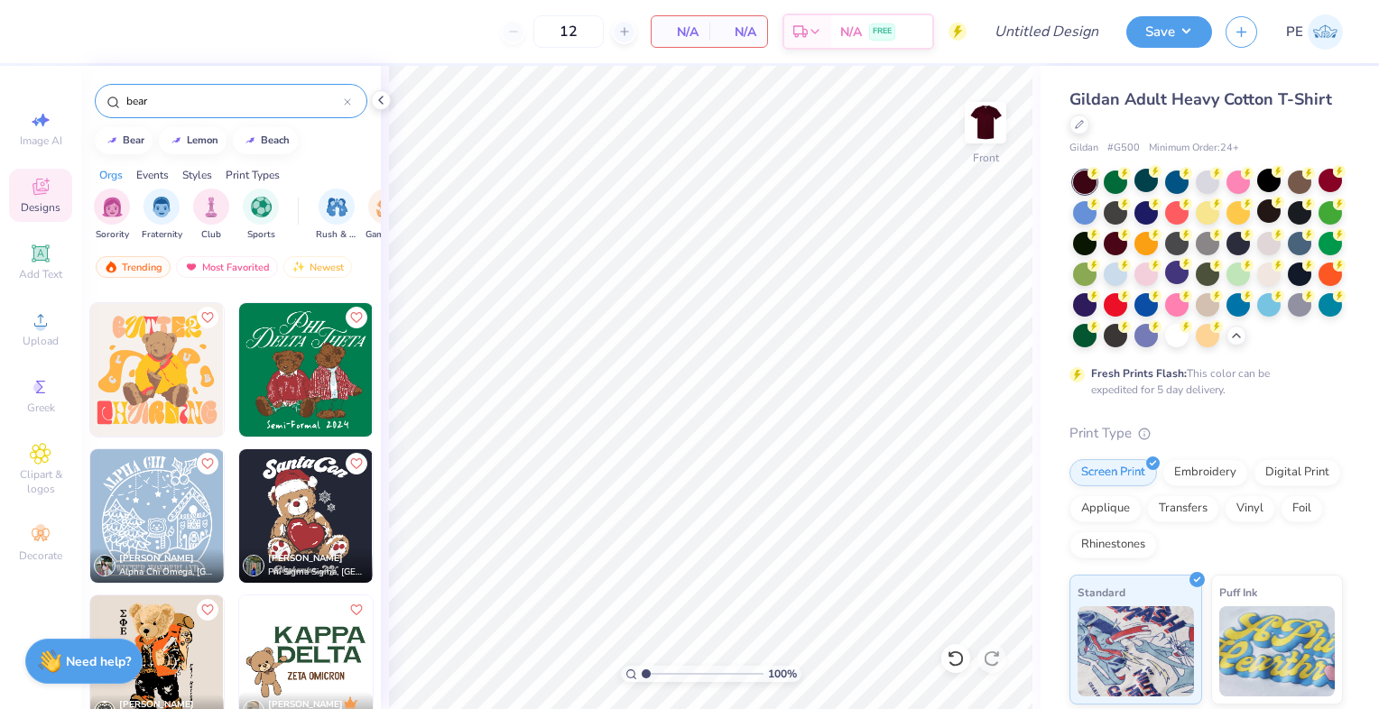
scroll to position [7740, 0]
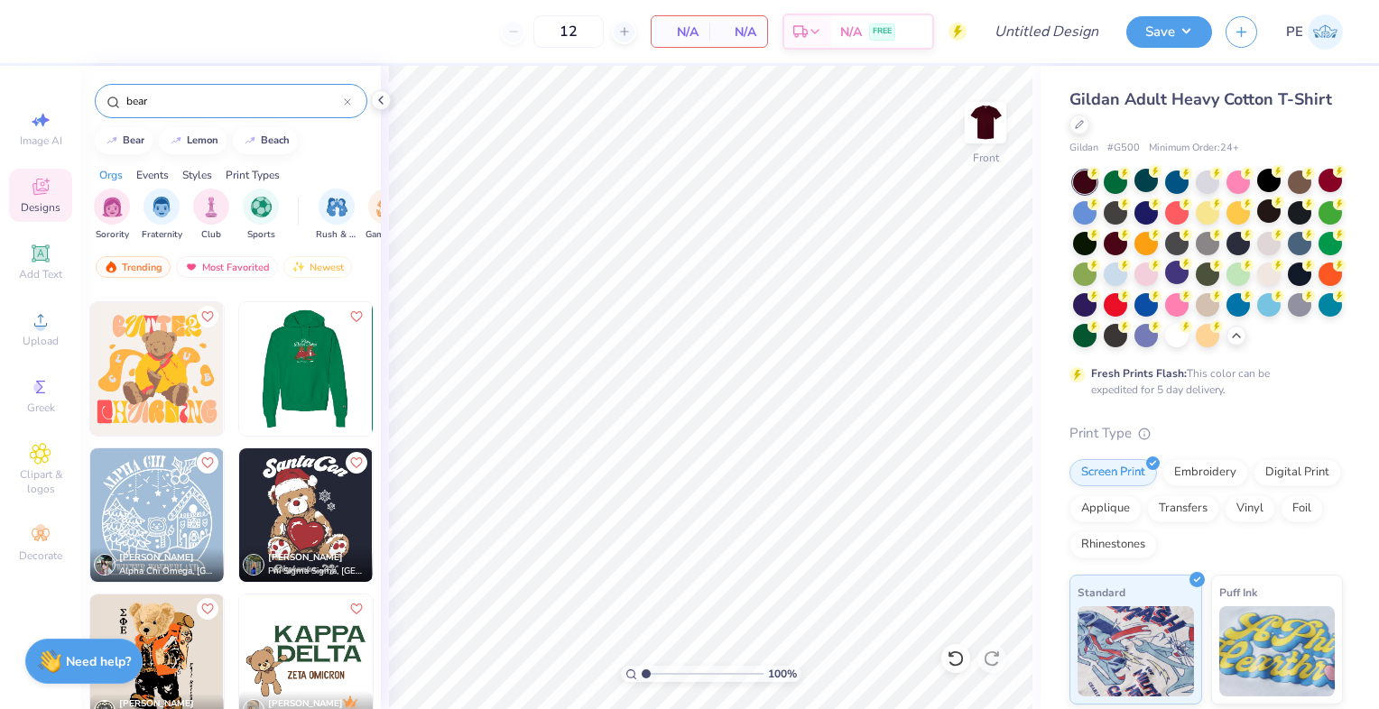
click at [273, 361] on img at bounding box center [305, 369] width 134 height 134
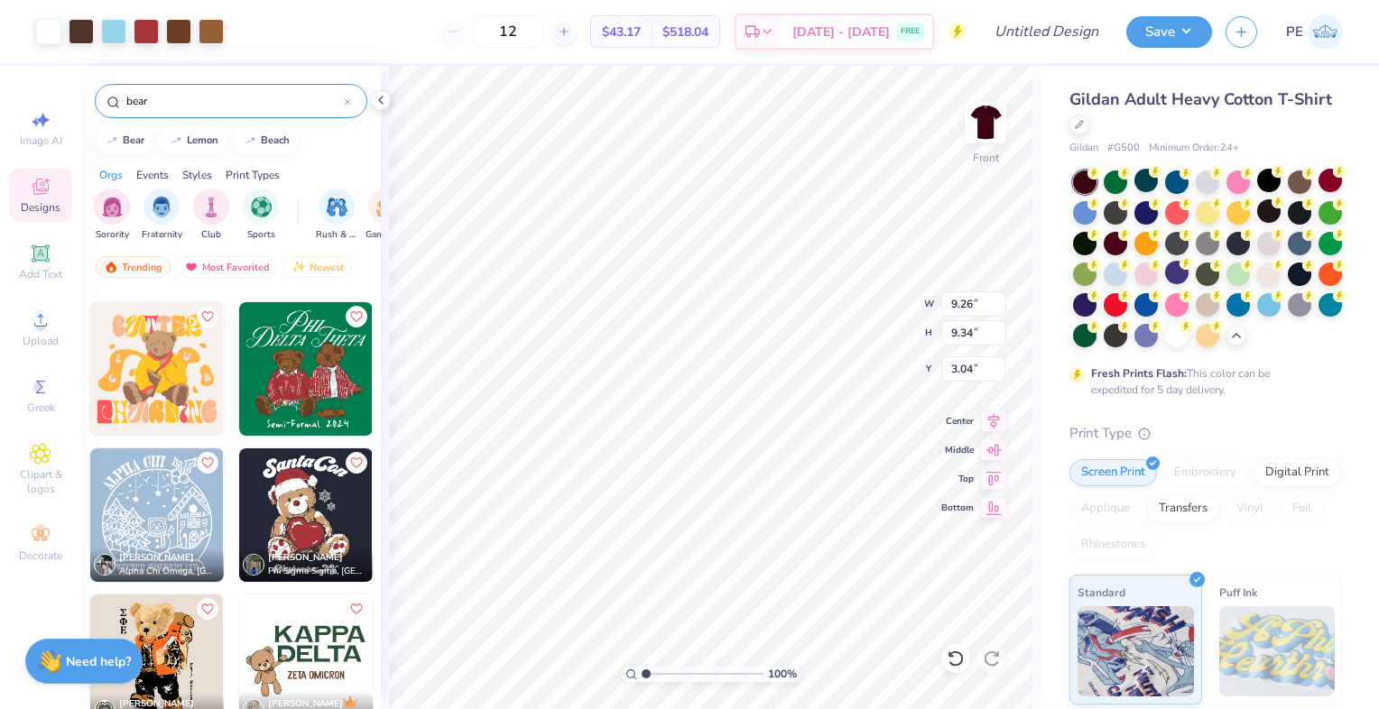
type input "9.26"
type input "9.34"
type input "4.62"
type input "12.49"
type input "12.60"
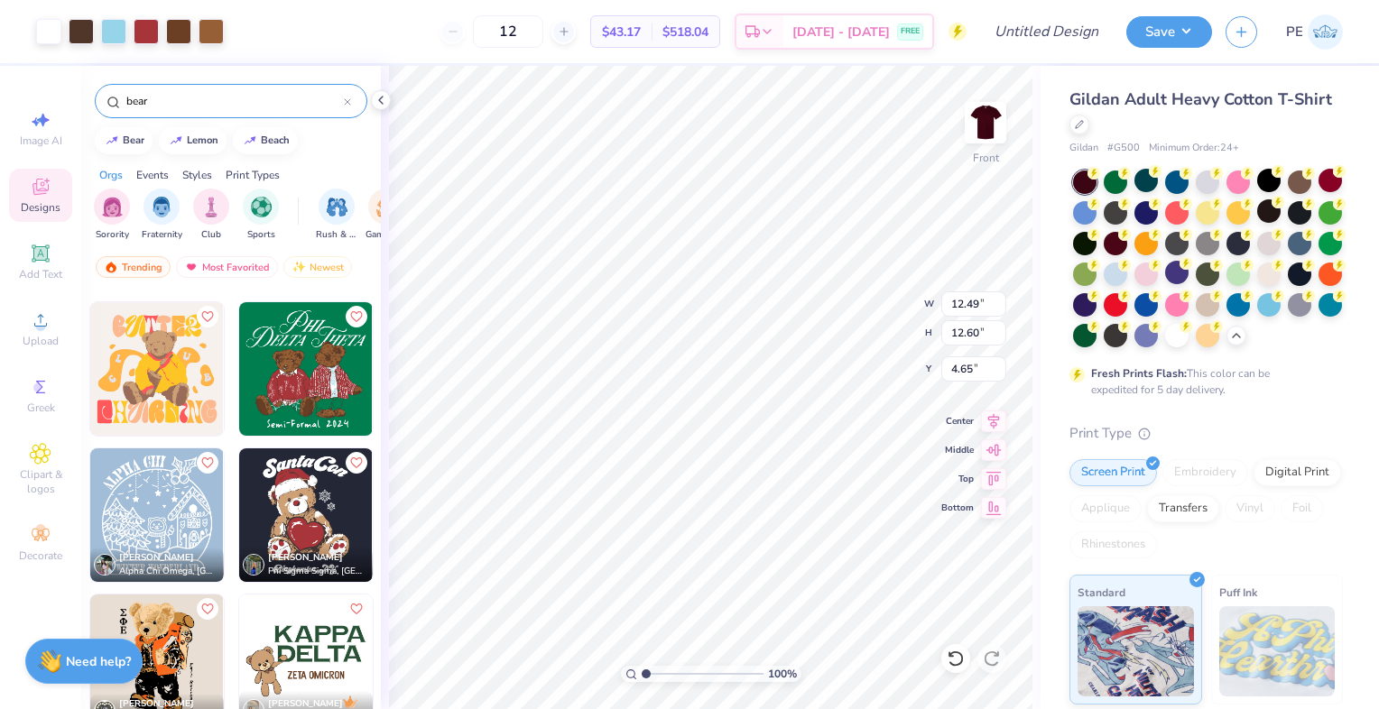
type input "3.43"
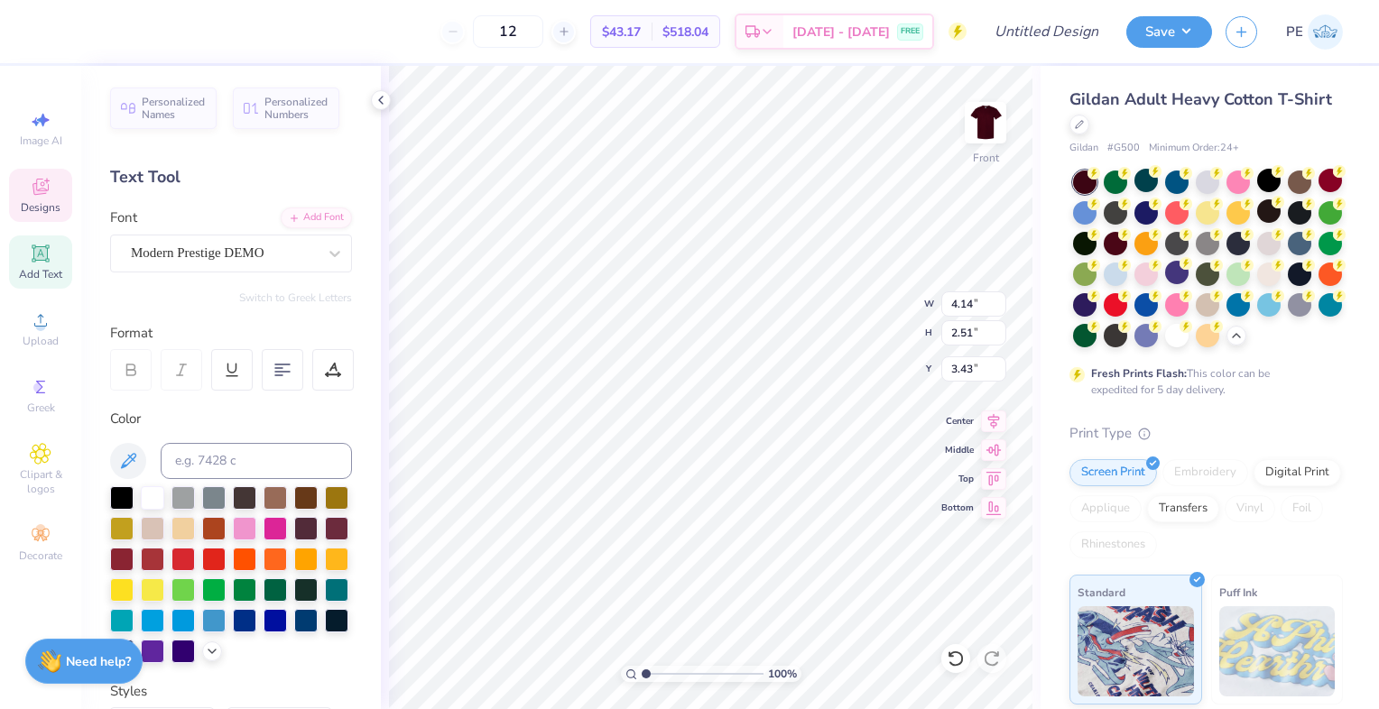
scroll to position [14, 2]
type textarea "S"
type textarea "sga"
type input "12.49"
type input "2.28"
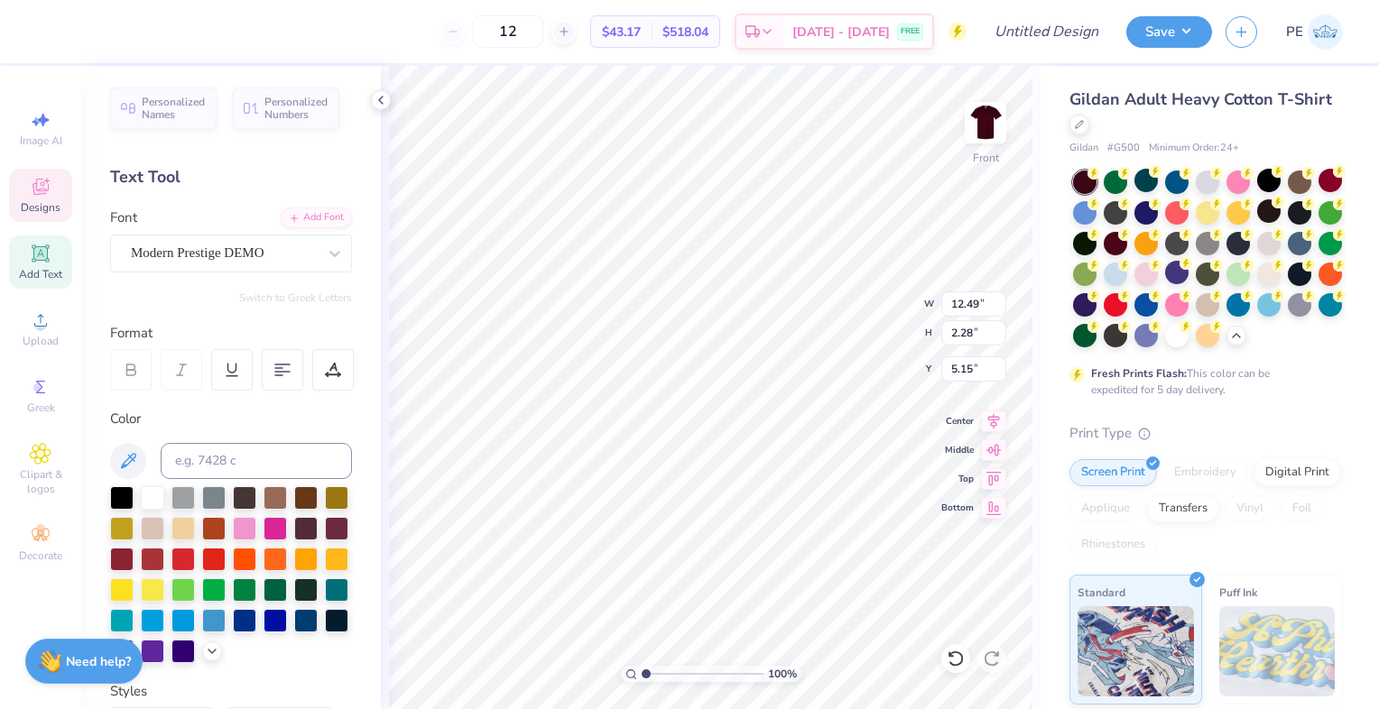
type input "5.15"
type textarea "Delta"
type textarea "[US_STATE] State"
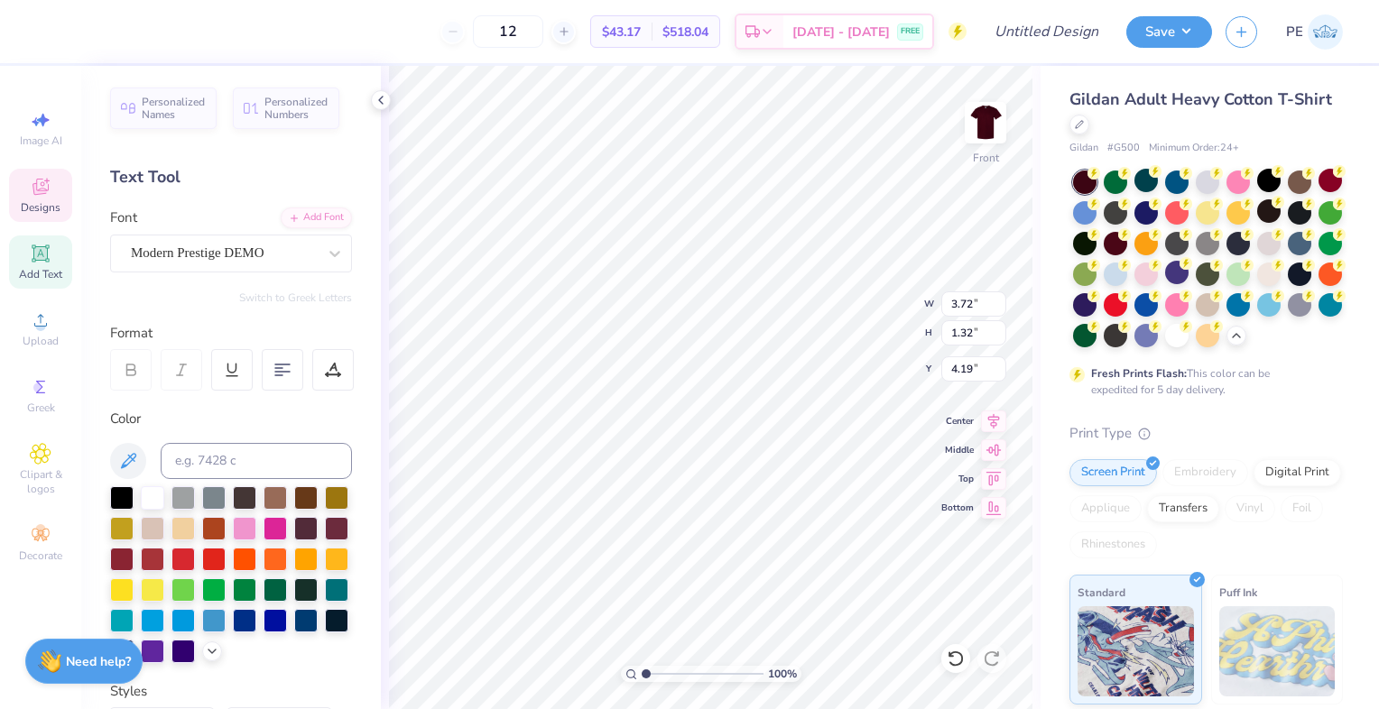
type textarea "Sga"
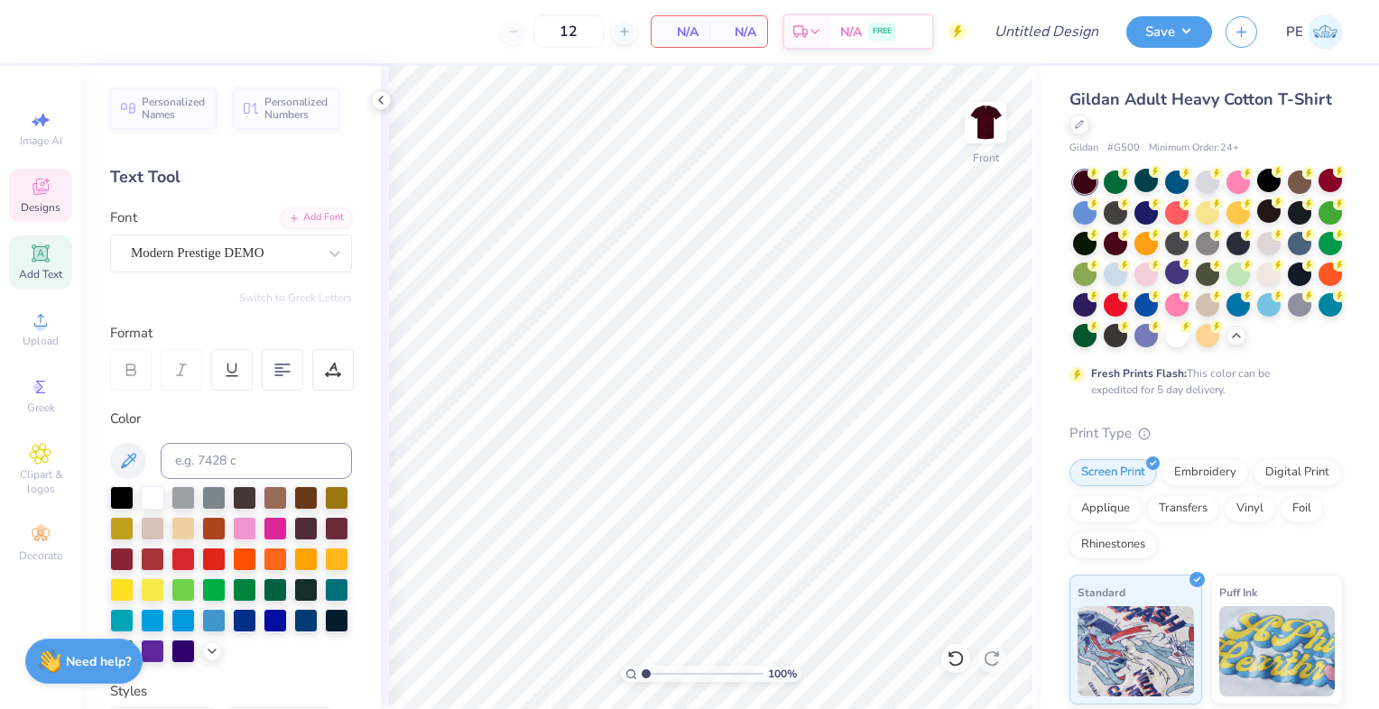
click at [36, 193] on icon at bounding box center [40, 189] width 14 height 12
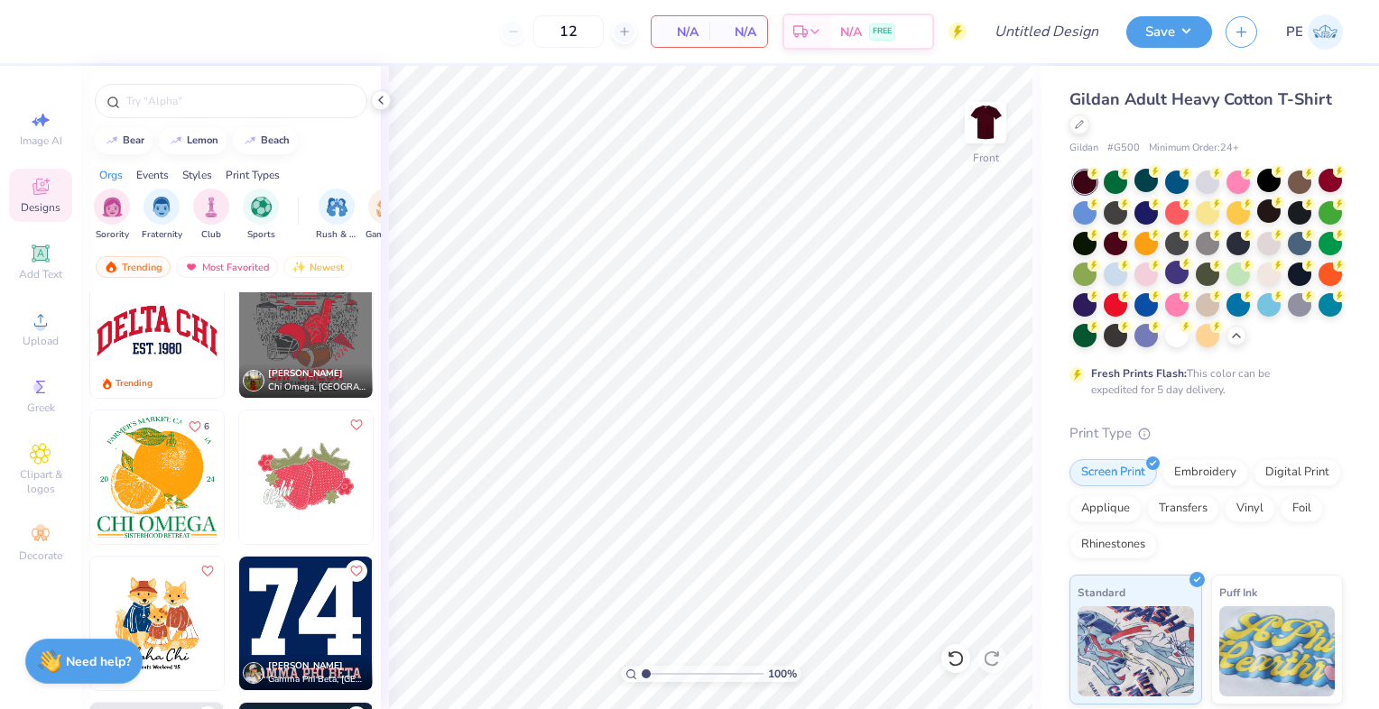
scroll to position [5877, 0]
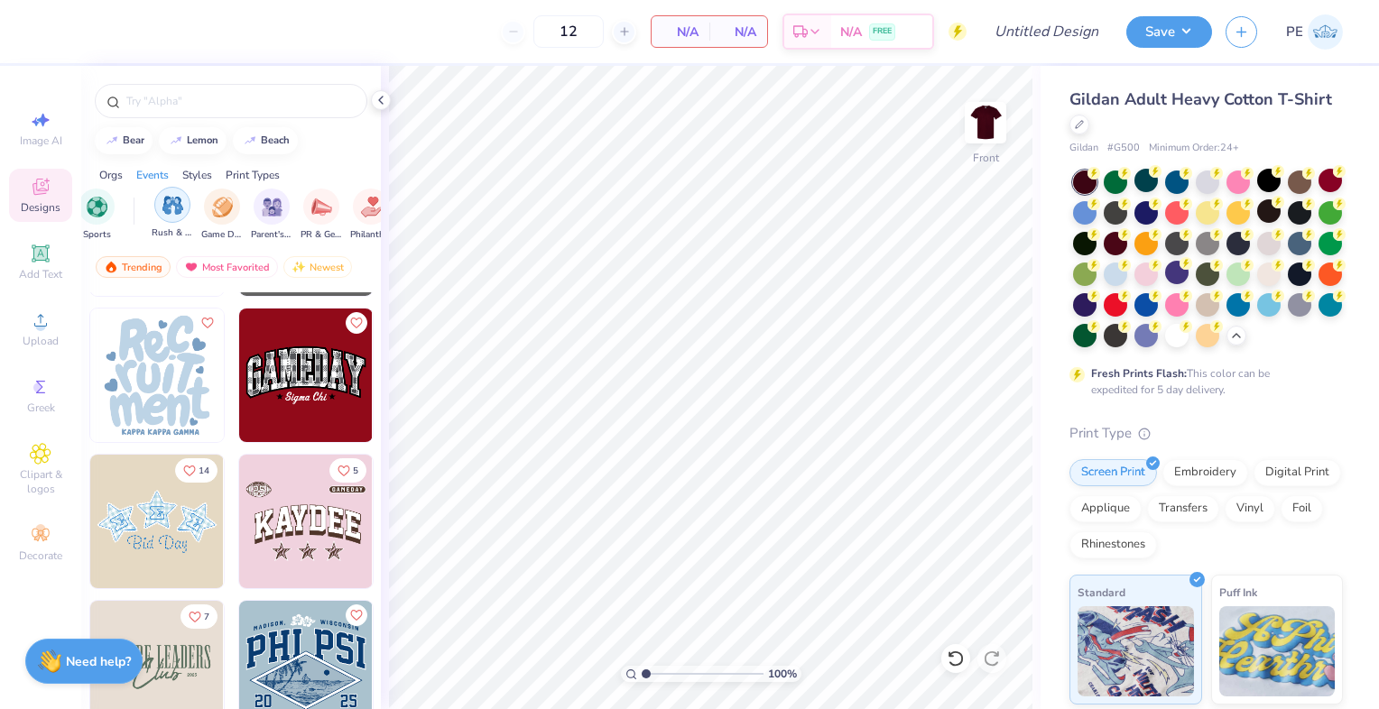
scroll to position [0, 165]
click at [266, 204] on img "filter for Parent's Weekend" at bounding box center [271, 205] width 21 height 21
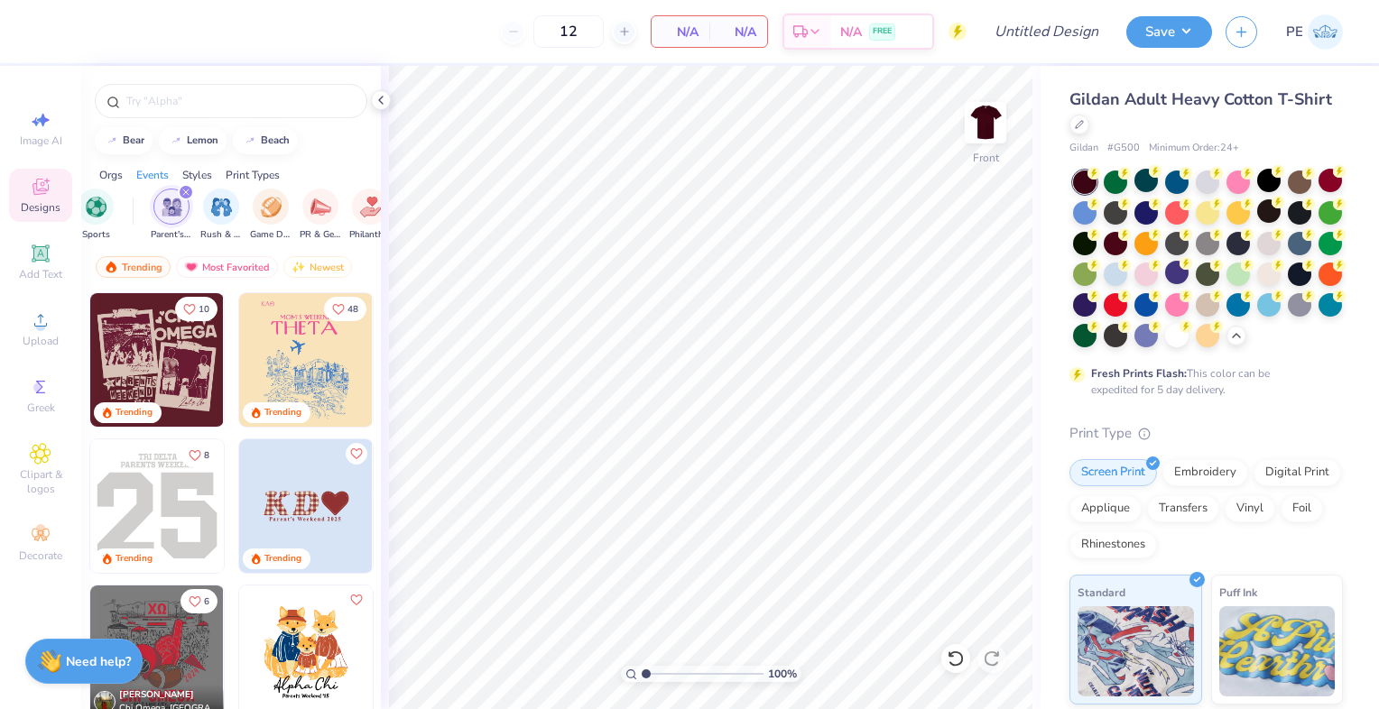
click at [161, 359] on img at bounding box center [157, 360] width 134 height 134
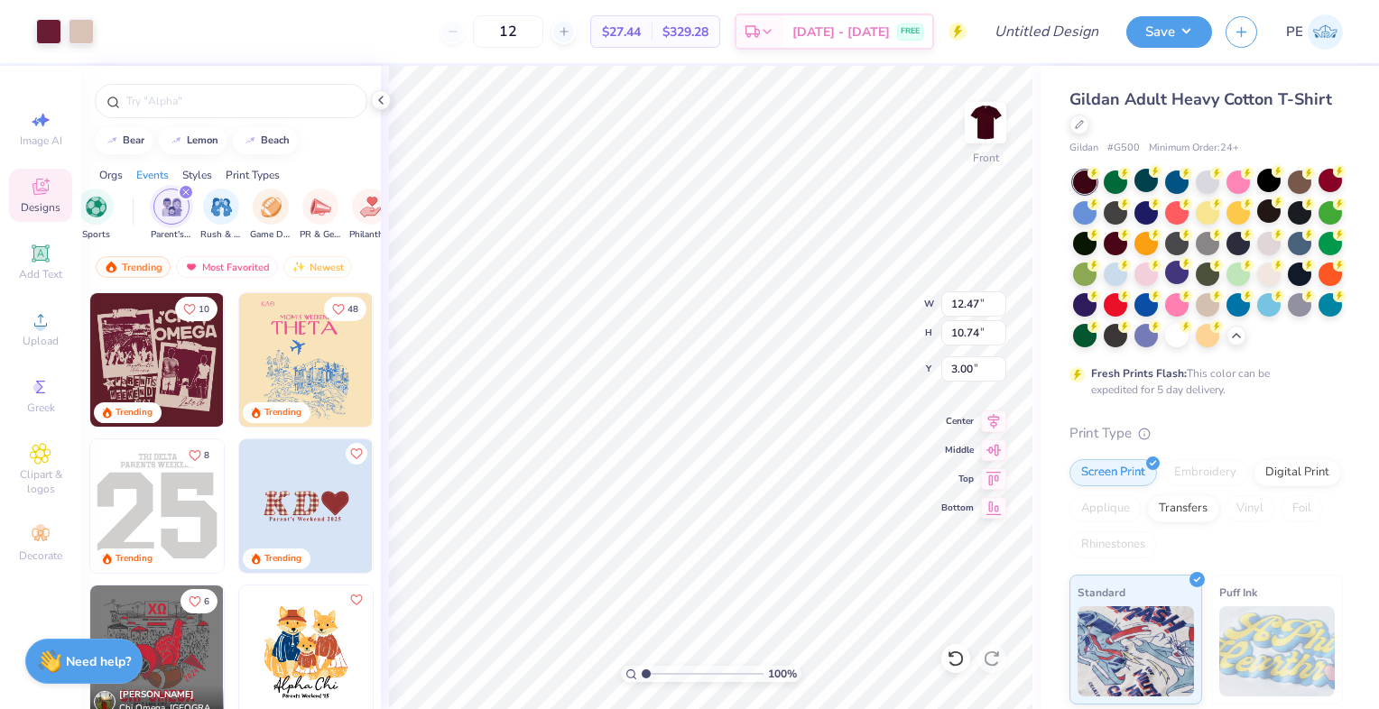
type input "12.47"
type input "10.74"
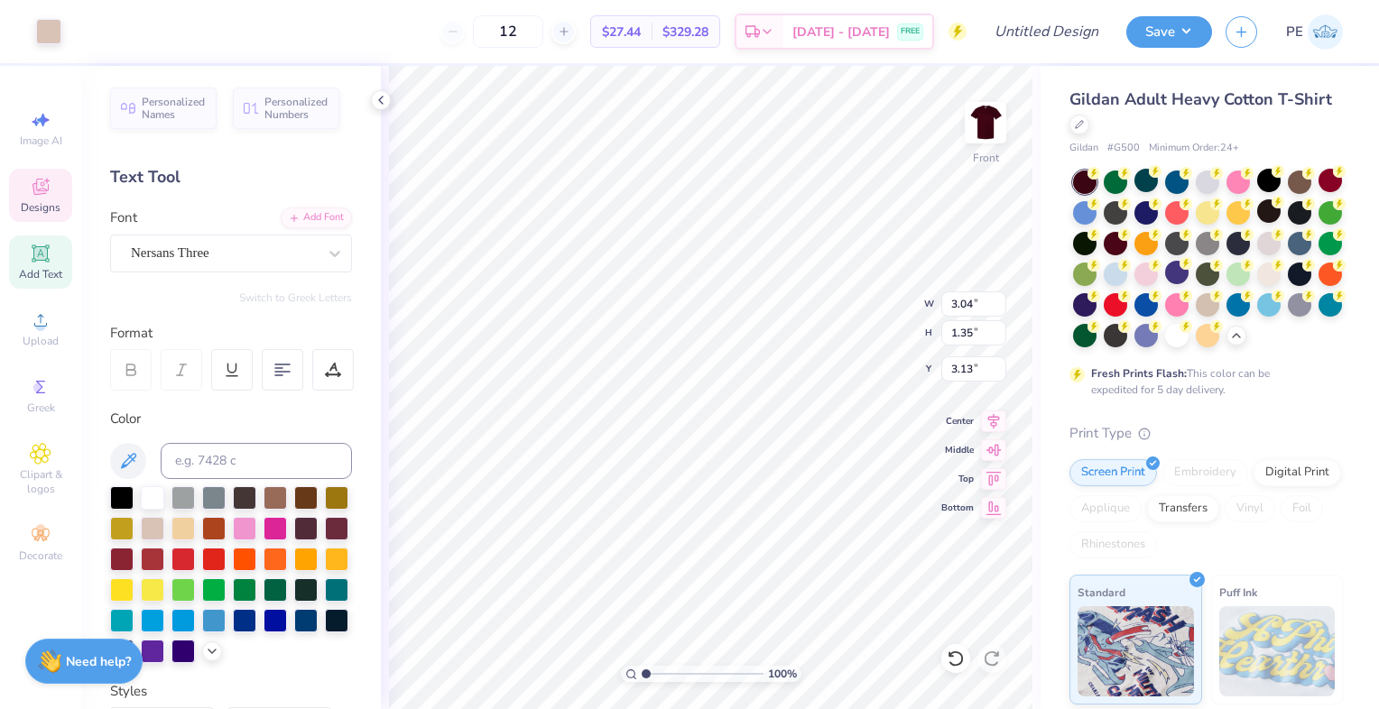
scroll to position [14, 2]
type textarea "SGA"
type input "6.59"
type input "1.64"
type input "4.72"
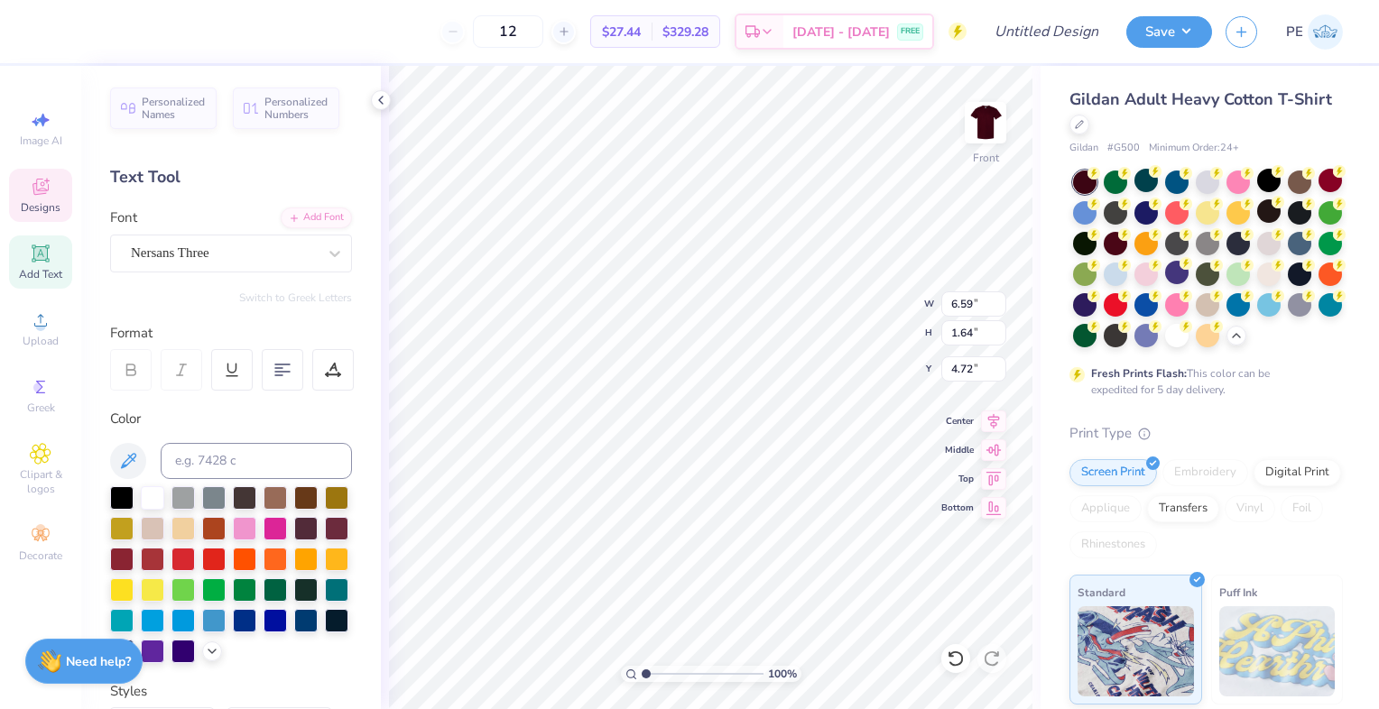
type textarea "Mo state"
type input "3.25"
type input "1.16"
type input "3.32"
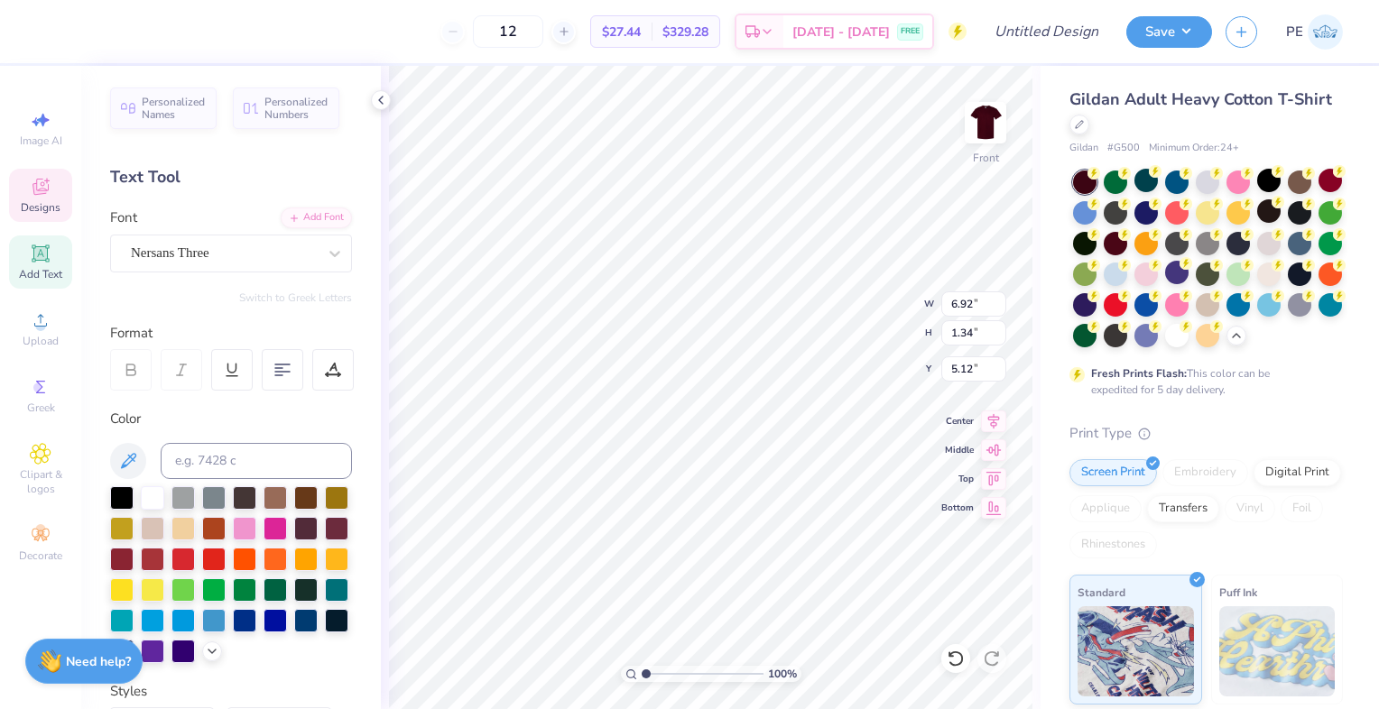
type input "6.92"
type input "1.34"
type input "4.65"
type input "3.30"
type input "1.34"
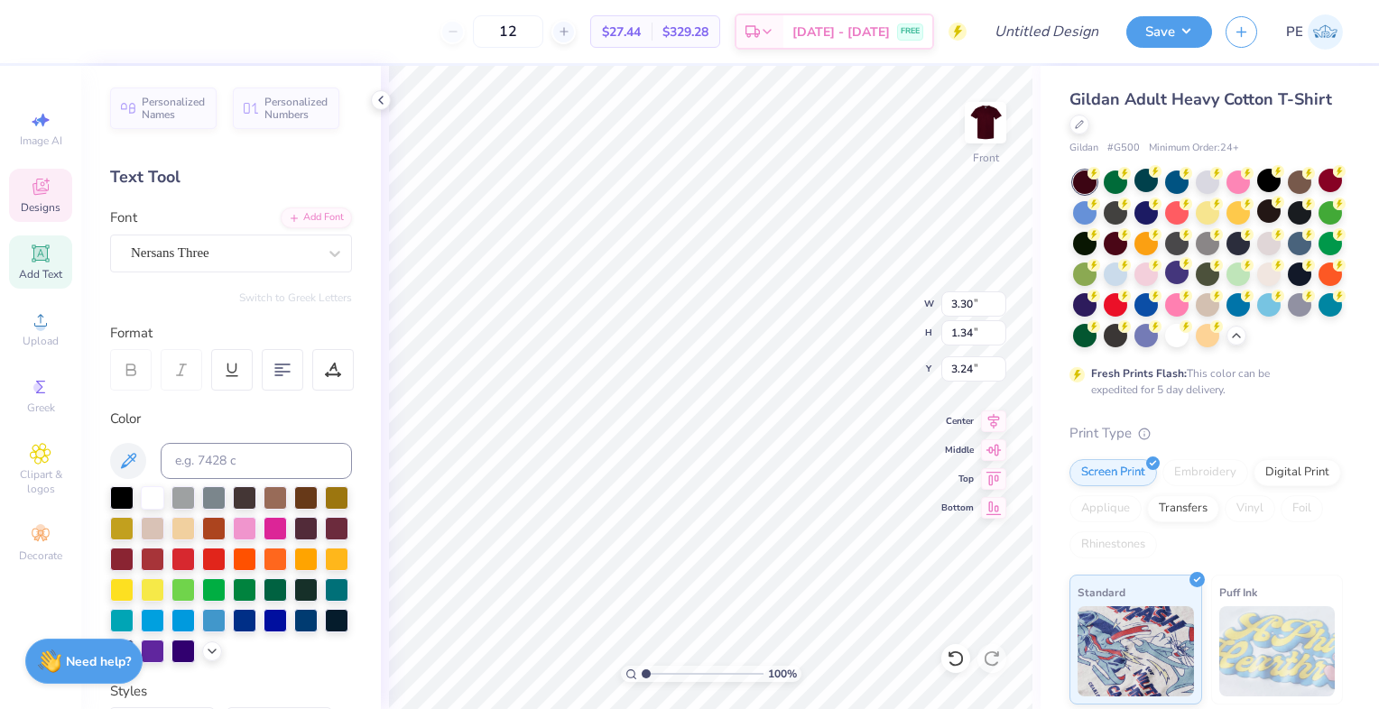
type input "3.24"
type input "1.70457165227415"
type input "2.80"
type input "0.57"
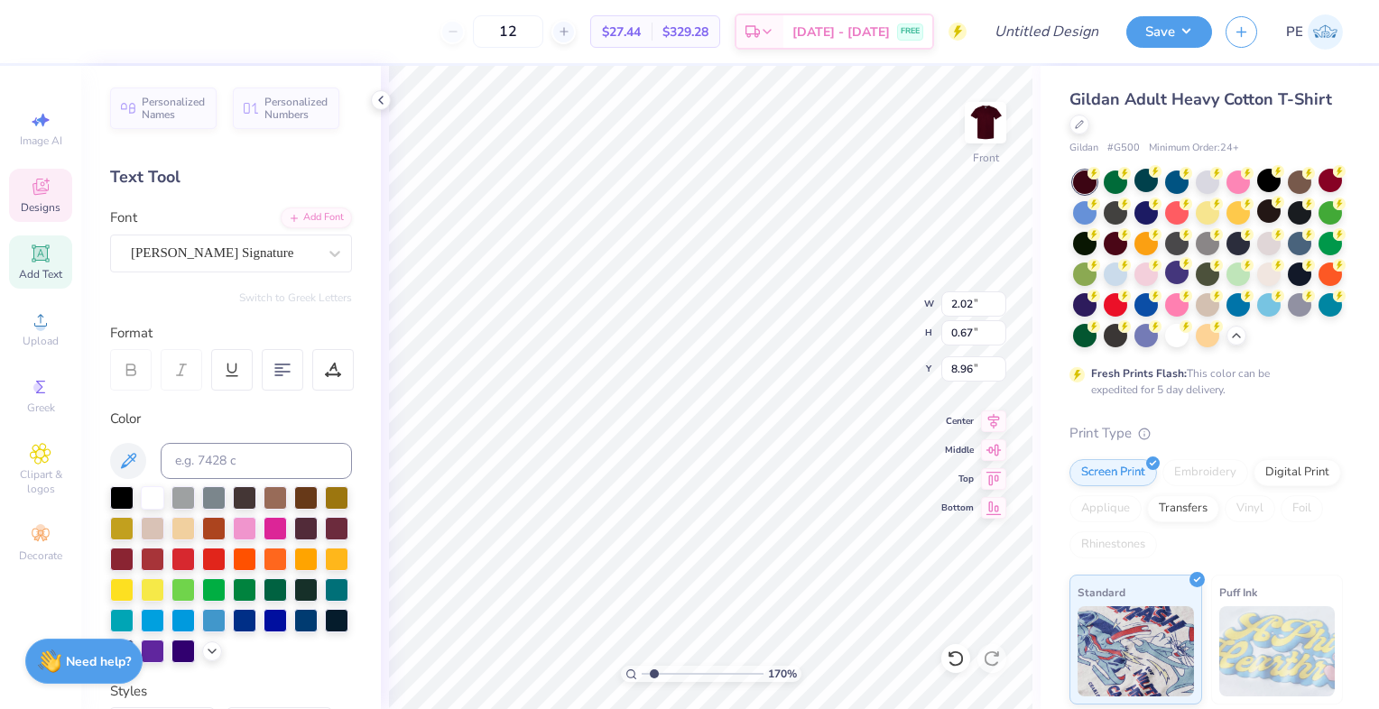
type input "8.64"
type input "1.70457165227415"
type textarea "S,"
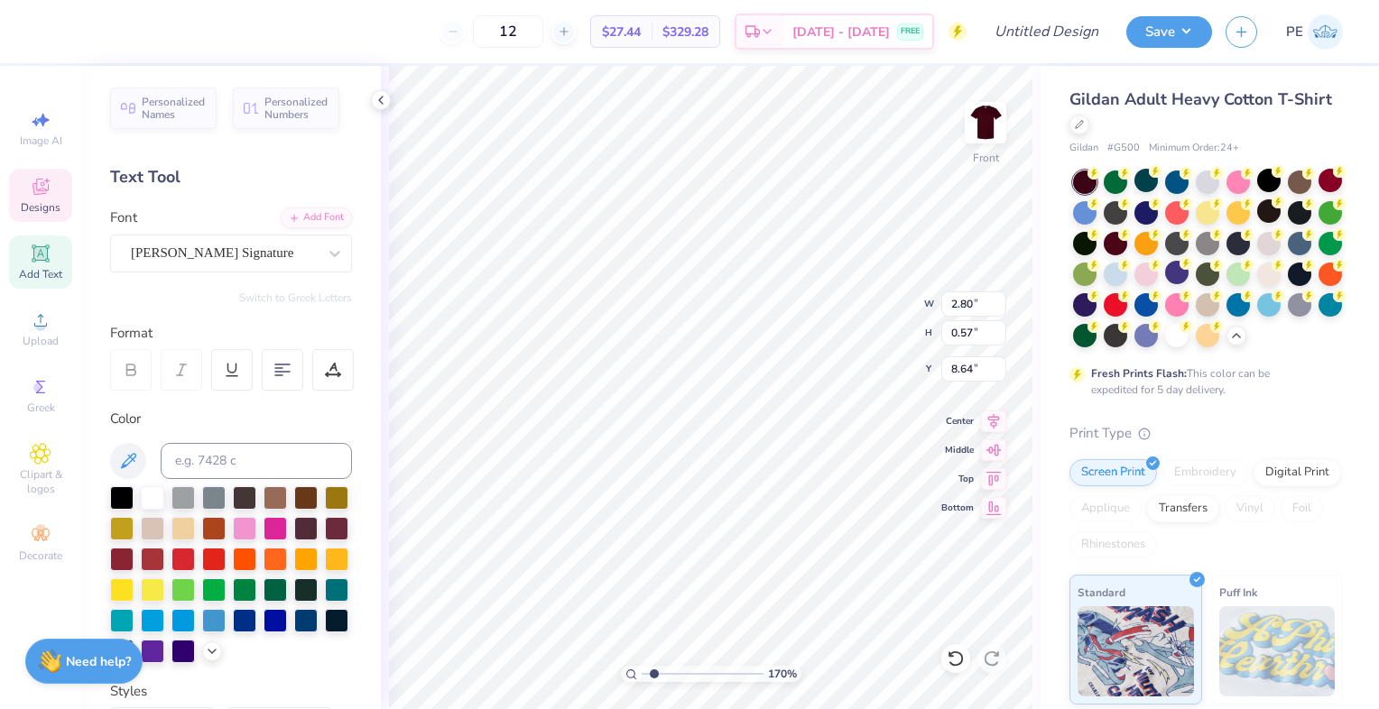
type input "1.70457165227415"
type textarea "Sp,"
type input "1.70457165227415"
type textarea "Spr,"
type input "1.70457165227415"
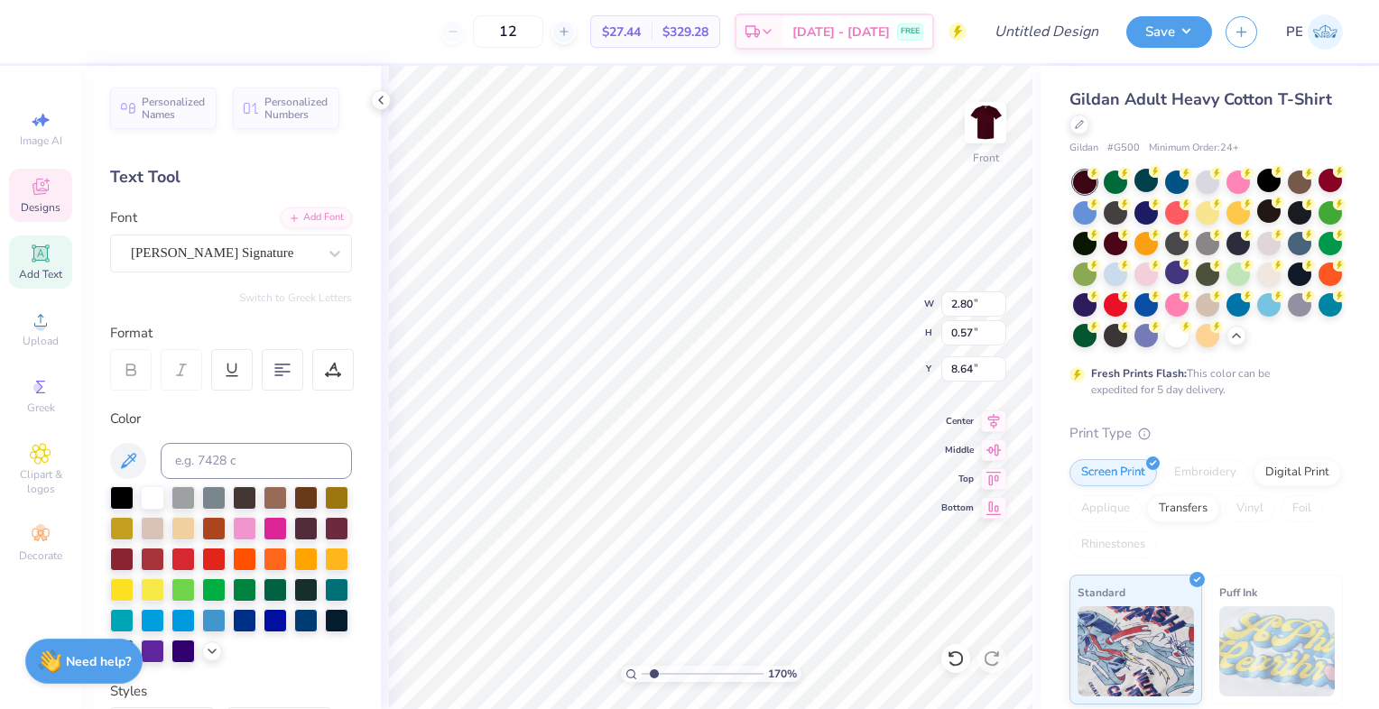
type textarea "Sprin,"
type input "1.70457165227415"
type textarea "Spring,"
type input "1.70457165227415"
type textarea "Springf,"
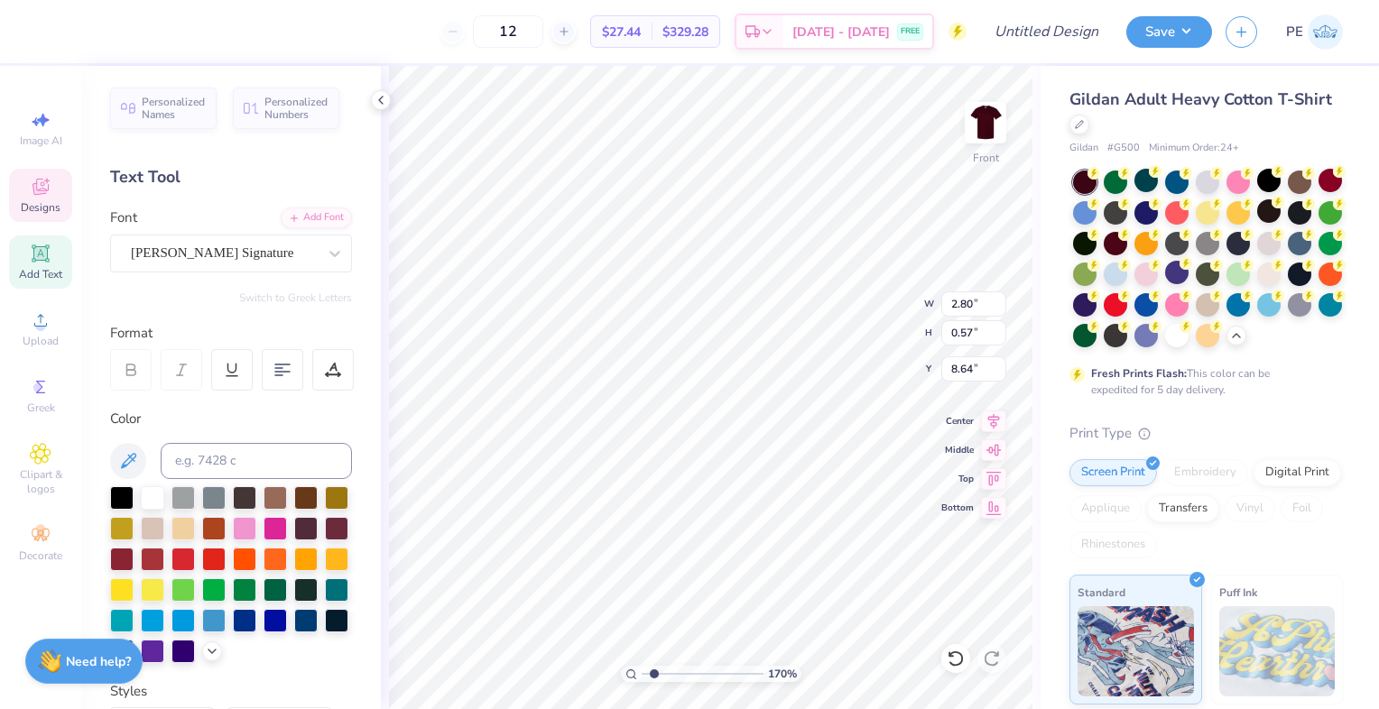
type input "1.70457165227415"
type textarea "Springfil,"
type input "1.70457165227415"
type textarea "Springfi,"
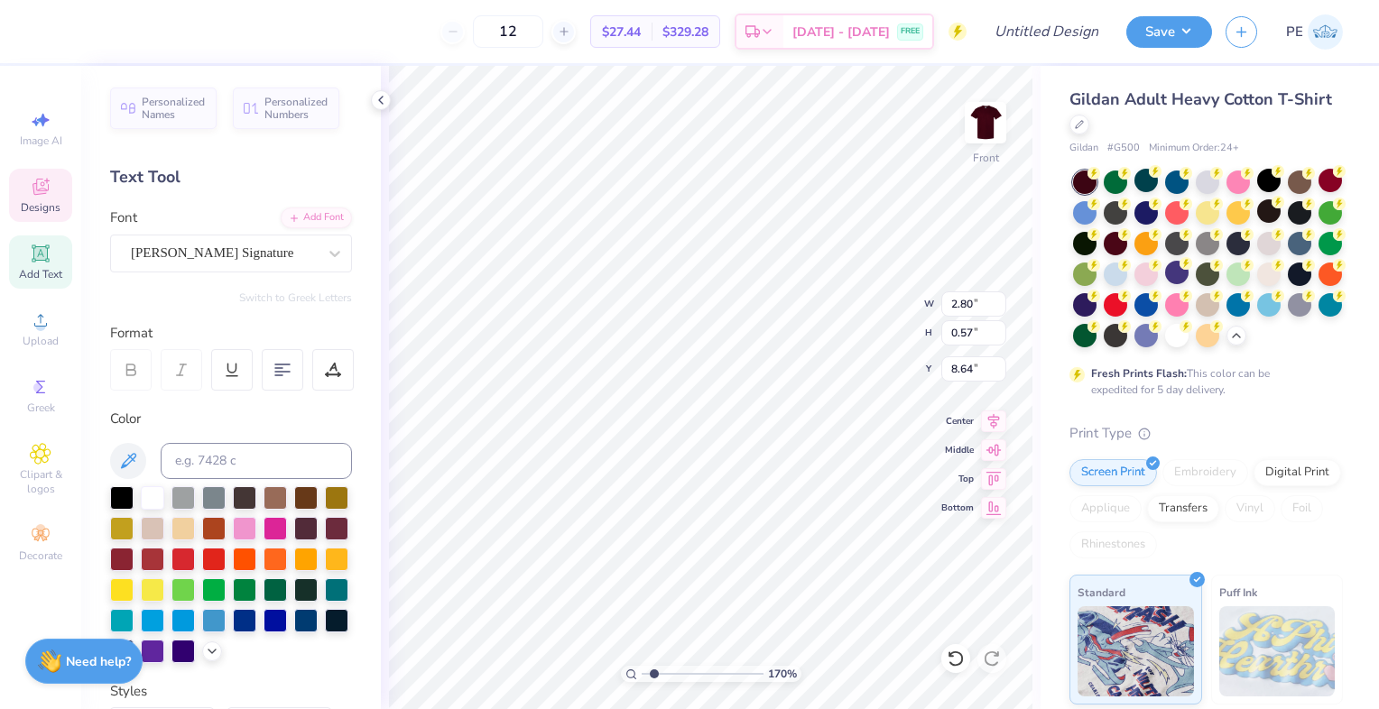
type input "1.70457165227415"
type textarea "Springfie,"
type input "1.70457165227415"
type textarea "[GEOGRAPHIC_DATA],"
type input "1.70457165227415"
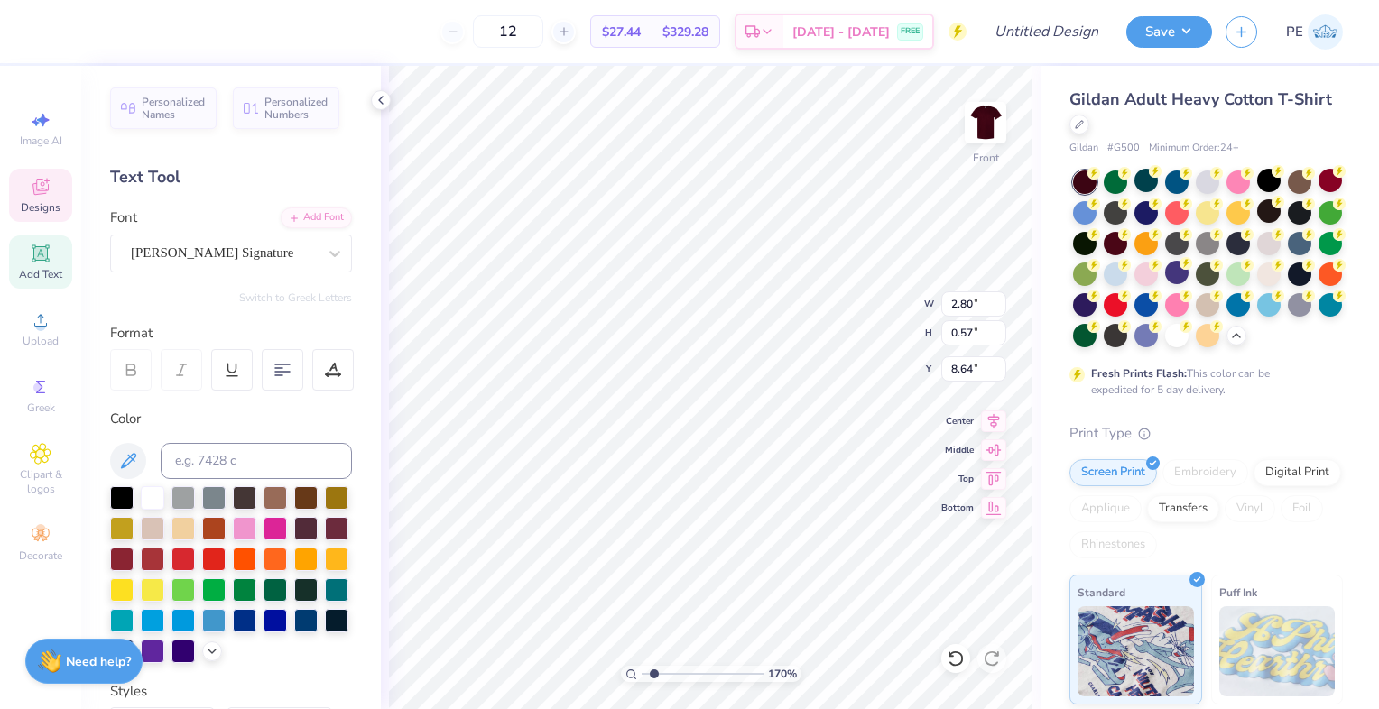
scroll to position [14, 5]
type textarea "[GEOGRAPHIC_DATA],,"
type input "1.70457165227415"
type input "2.02"
type input "0.67"
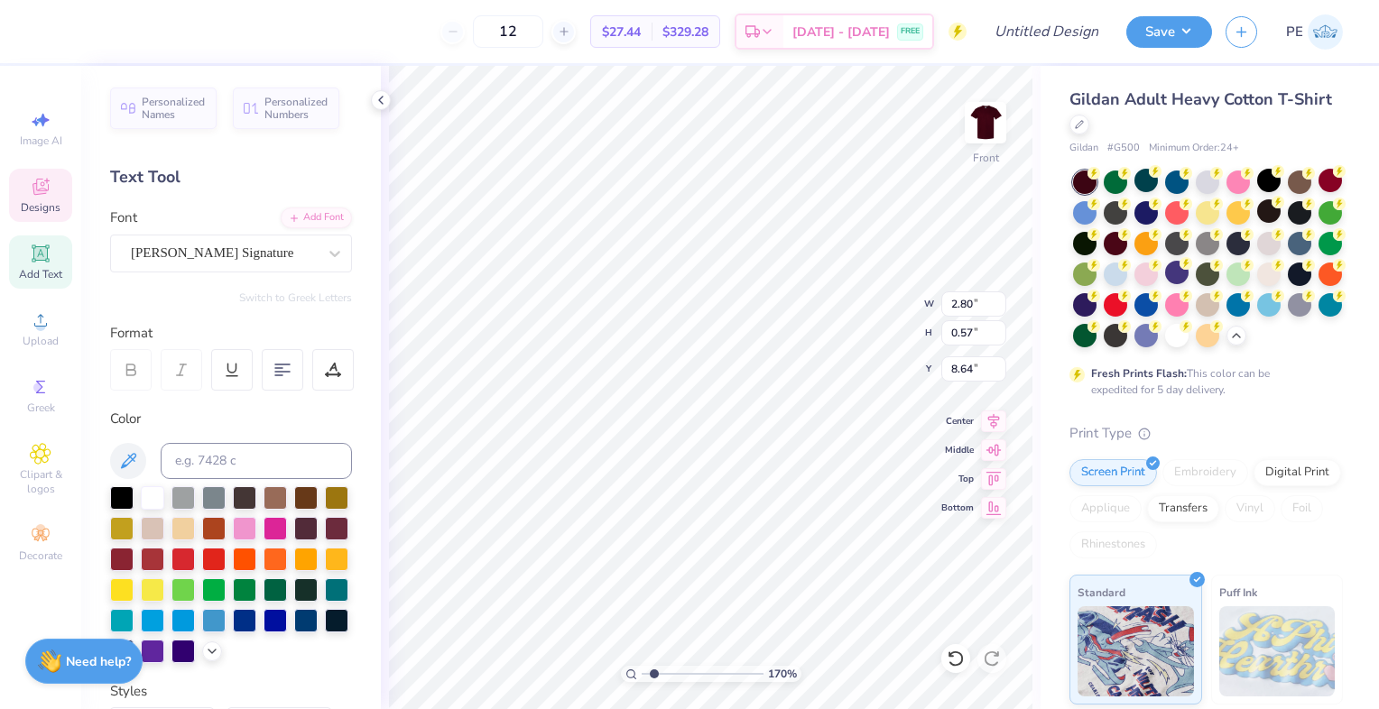
type input "8.96"
type input "1.70457165227415"
type textarea "M"
type input "1.70457165227415"
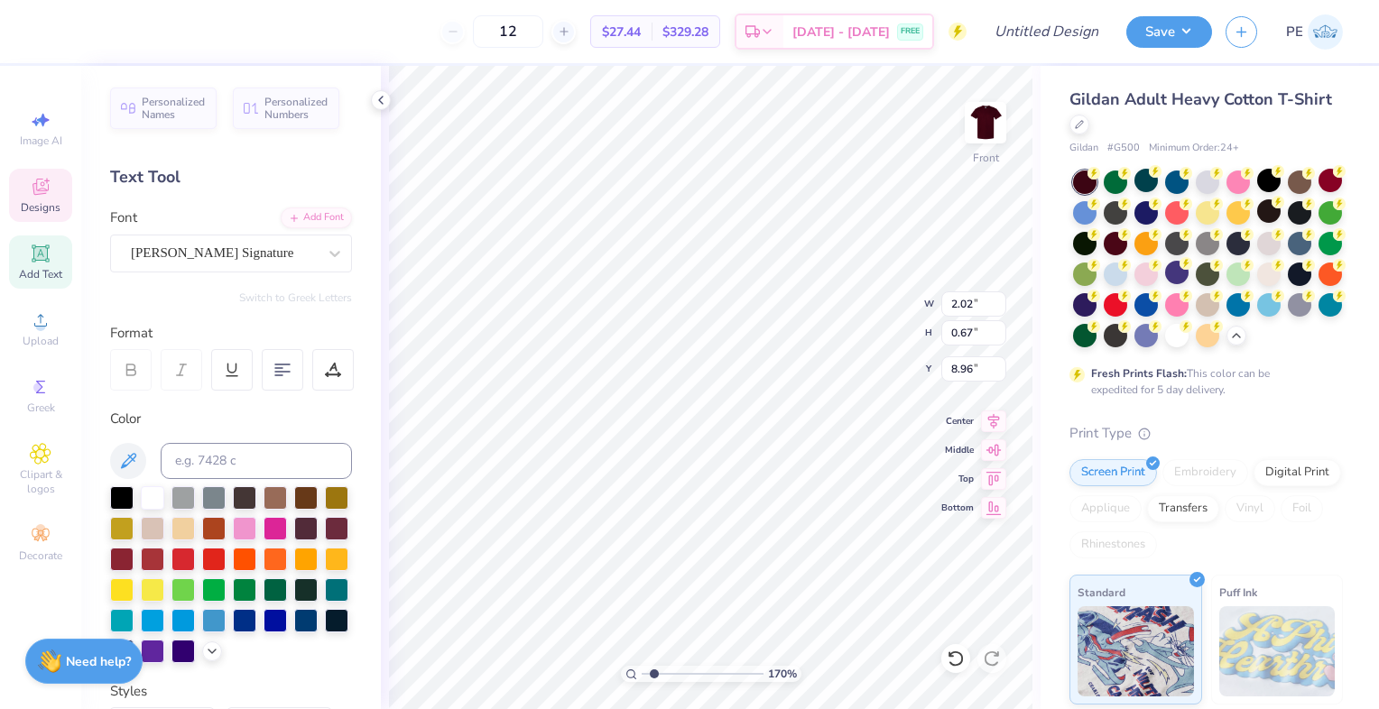
type textarea "Mi"
type input "1.70457165227415"
type textarea "Mis"
type input "1.70457165227415"
type textarea "Miss"
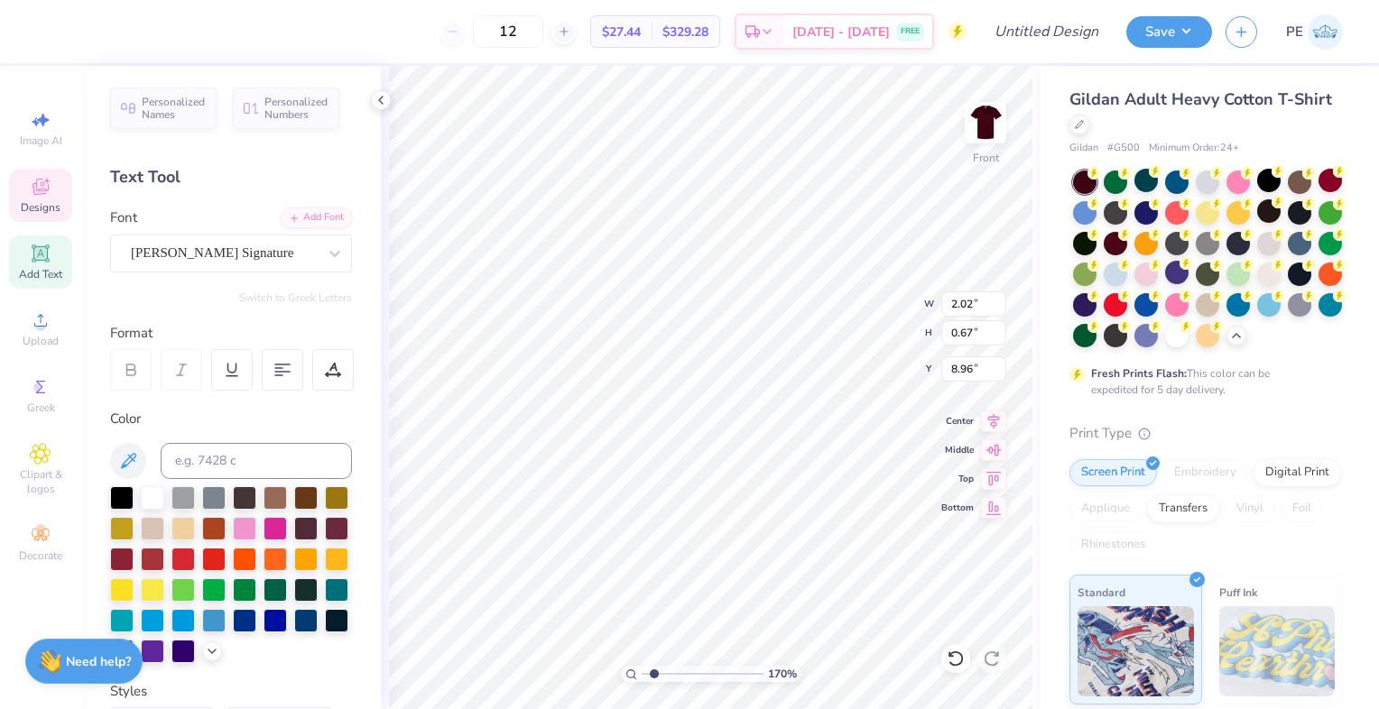
type input "1.70457165227415"
type textarea "Missou"
type input "1.70457165227415"
type textarea "Missour"
type input "1.70457165227415"
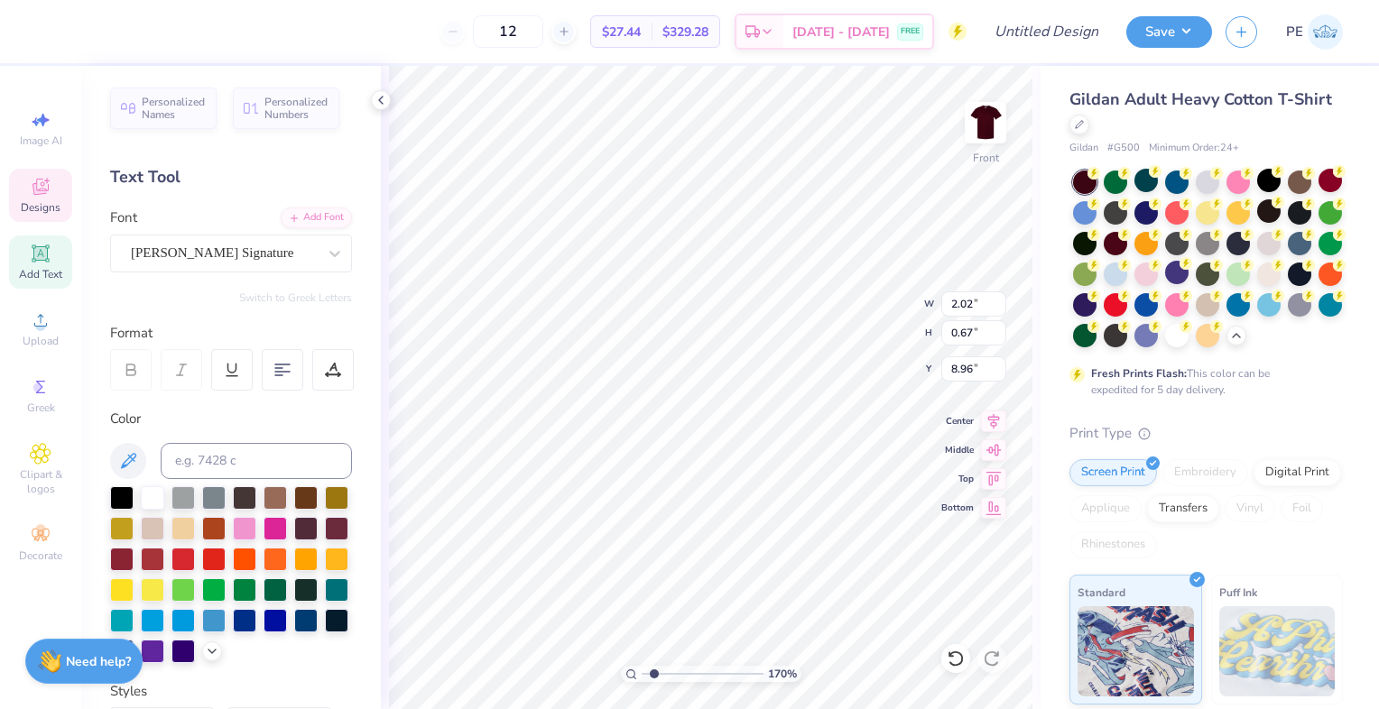
scroll to position [14, 4]
type textarea "[US_STATE]"
type input "1.70457165227415"
type input "1.91"
type input "0.37"
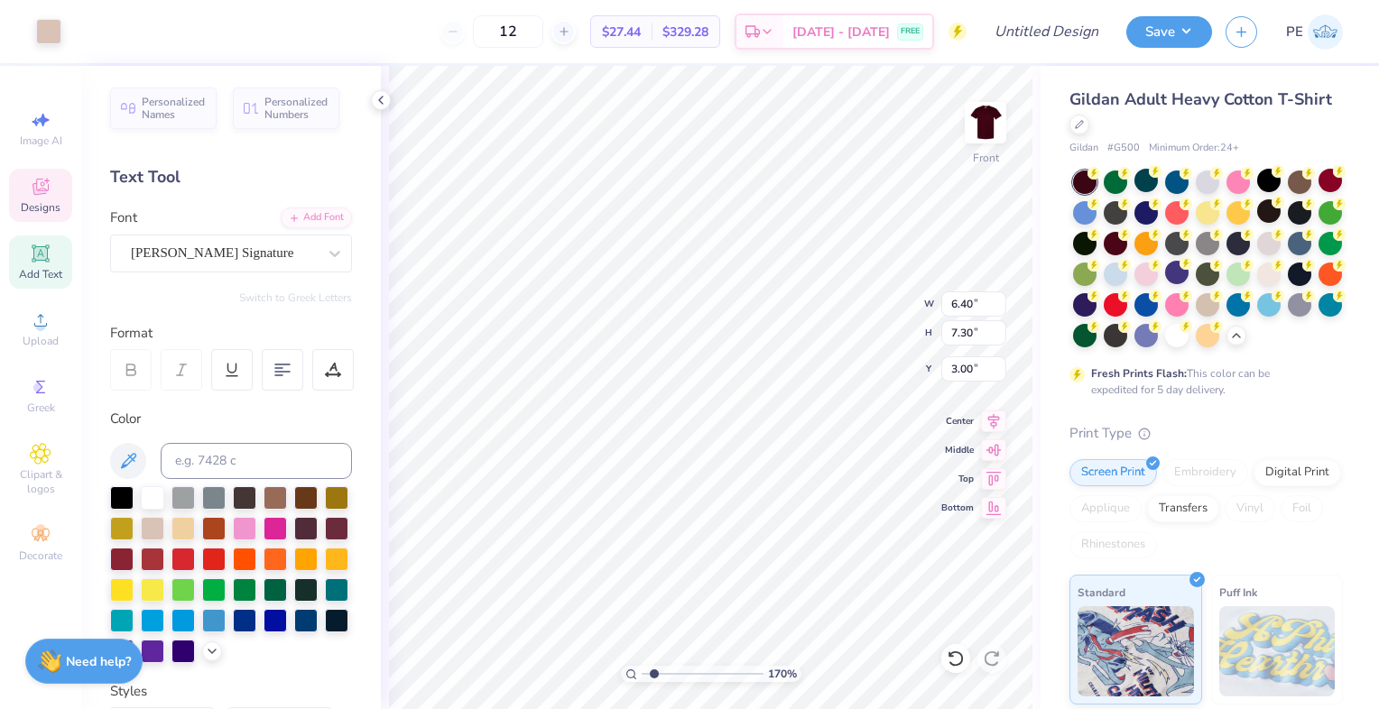
type input "9.11"
type input "1.70457165227415"
type input "2.59"
type input "0.54"
type input "8.66"
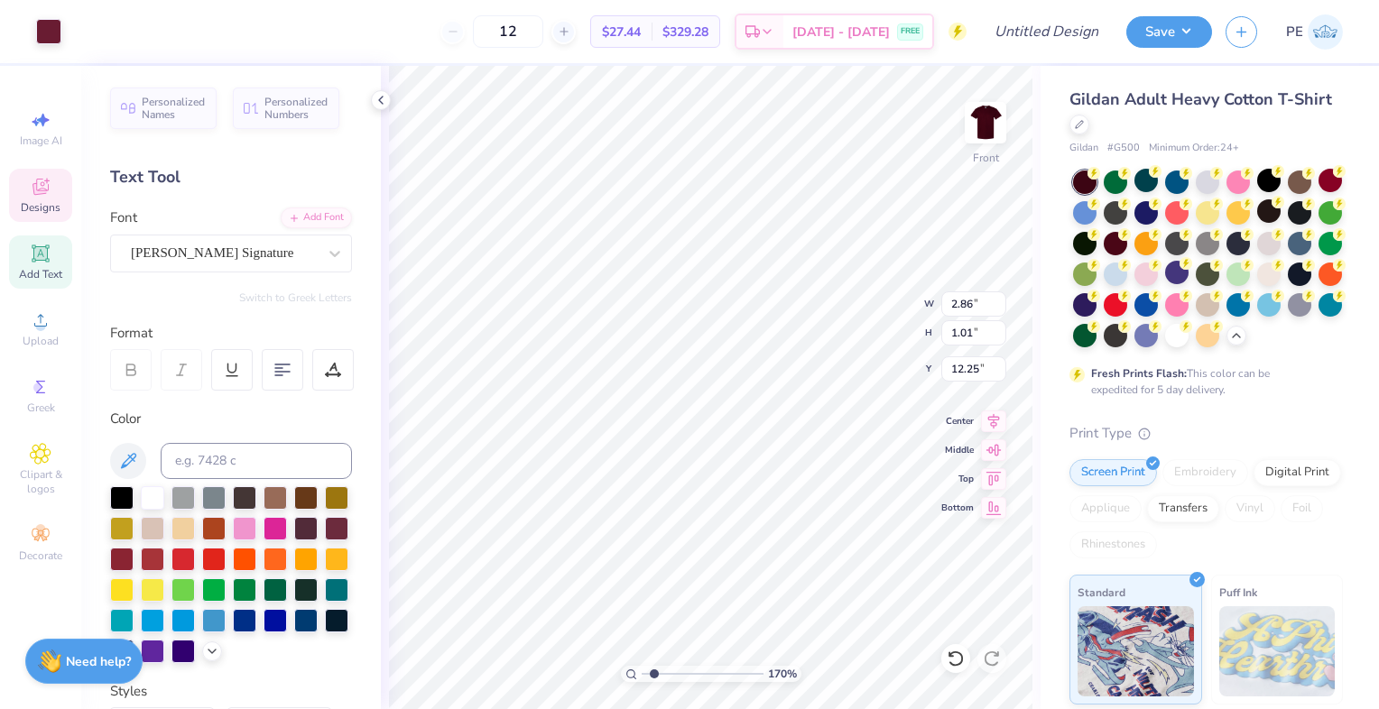
type input "1.70457165227415"
type textarea "Let's G"
type input "1.70457165227415"
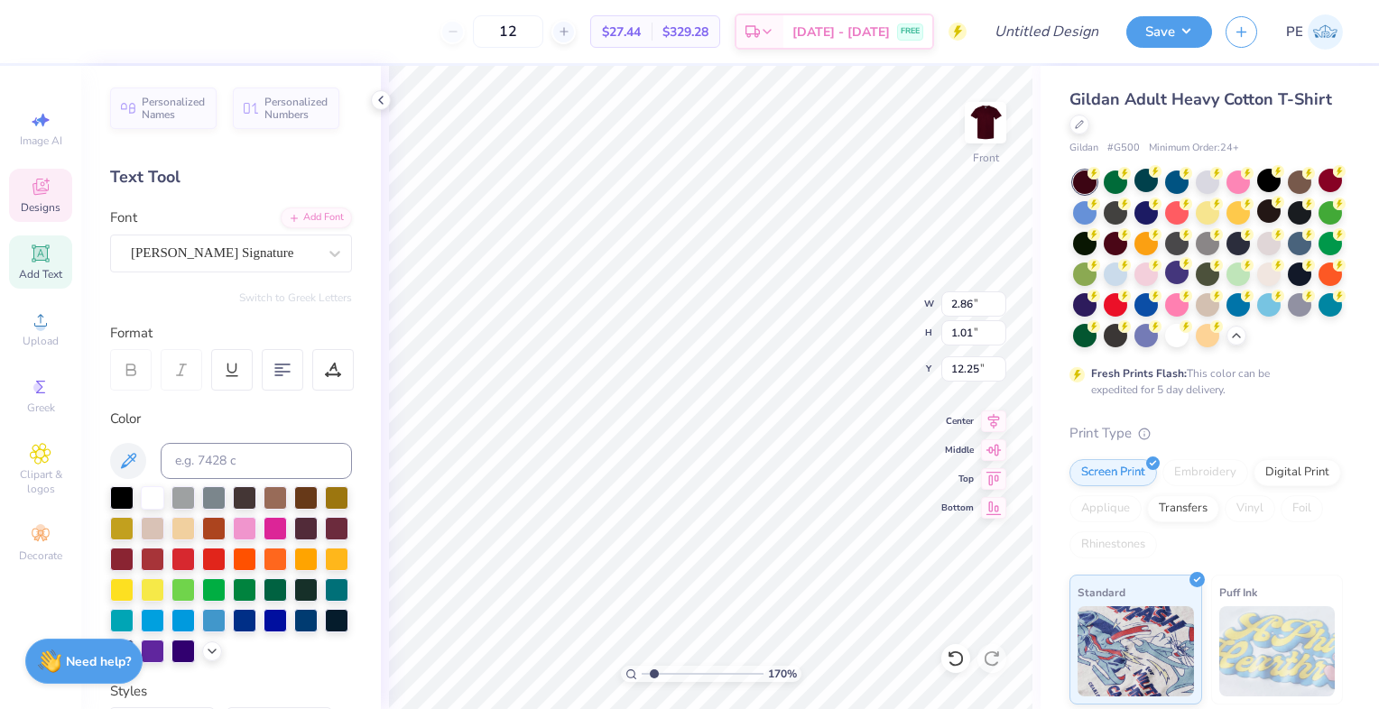
type textarea "Let's"
type input "1.70457165227415"
type textarea "G"
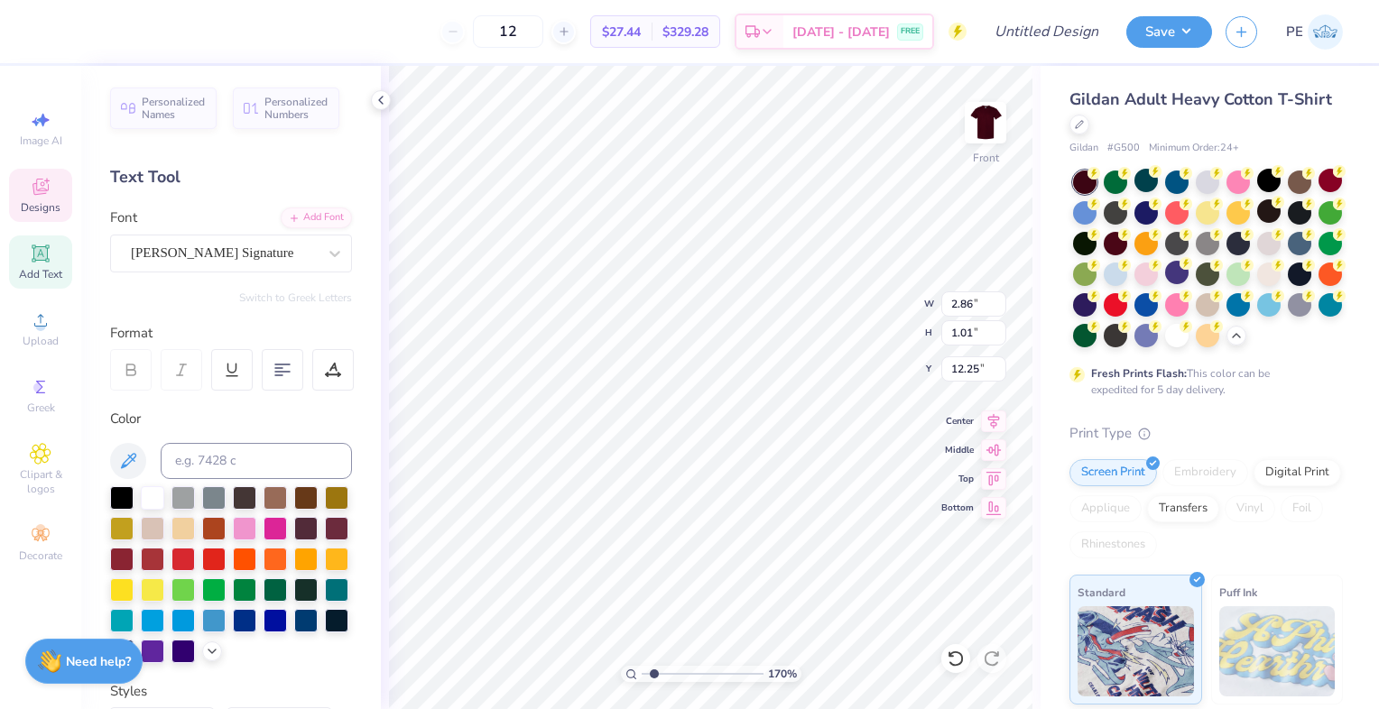
type input "1.70457165227415"
type textarea "Go"
type input "1.70457165227415"
type textarea "Go B"
type input "1.70457165227415"
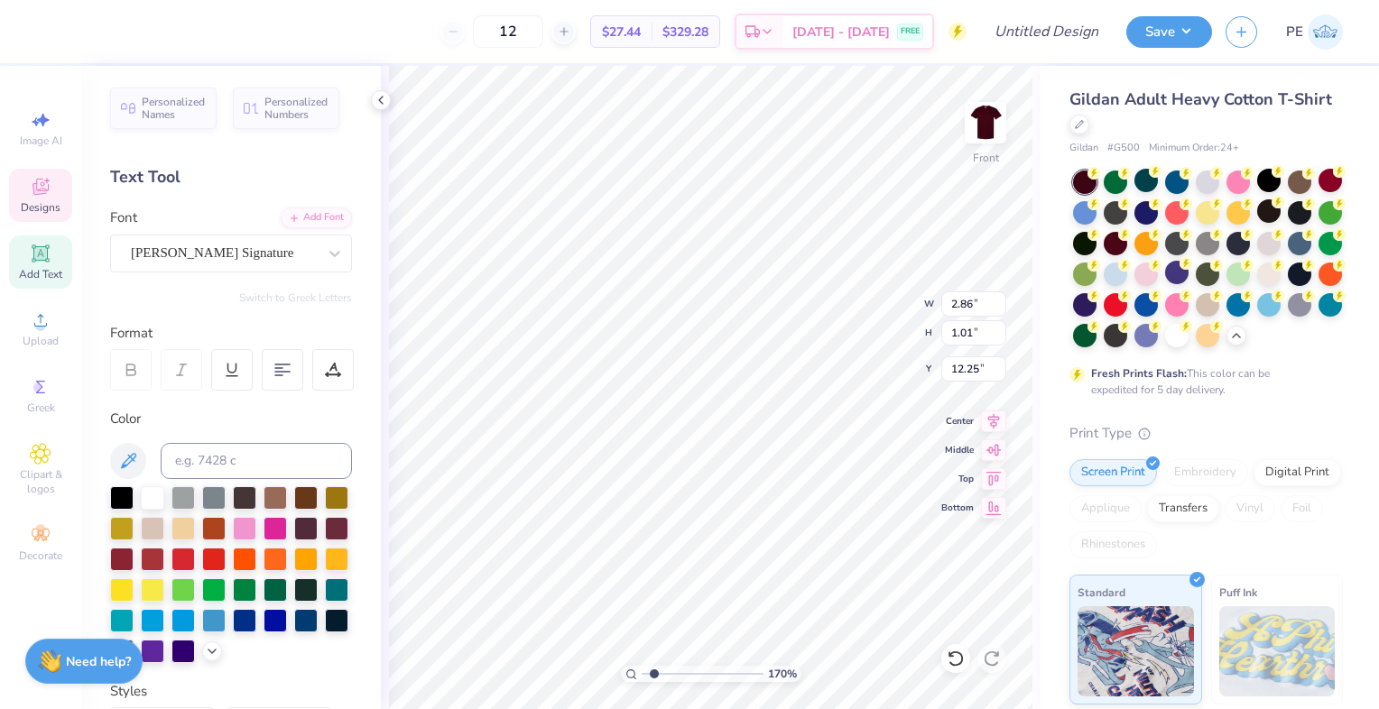
type textarea "Go Bea"
type input "1.70457165227415"
type textarea "Go Bear"
type input "1.70457165227415"
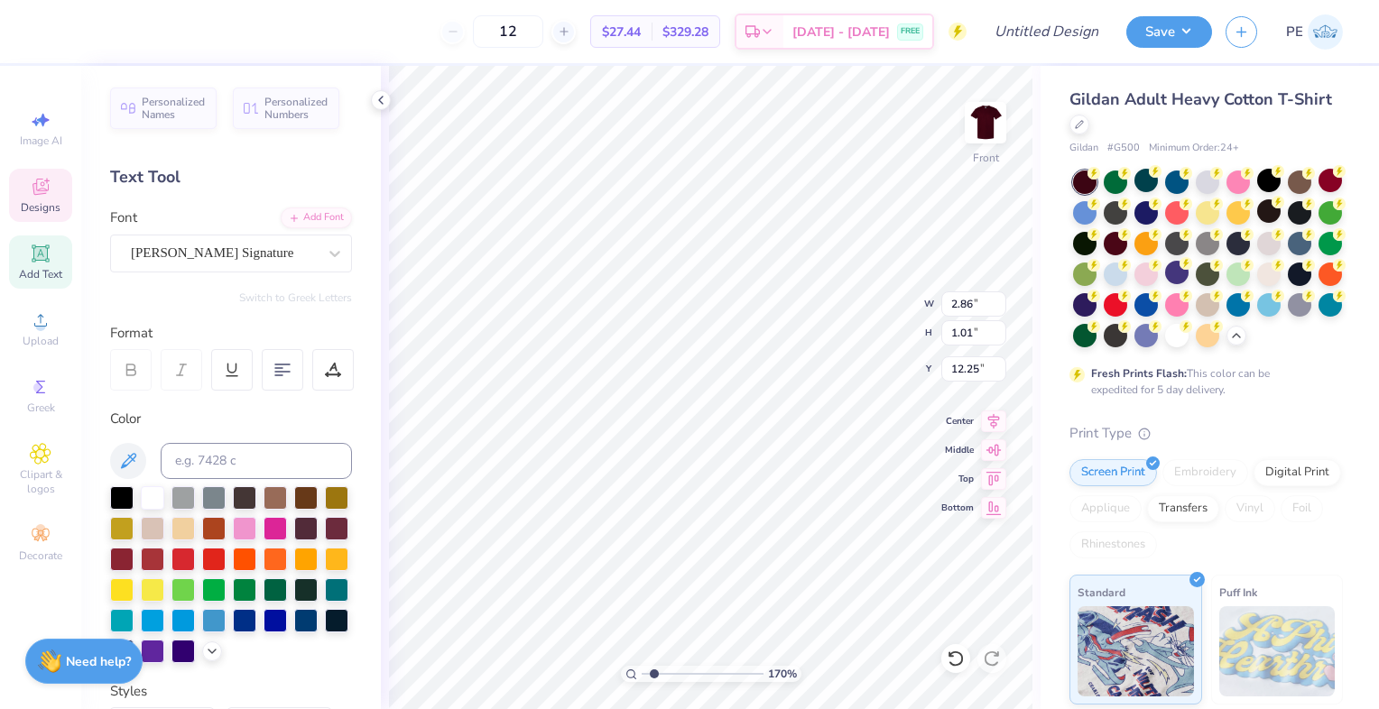
type textarea "Go Bears"
type input "1.70457165227415"
type textarea "Go Bears"
type input "1.70457165227415"
type textarea "Go Bears1"
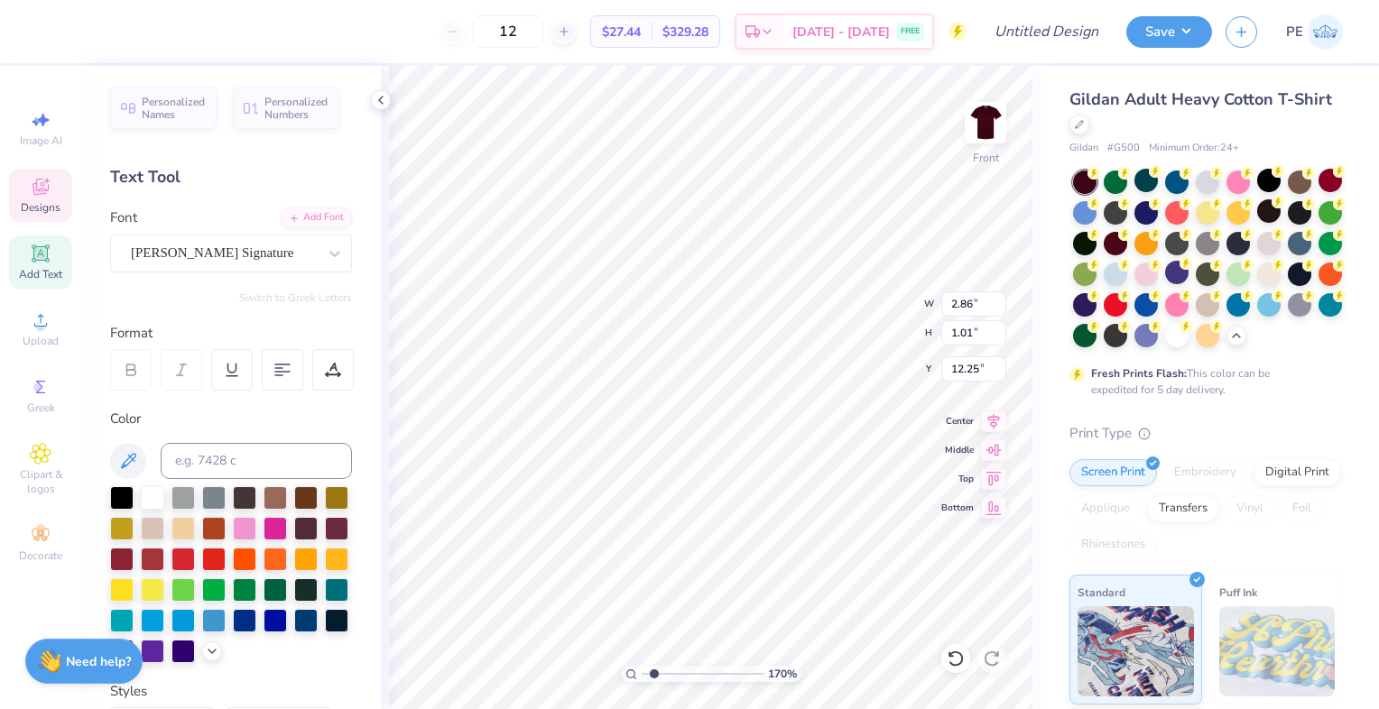
type input "1.70457165227415"
type textarea "Go Bears11"
type input "1.70457165227415"
type textarea "Go Bears1"
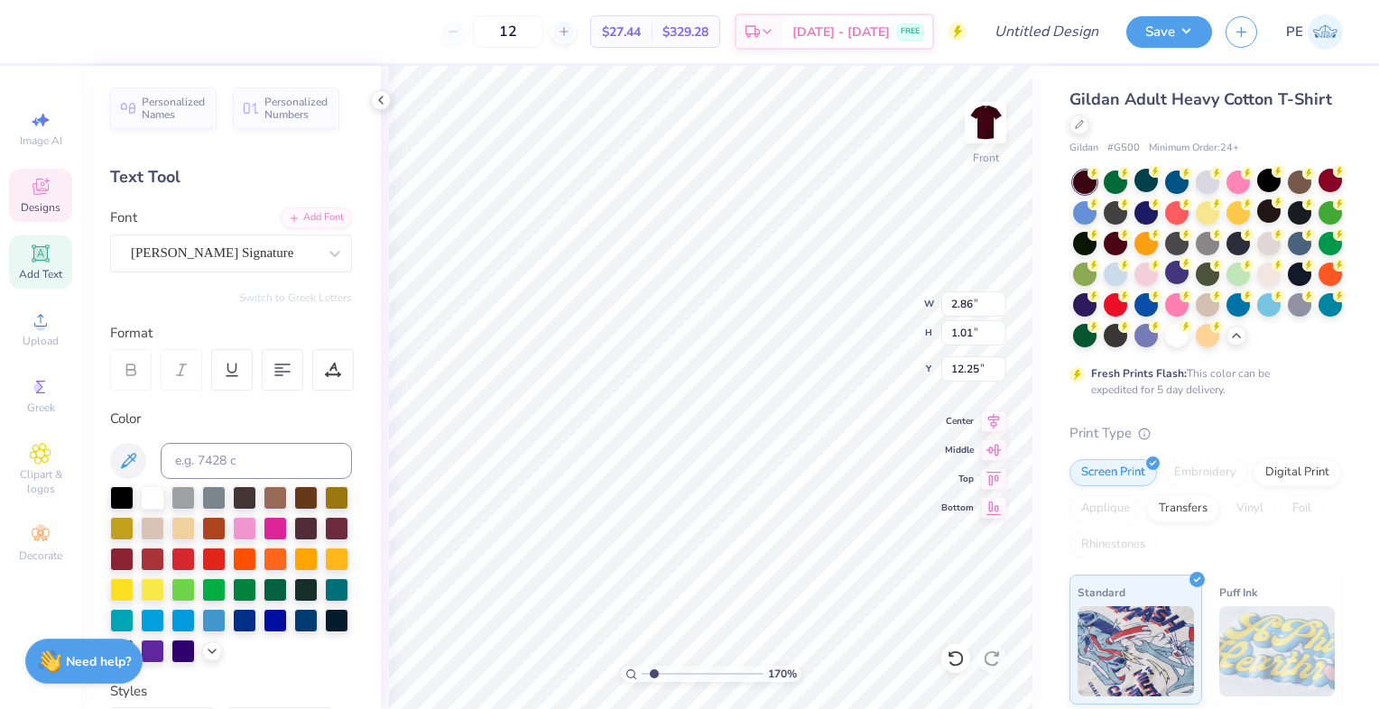
type input "1.70457165227415"
type textarea "Go Bears"
type input "1.70457165227415"
type textarea "Go Bears"
type input "1.70457165227415"
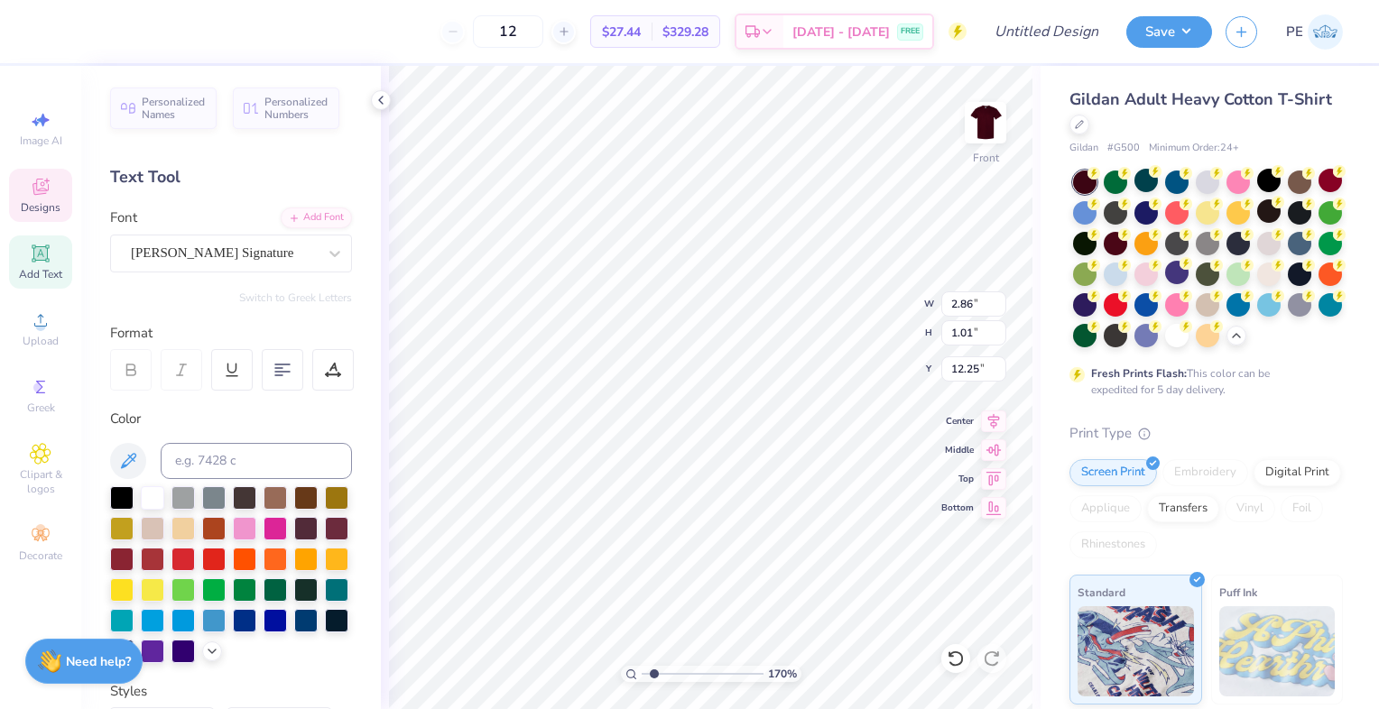
type textarea "Go Bears"
type input "1.70457165227415"
type textarea "Go Bears?"
type input "1.70457165227415"
type textarea "Go Bears"
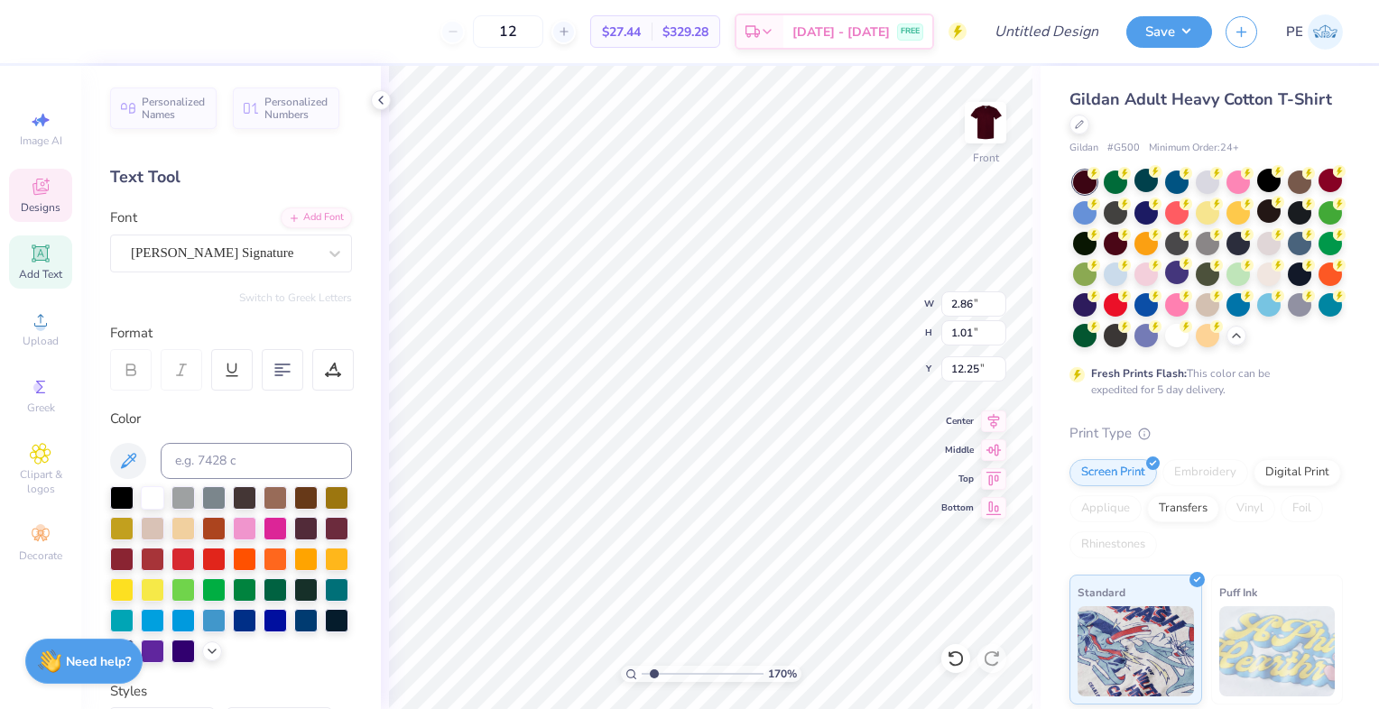
type input "1.70457165227415"
type textarea "Go Bears"
type input "1.70457165227415"
